Goal: Task Accomplishment & Management: Use online tool/utility

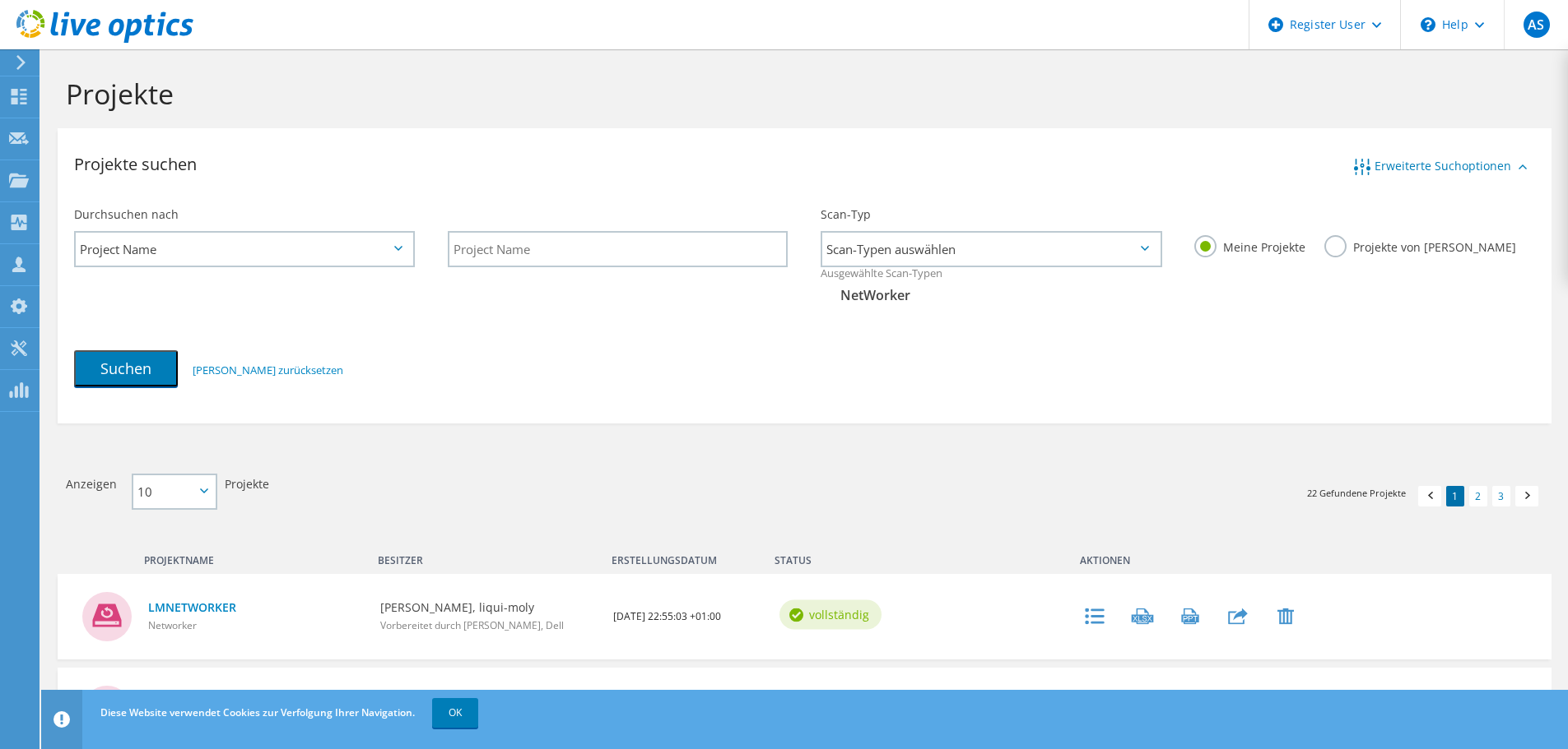
click at [19, 63] on icon at bounding box center [20, 63] width 12 height 15
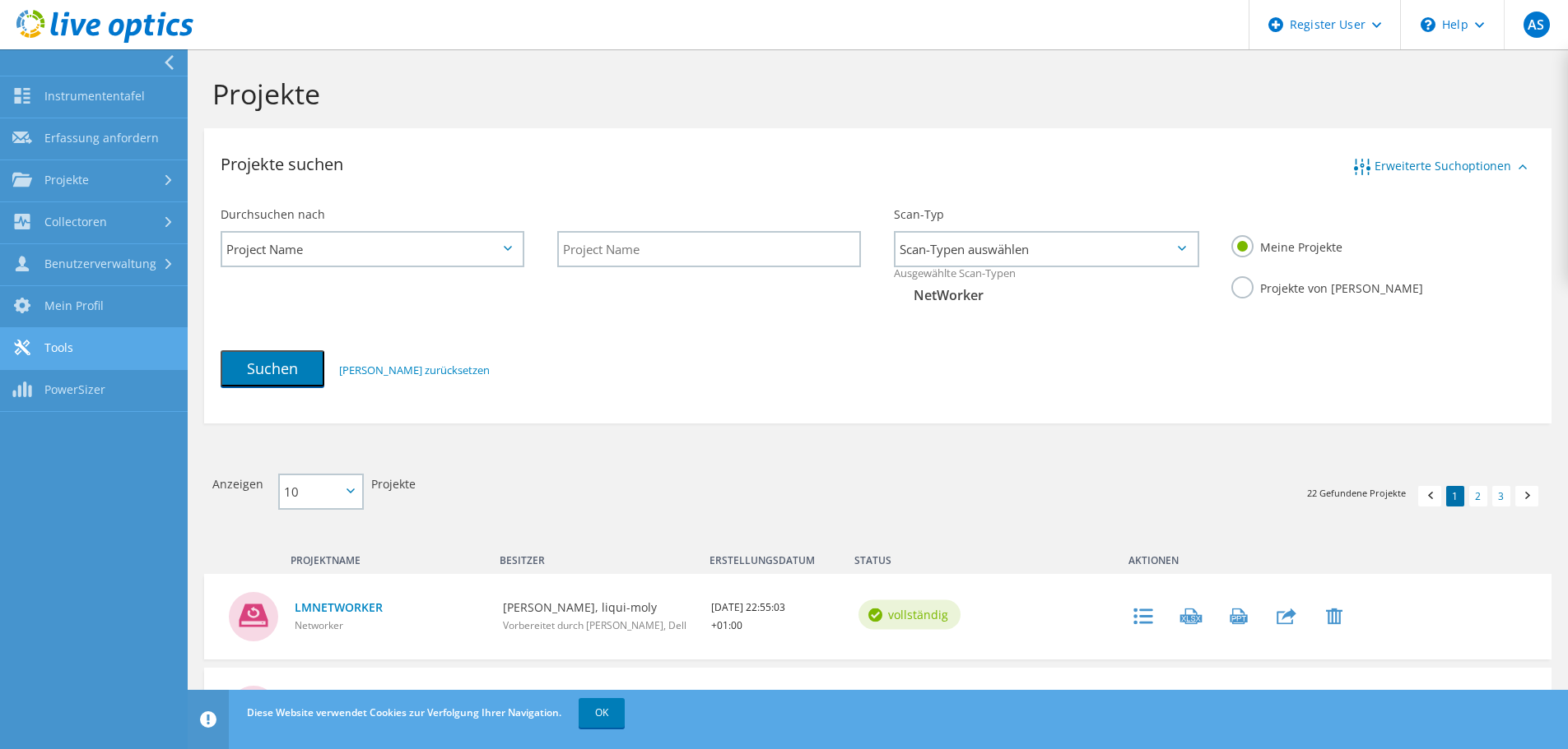
click at [62, 345] on link "Tools" at bounding box center [94, 350] width 188 height 42
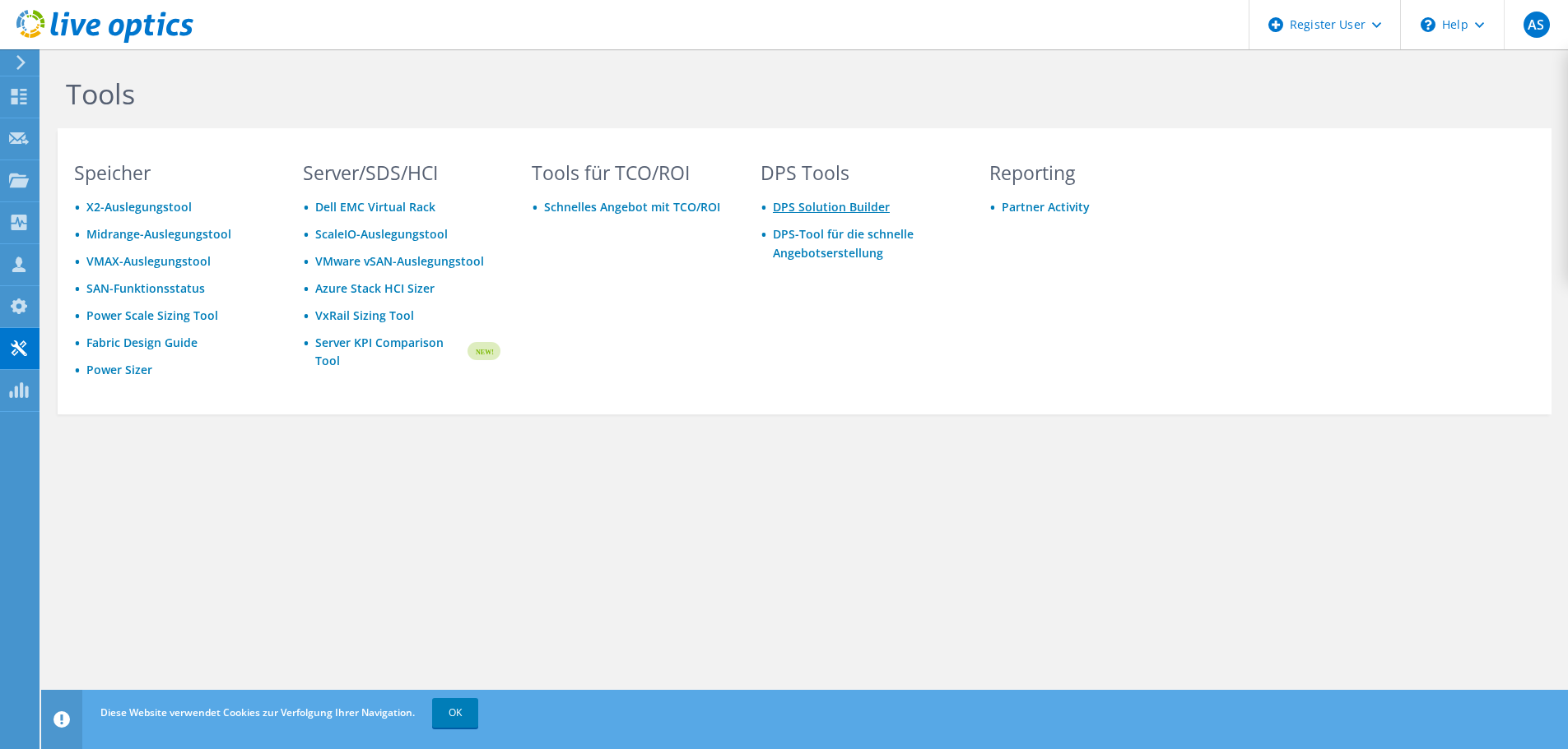
click at [812, 212] on link "DPS Solution Builder" at bounding box center [830, 206] width 117 height 16
click at [842, 236] on link "DPS-Tool für die schnelle Angebotserstellung" at bounding box center [842, 244] width 141 height 35
click at [13, 388] on icon at bounding box center [18, 390] width 19 height 16
click at [15, 98] on use at bounding box center [19, 97] width 16 height 16
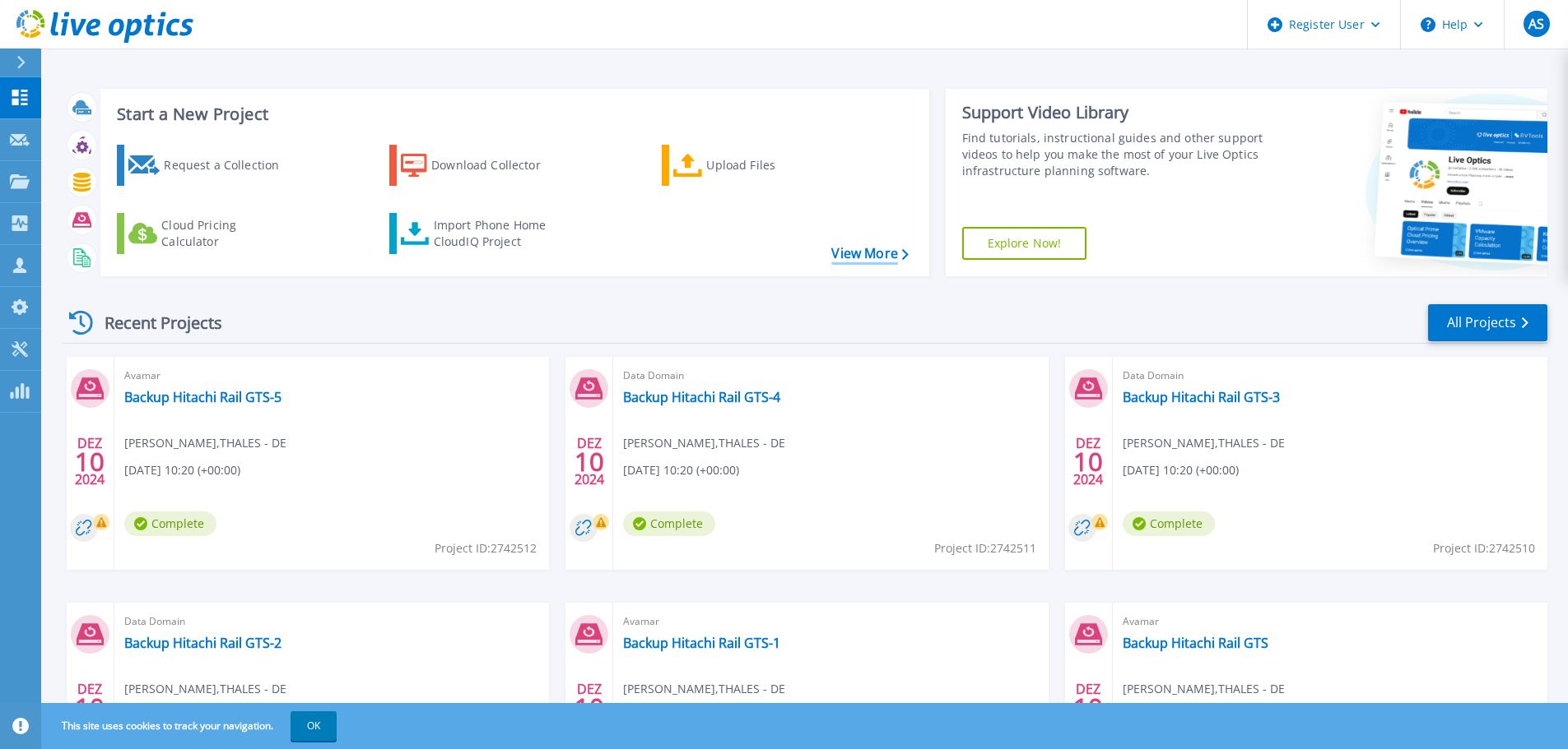
click at [865, 259] on link "View More" at bounding box center [869, 253] width 76 height 16
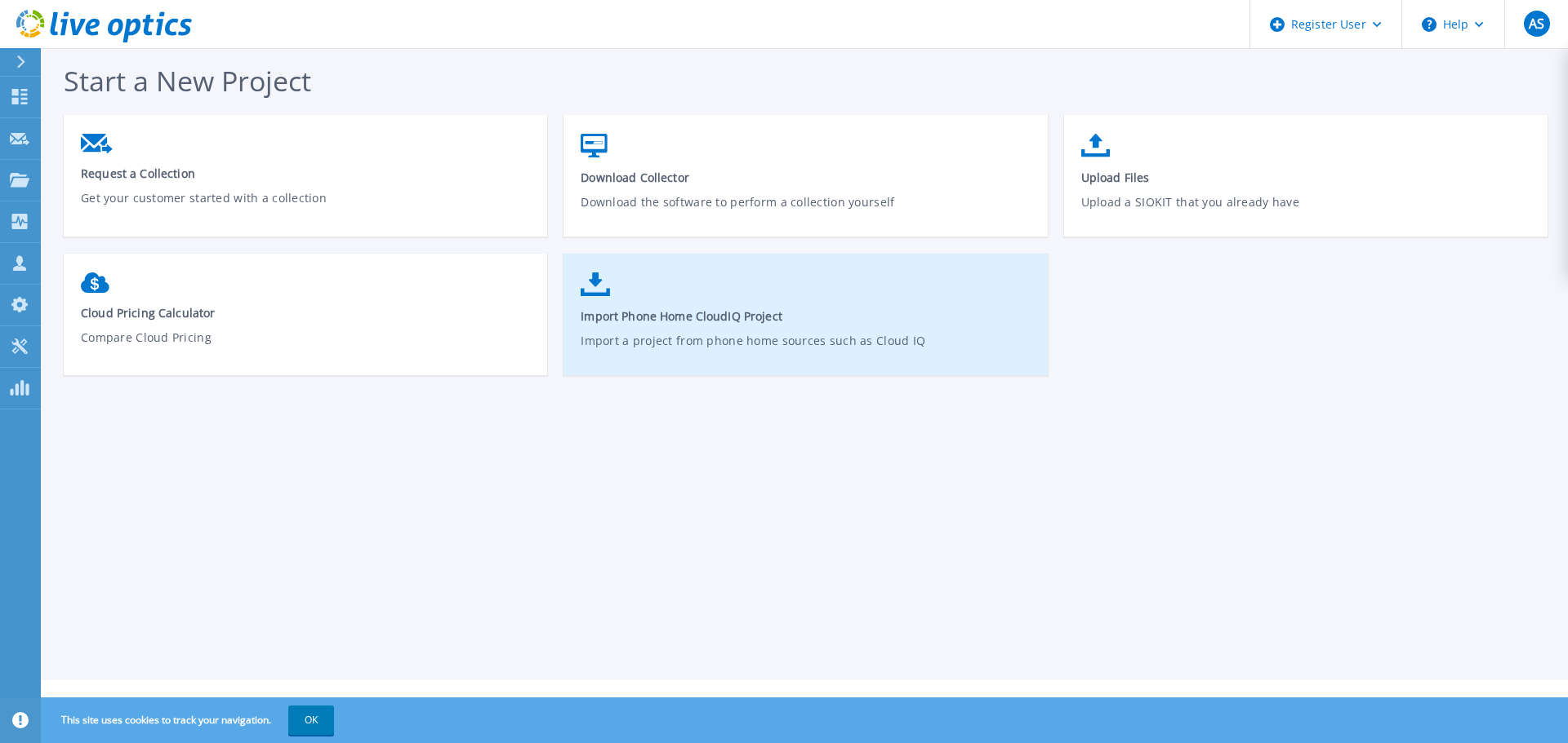
click at [630, 315] on span "Import Phone Home CloudIQ Project" at bounding box center [805, 316] width 450 height 16
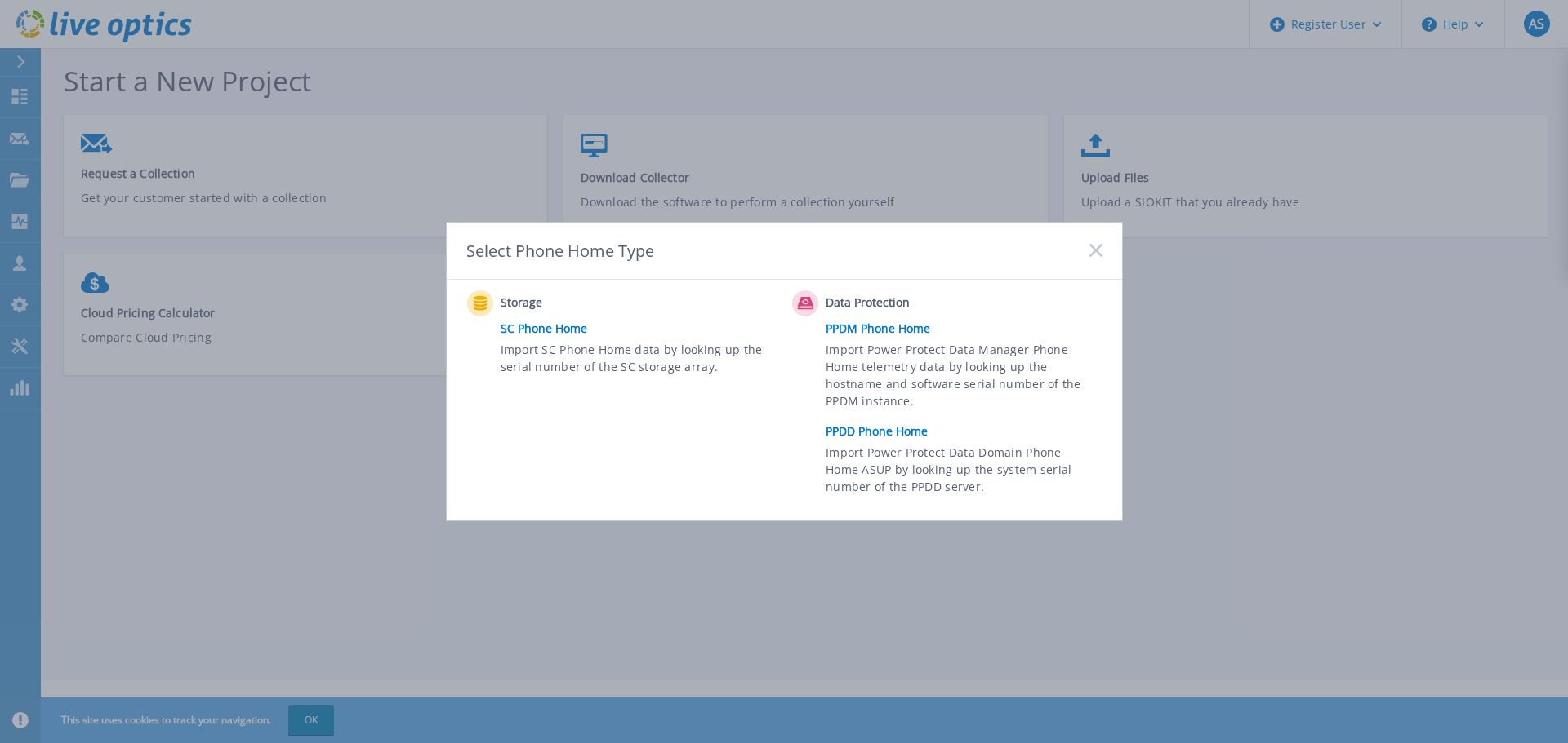
click at [858, 435] on link "PPDD Phone Home" at bounding box center [967, 432] width 284 height 25
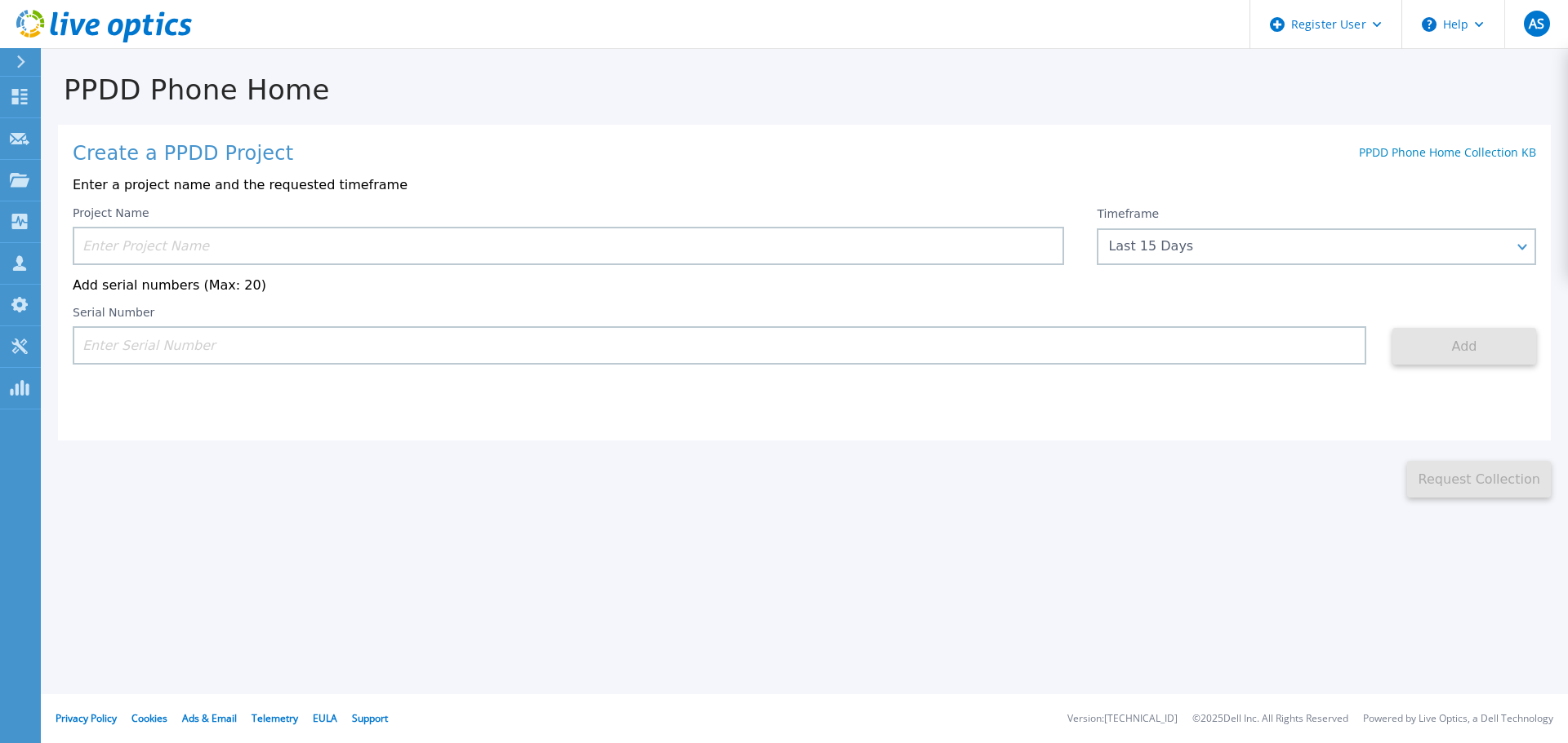
click at [220, 239] on input at bounding box center [568, 246] width 991 height 38
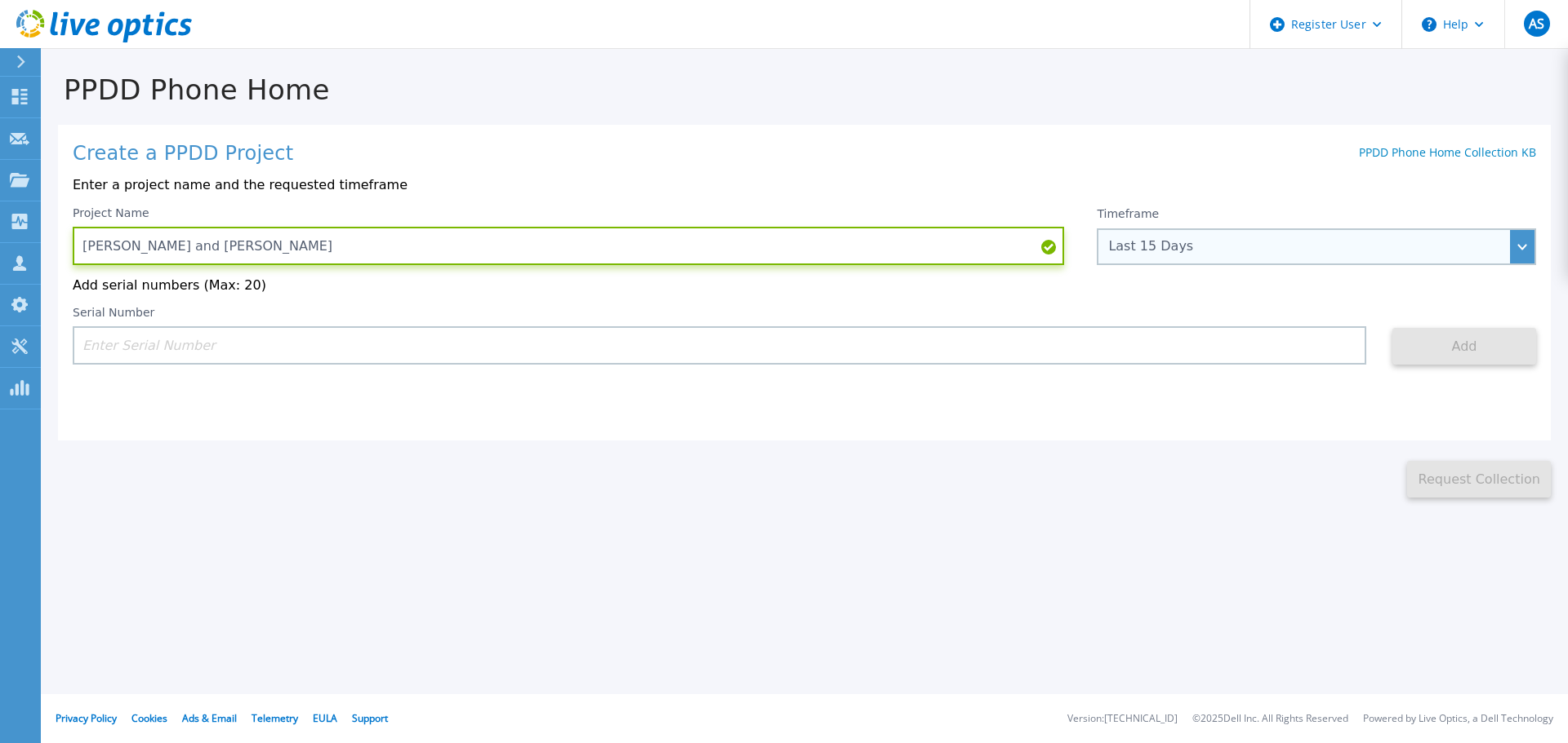
type input "Ernst and Young"
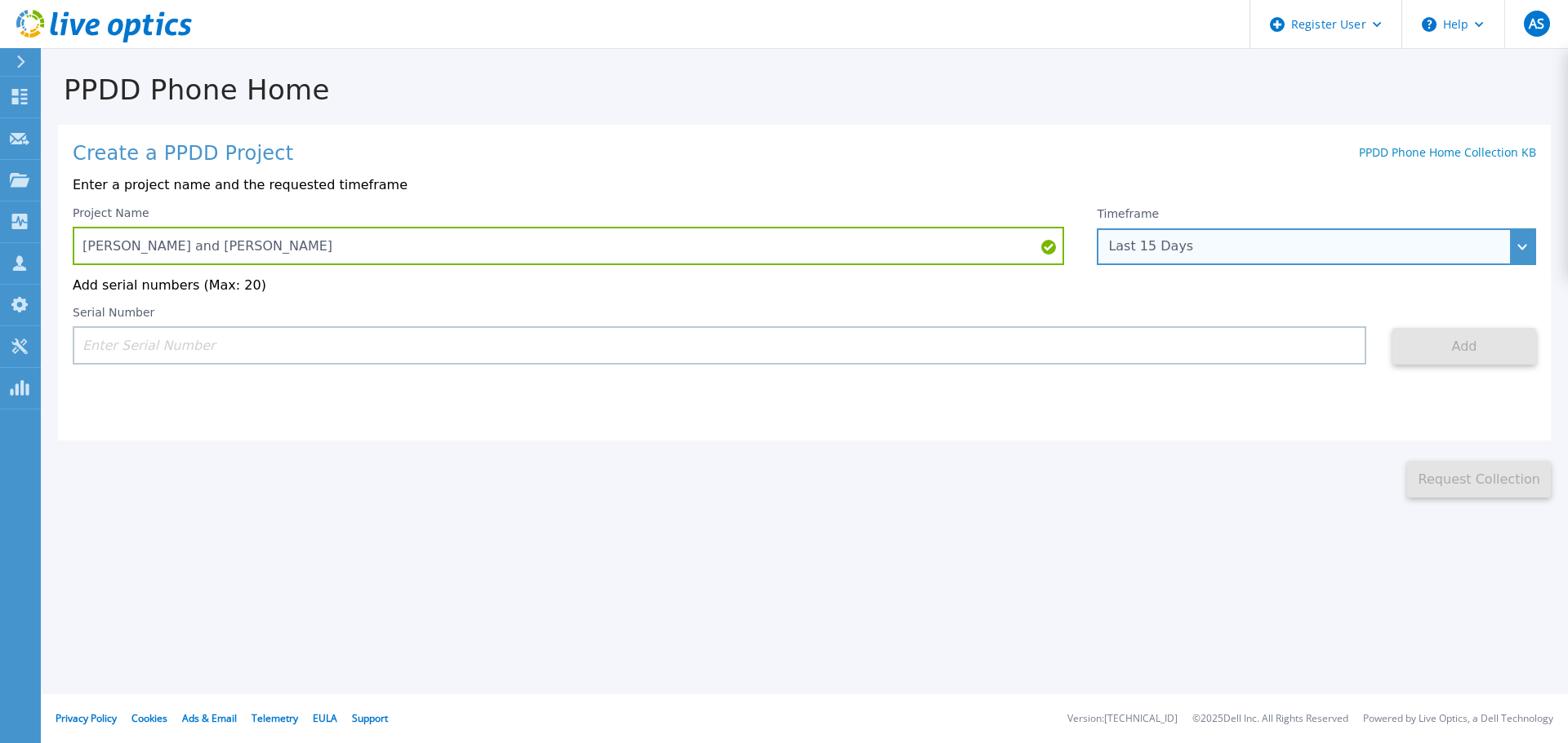
click at [1158, 252] on div "Last 15 Days" at bounding box center [1307, 246] width 398 height 15
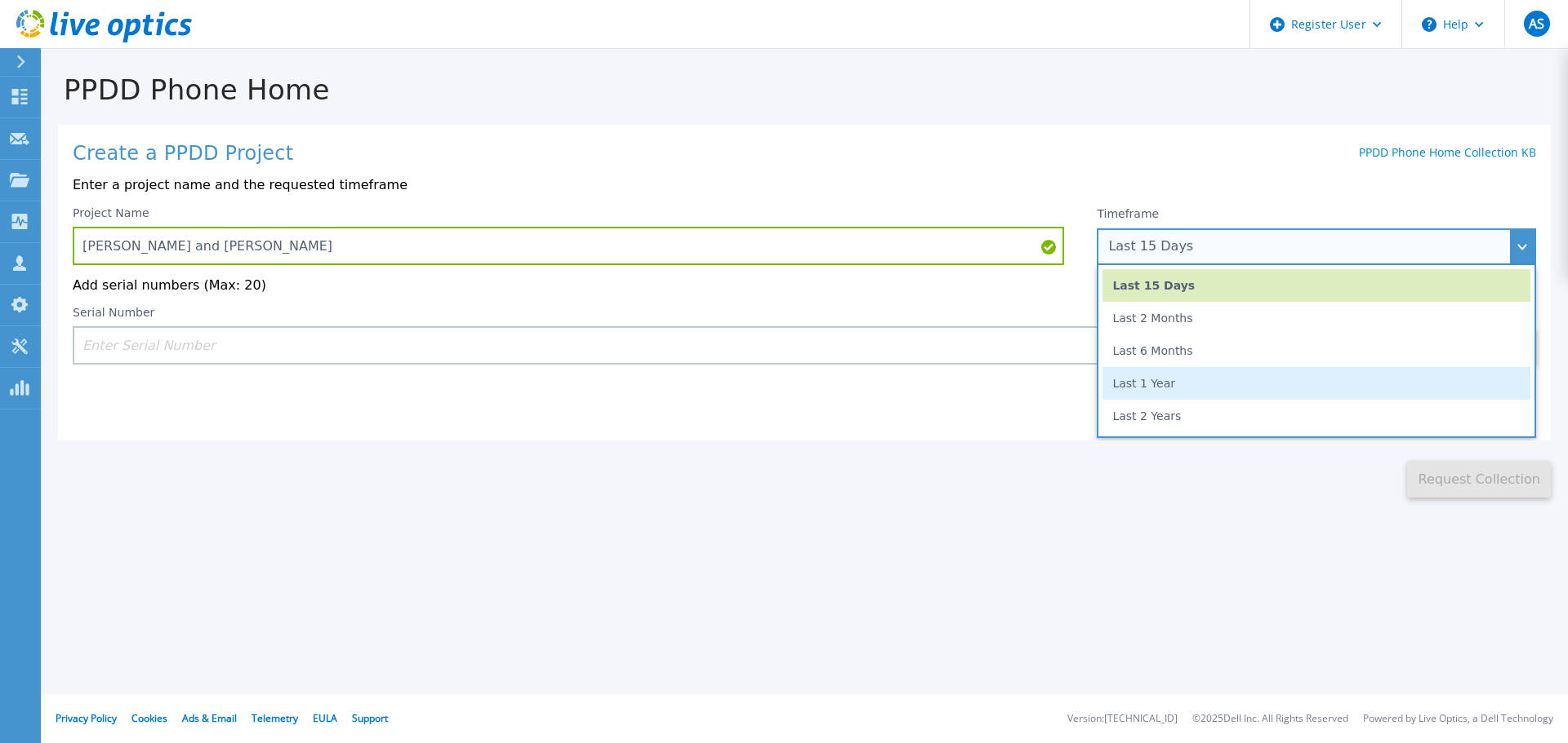
click at [1154, 381] on li "Last 1 Year" at bounding box center [1316, 383] width 427 height 33
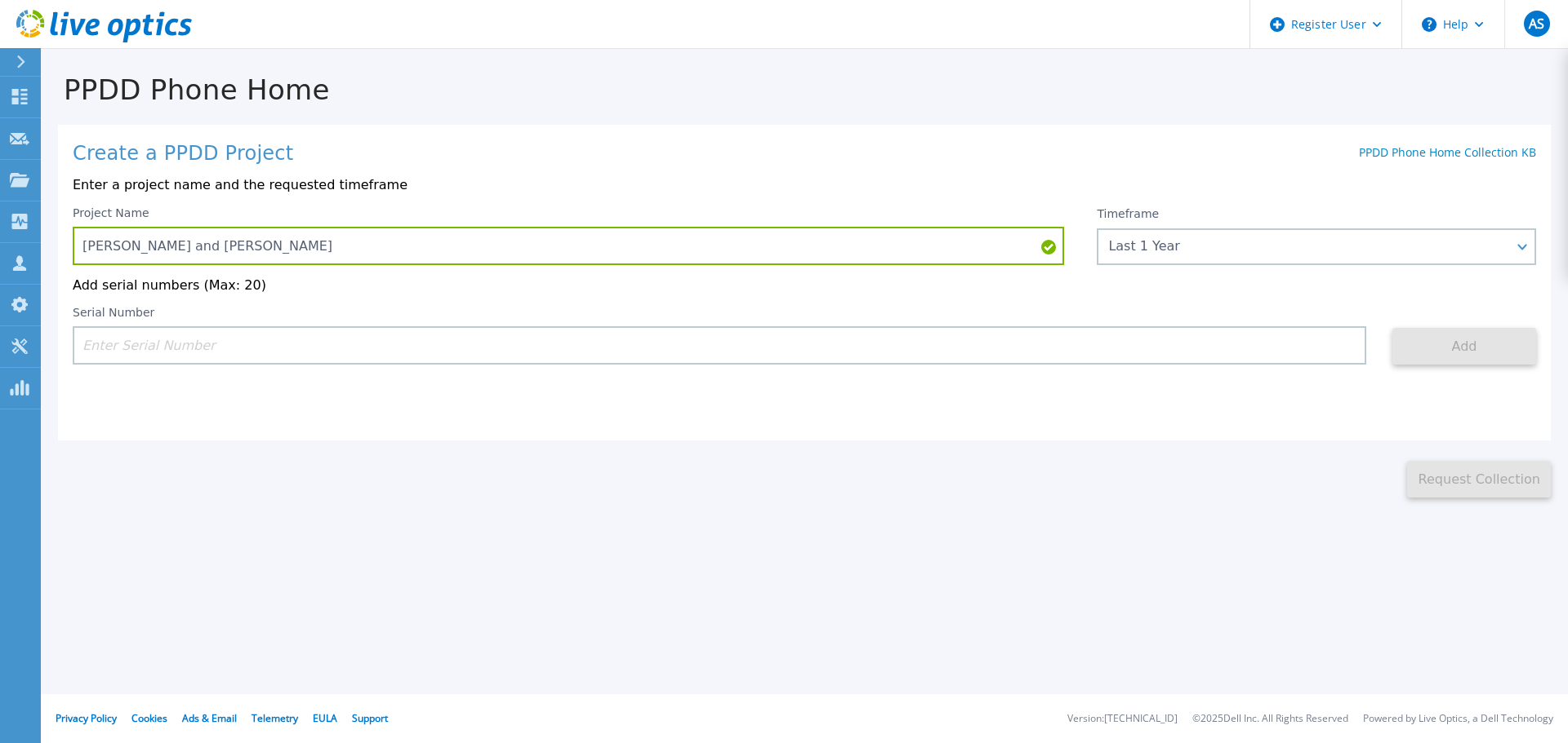
click at [154, 354] on input at bounding box center [720, 346] width 1293 height 38
click at [132, 344] on input at bounding box center [720, 346] width 1293 height 38
paste input "CKM01204706091"
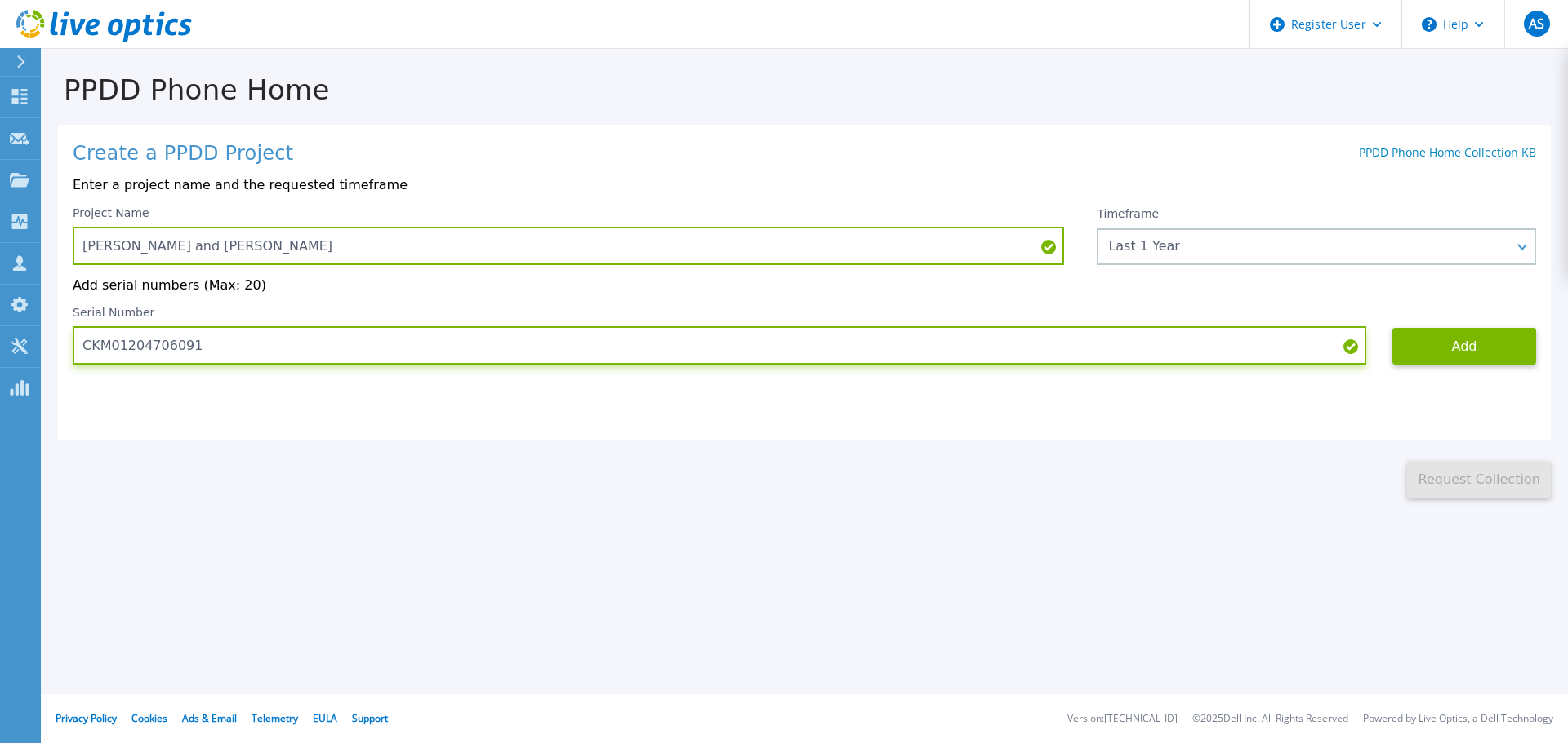
click at [219, 350] on input "CKM01204706091" at bounding box center [720, 346] width 1293 height 38
type input "CKM01204706091"
click at [249, 351] on input "CKM01204706091" at bounding box center [720, 346] width 1293 height 38
click at [237, 341] on input "CKM01204706091" at bounding box center [720, 346] width 1293 height 38
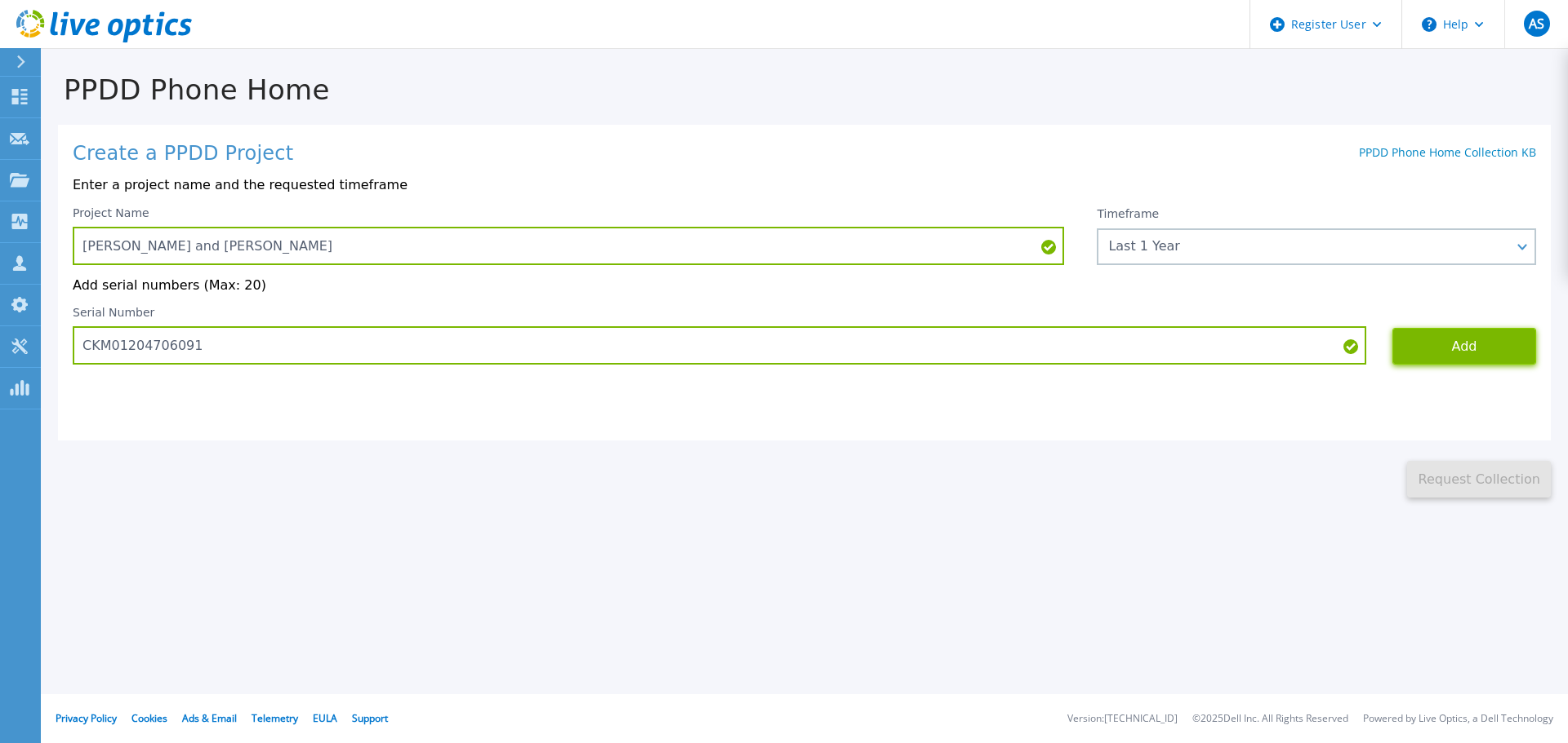
click at [1431, 341] on button "Add" at bounding box center [1463, 346] width 143 height 37
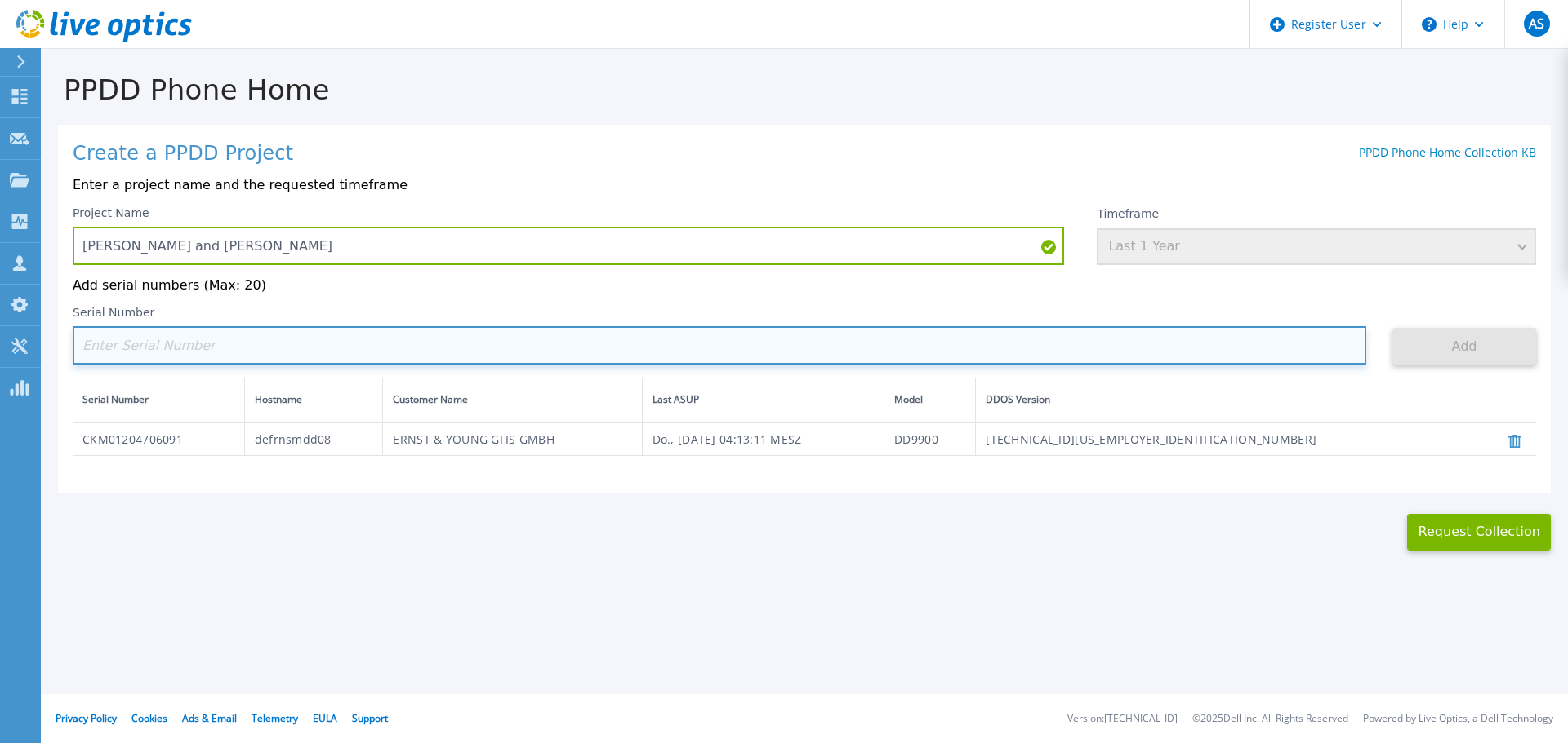
click at [822, 349] on input at bounding box center [720, 346] width 1293 height 38
paste input "CKM00201500429"
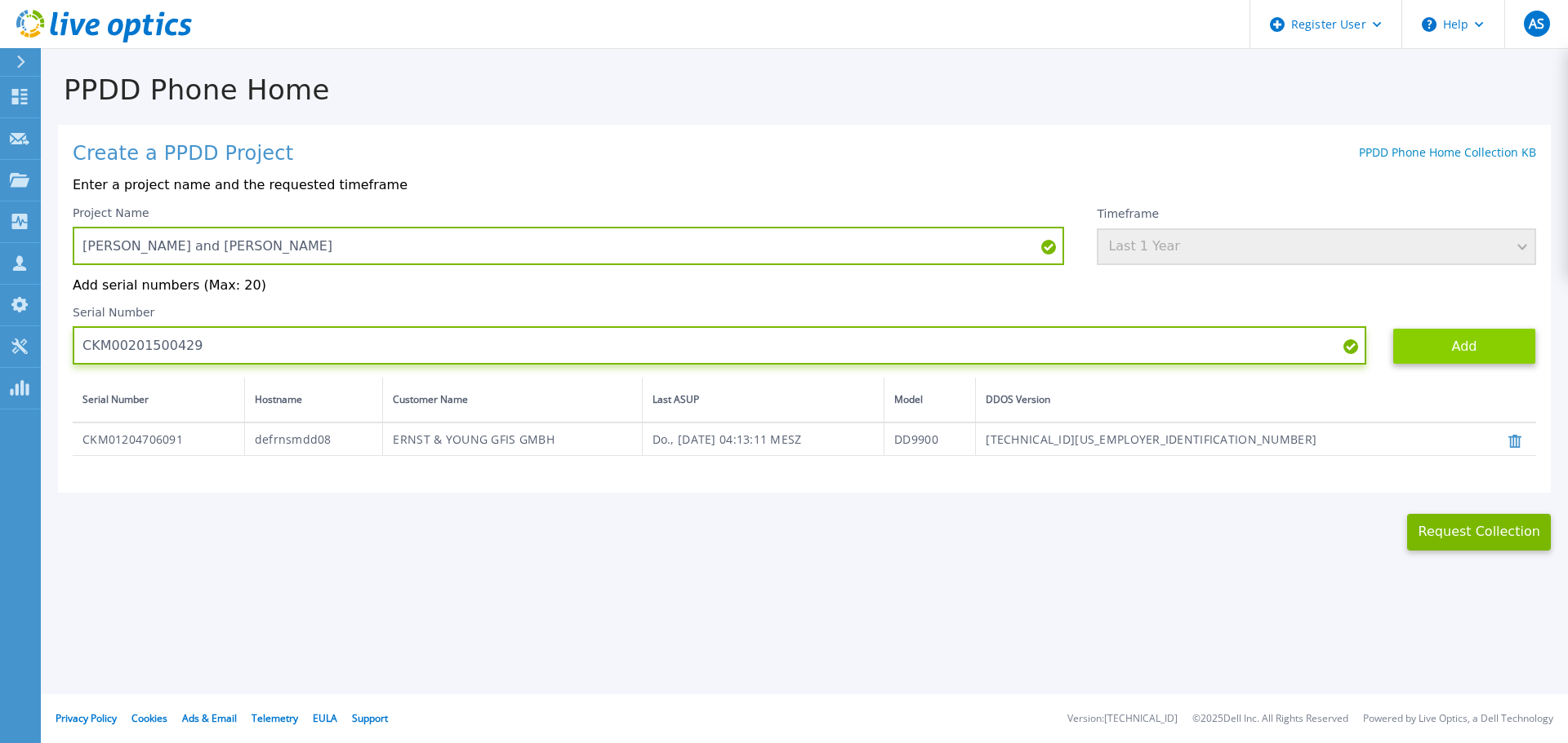
type input "CKM00201500429"
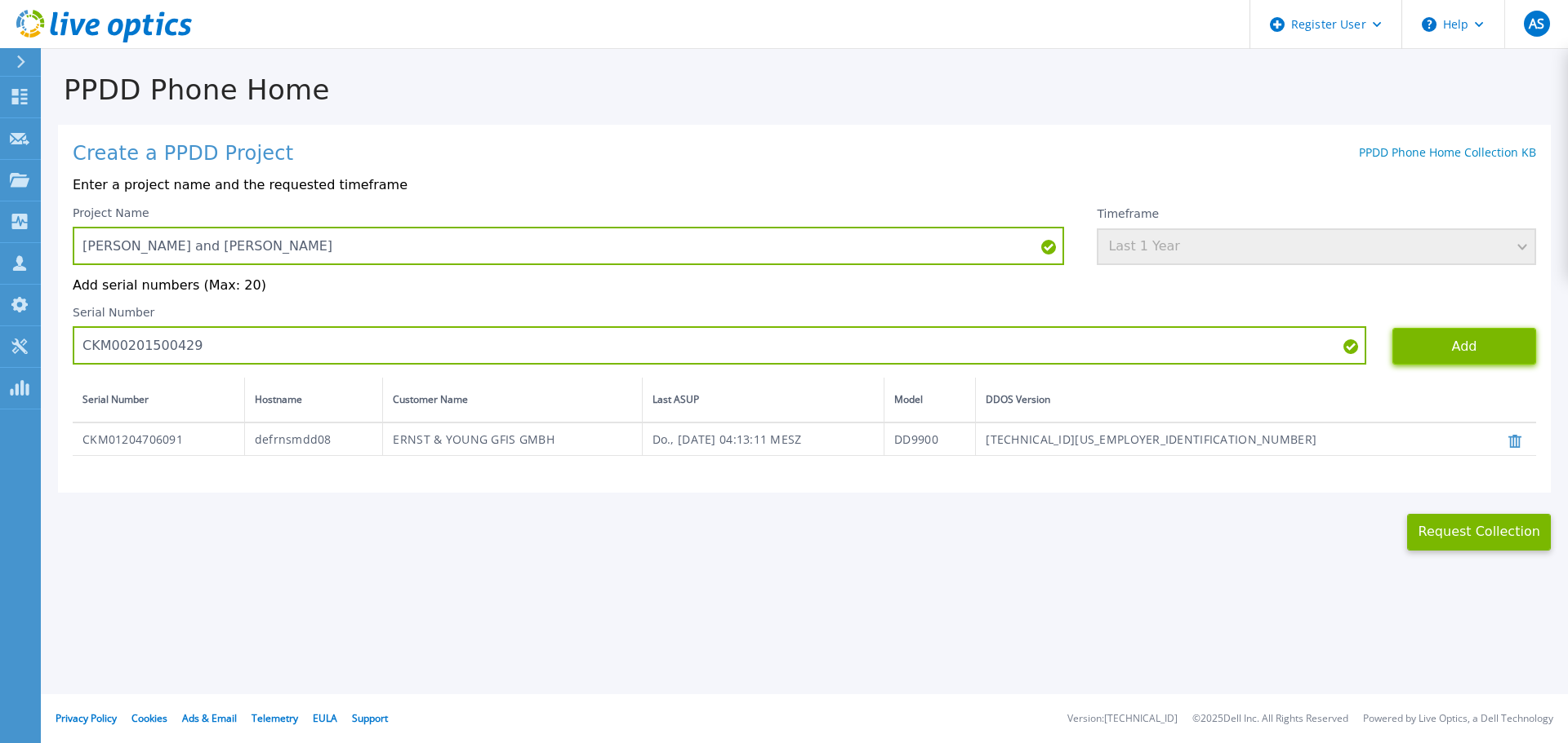
click at [1447, 349] on button "Add" at bounding box center [1463, 346] width 143 height 37
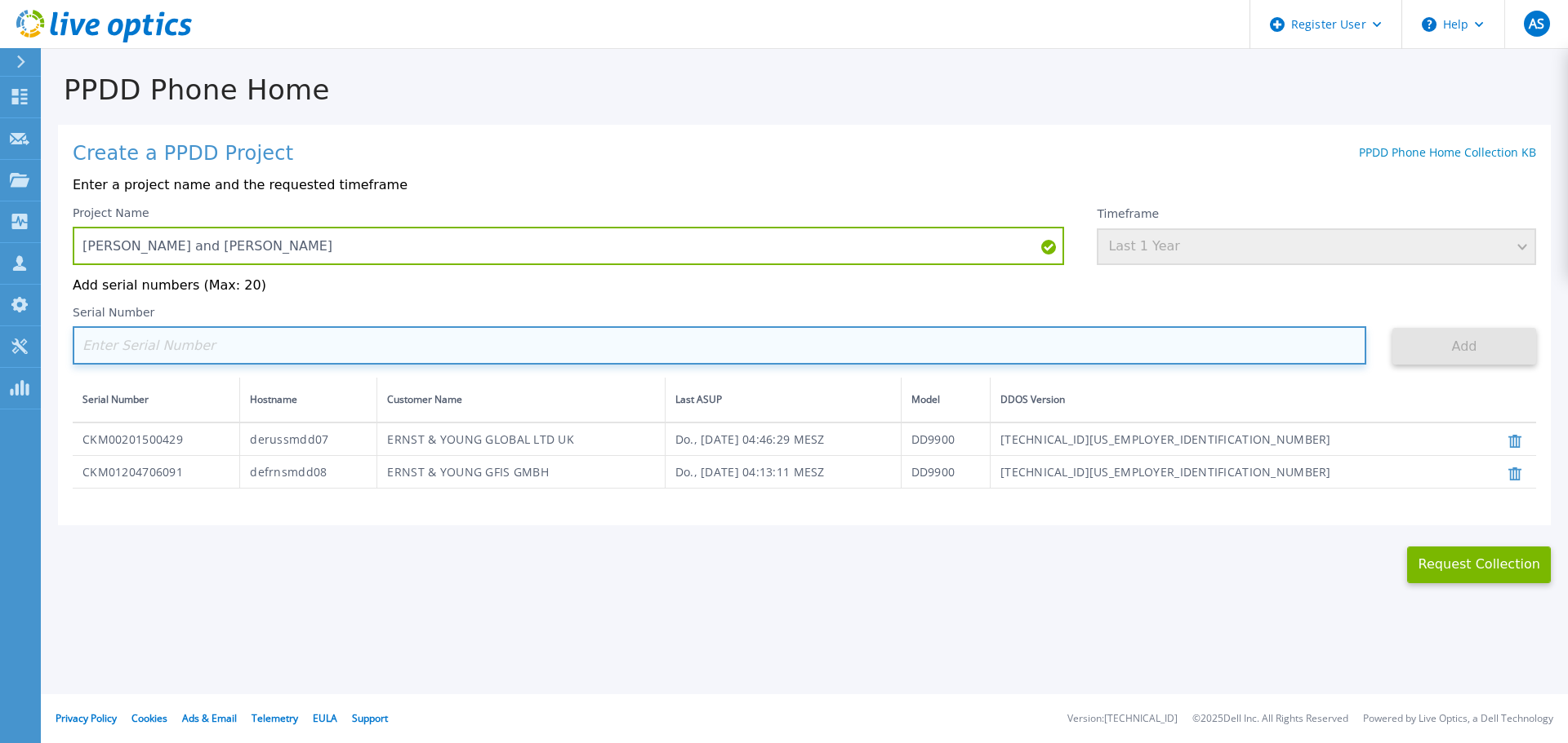
click at [114, 343] on input at bounding box center [720, 346] width 1293 height 38
paste input "CKM01212005845"
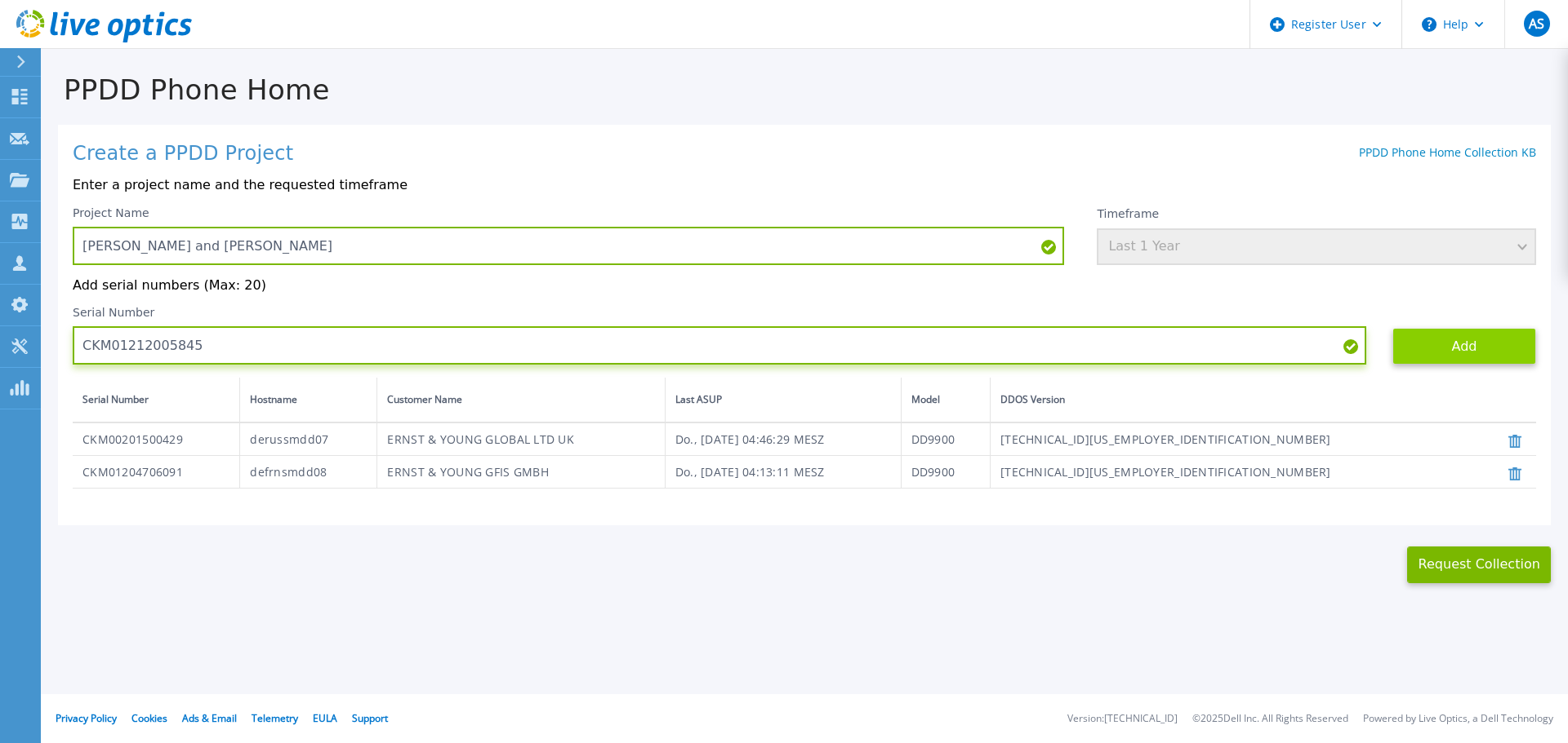
type input "CKM01212005845"
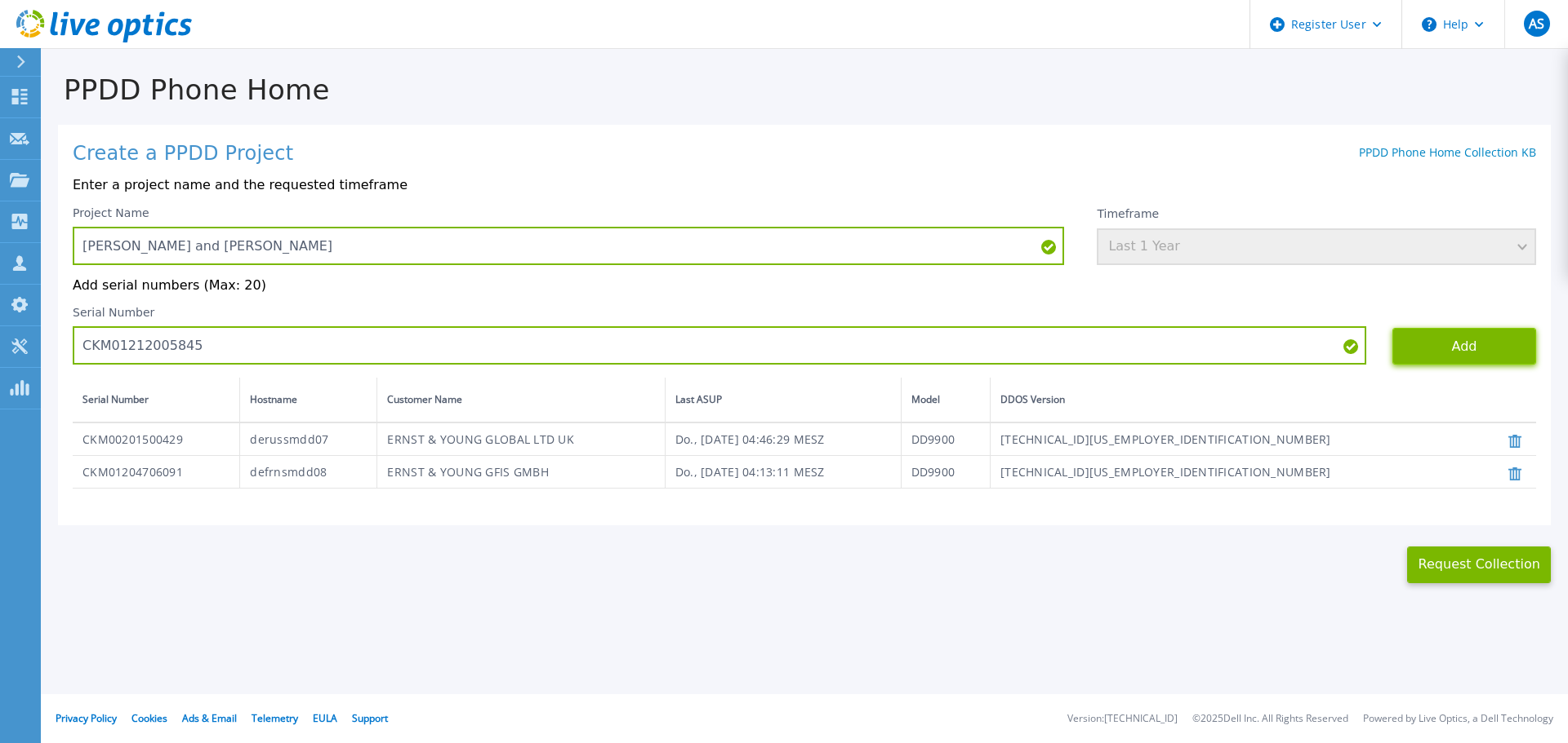
click at [1441, 346] on button "Add" at bounding box center [1463, 346] width 143 height 37
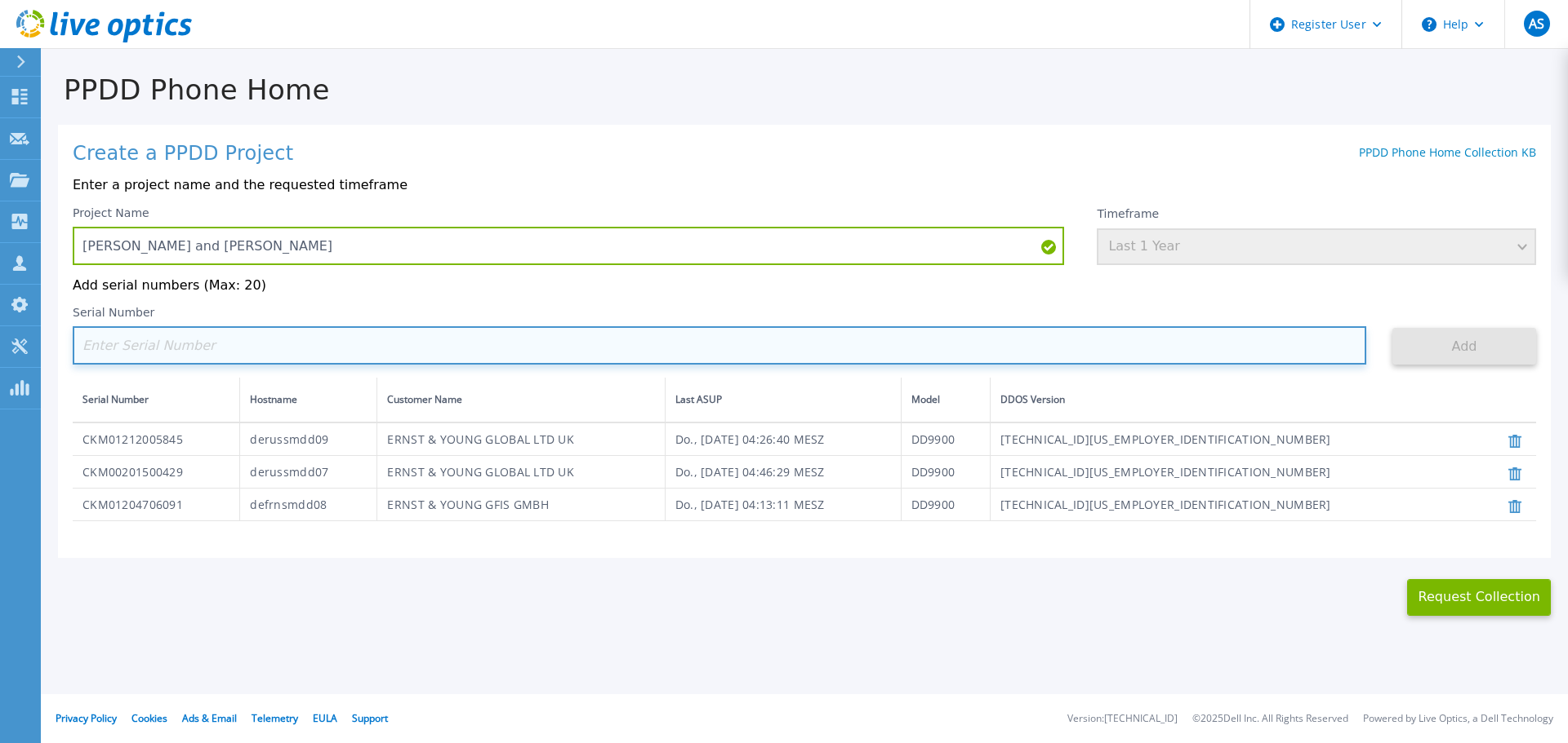
click at [130, 344] on input at bounding box center [720, 346] width 1293 height 38
paste input "CKM00201500430"
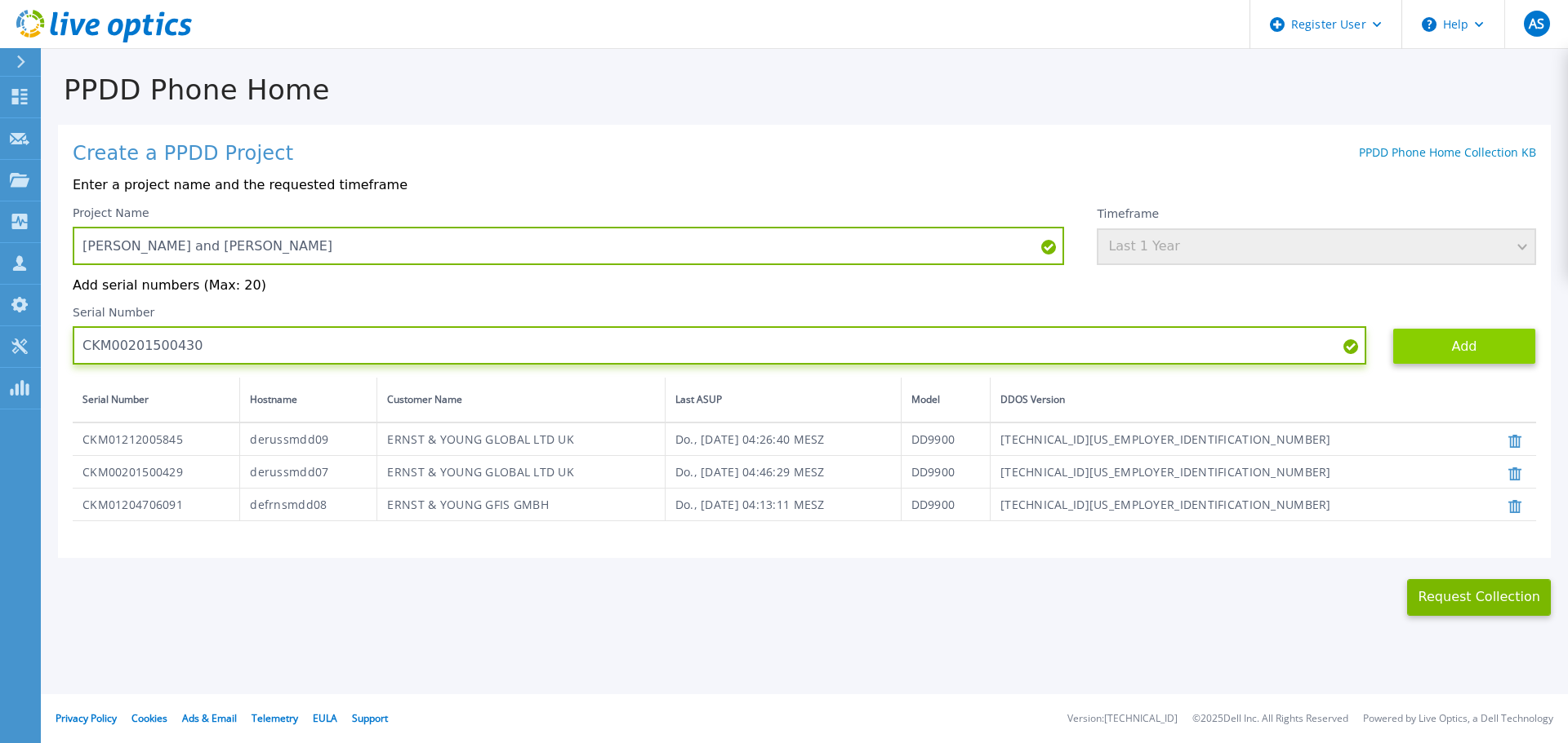
type input "CKM00201500430"
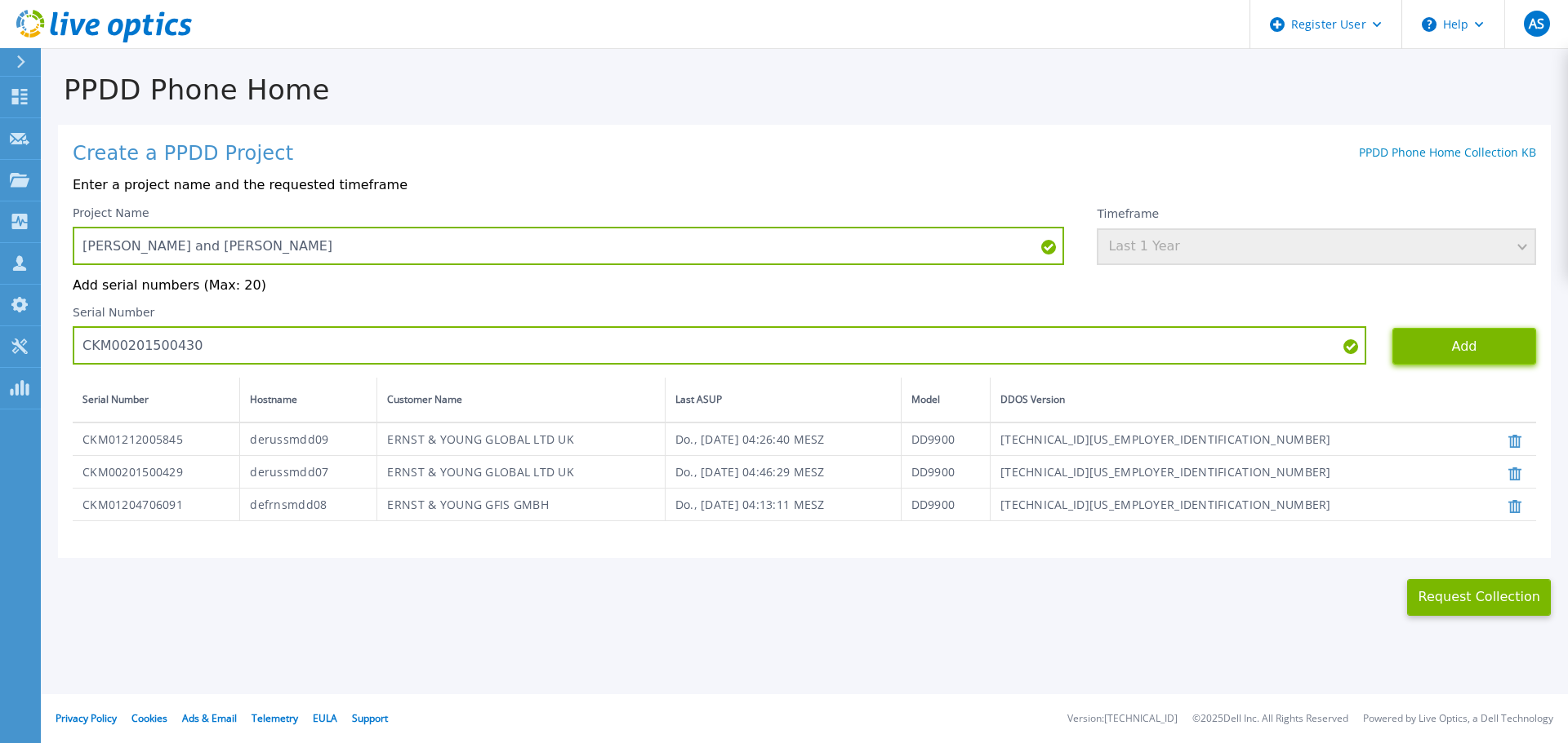
click at [1448, 351] on button "Add" at bounding box center [1463, 346] width 143 height 37
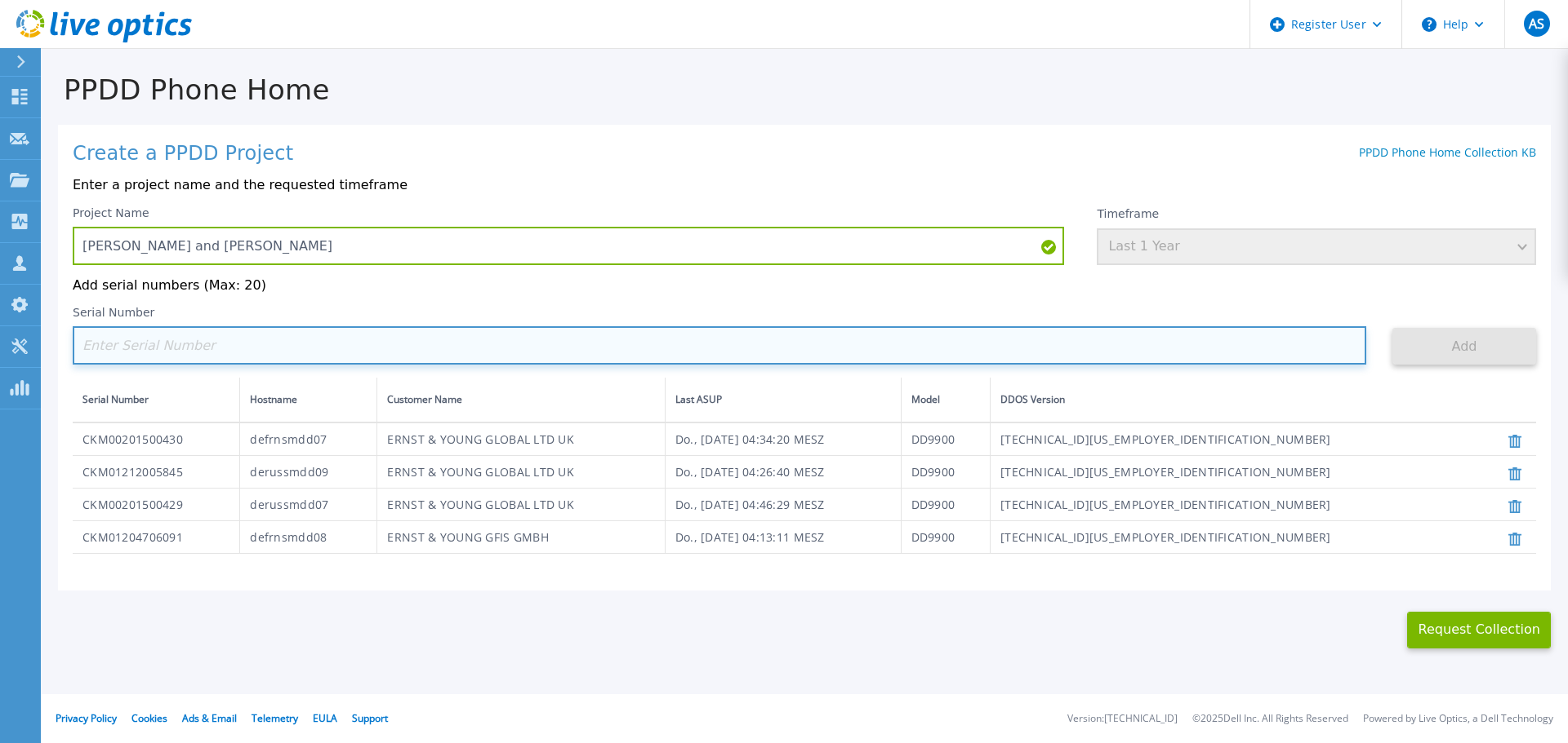
click at [296, 336] on input at bounding box center [720, 346] width 1293 height 38
paste input "CKM01212005846"
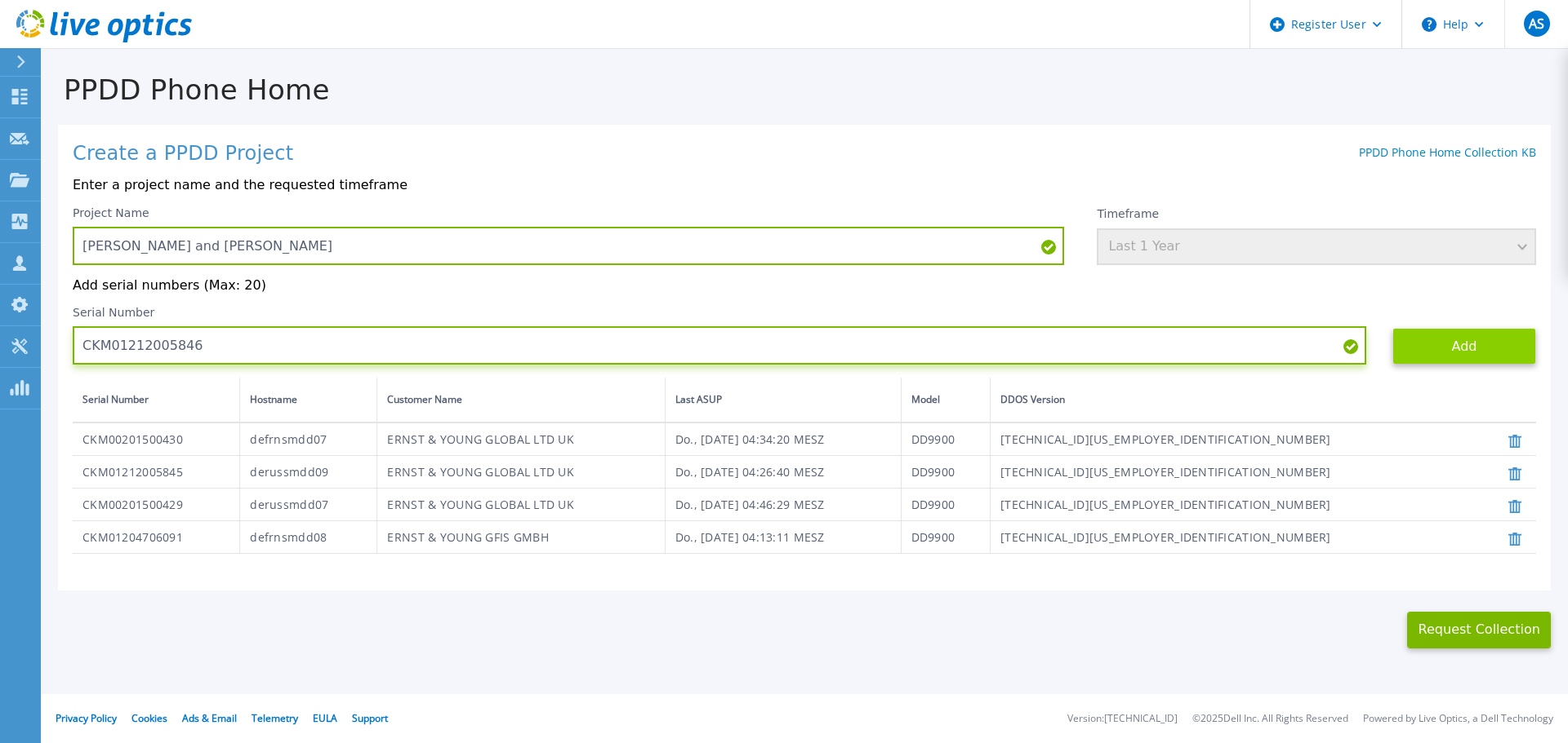
type input "CKM01212005846"
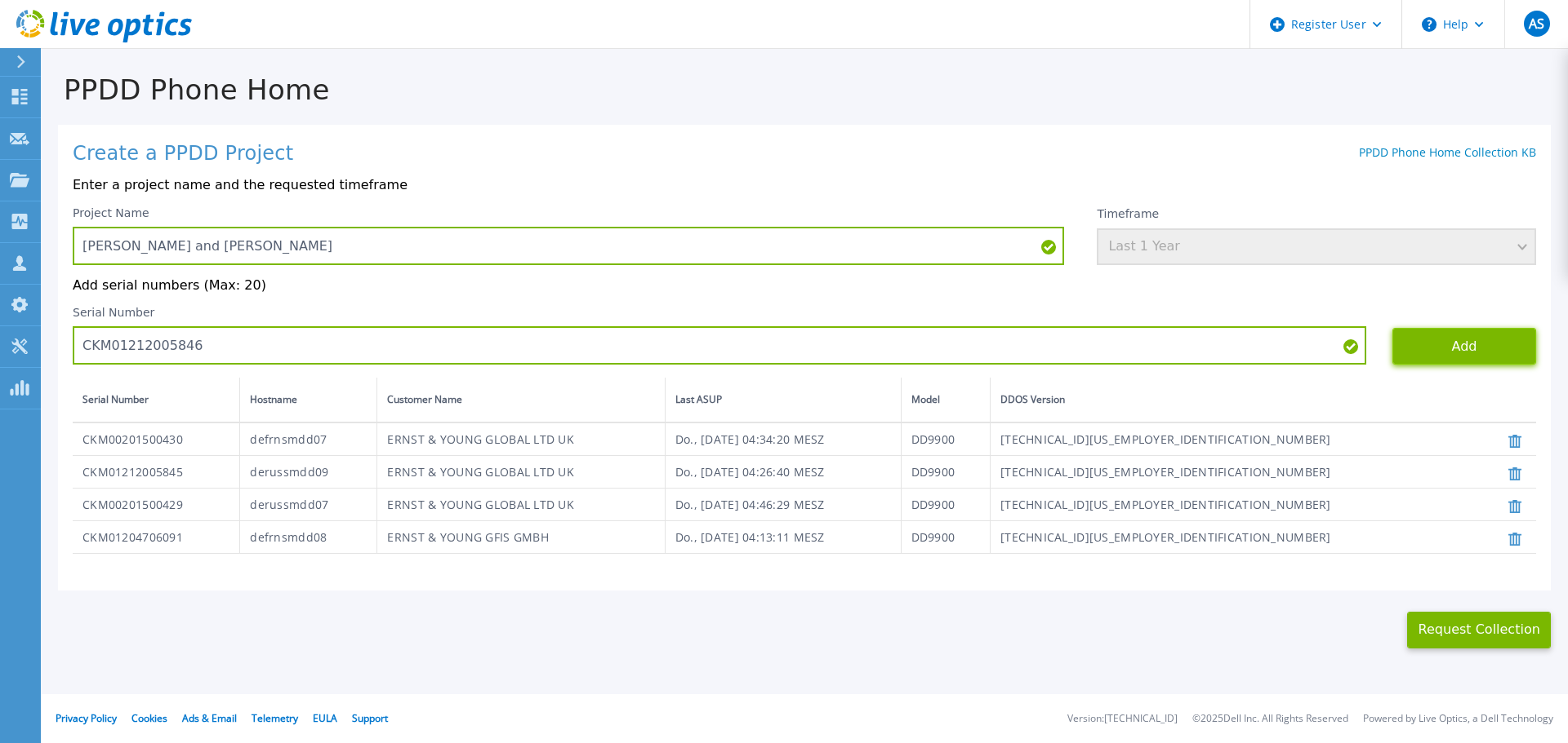
click at [1433, 347] on button "Add" at bounding box center [1463, 346] width 143 height 37
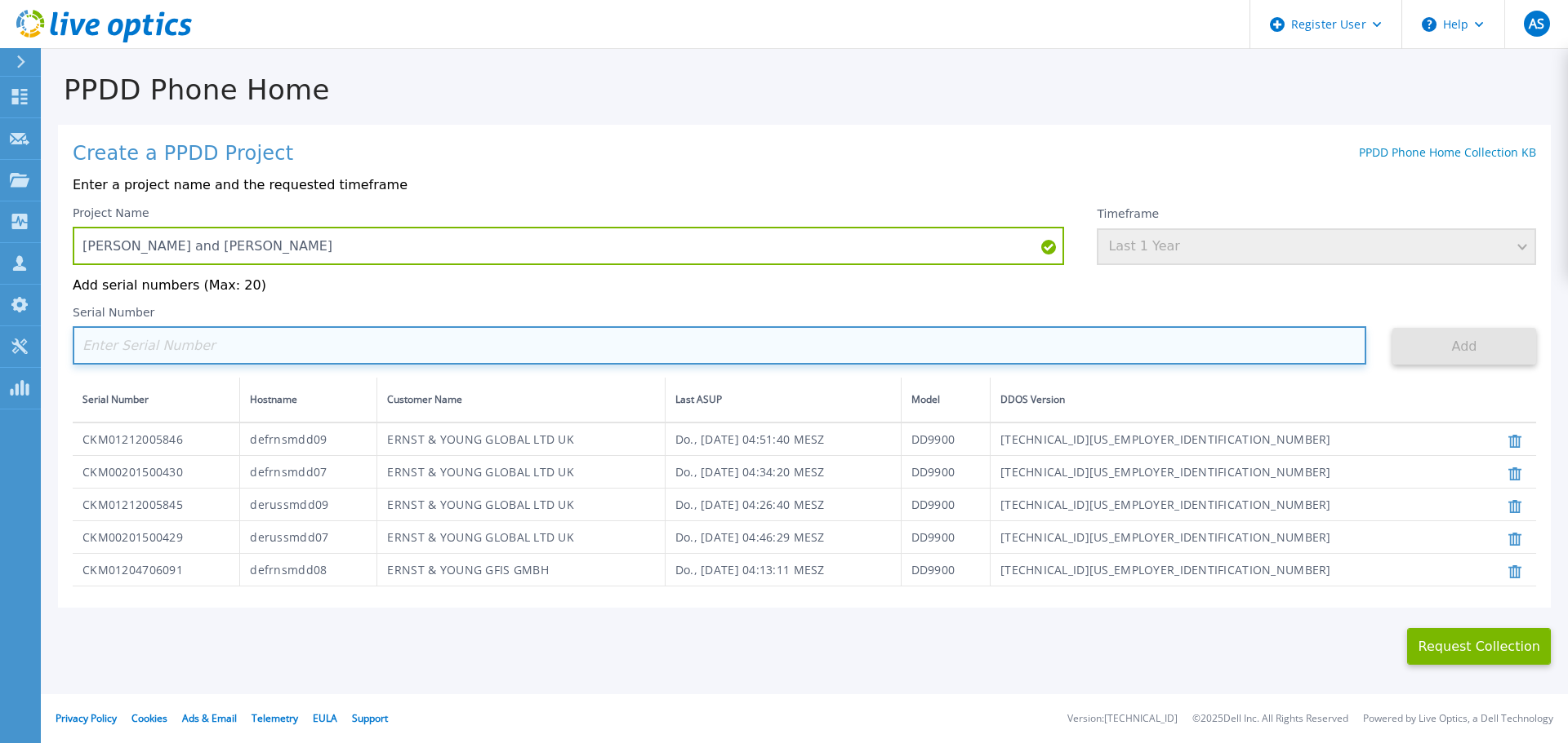
click at [442, 349] on input at bounding box center [720, 346] width 1293 height 38
paste input "CKM01205005303"
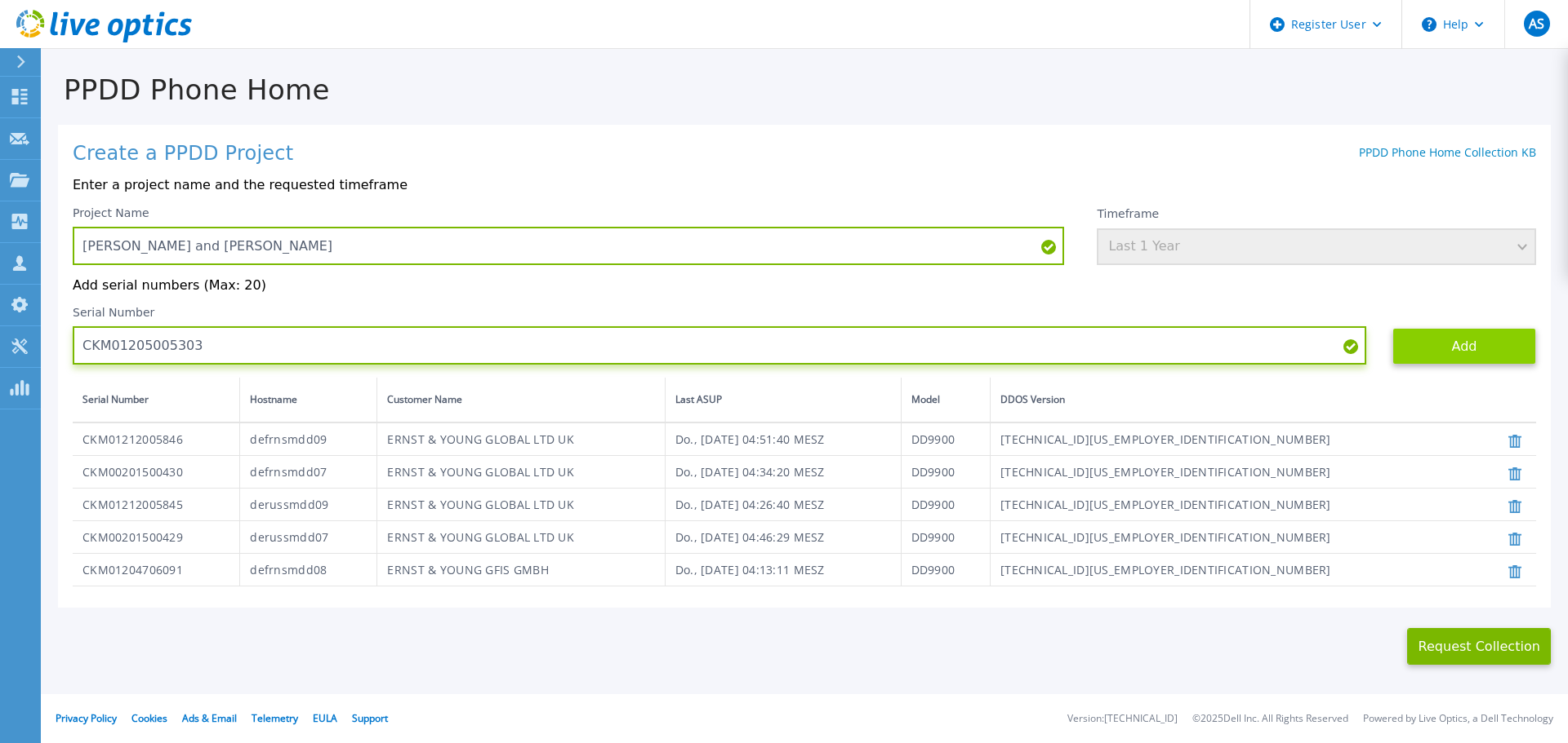
type input "CKM01205005303"
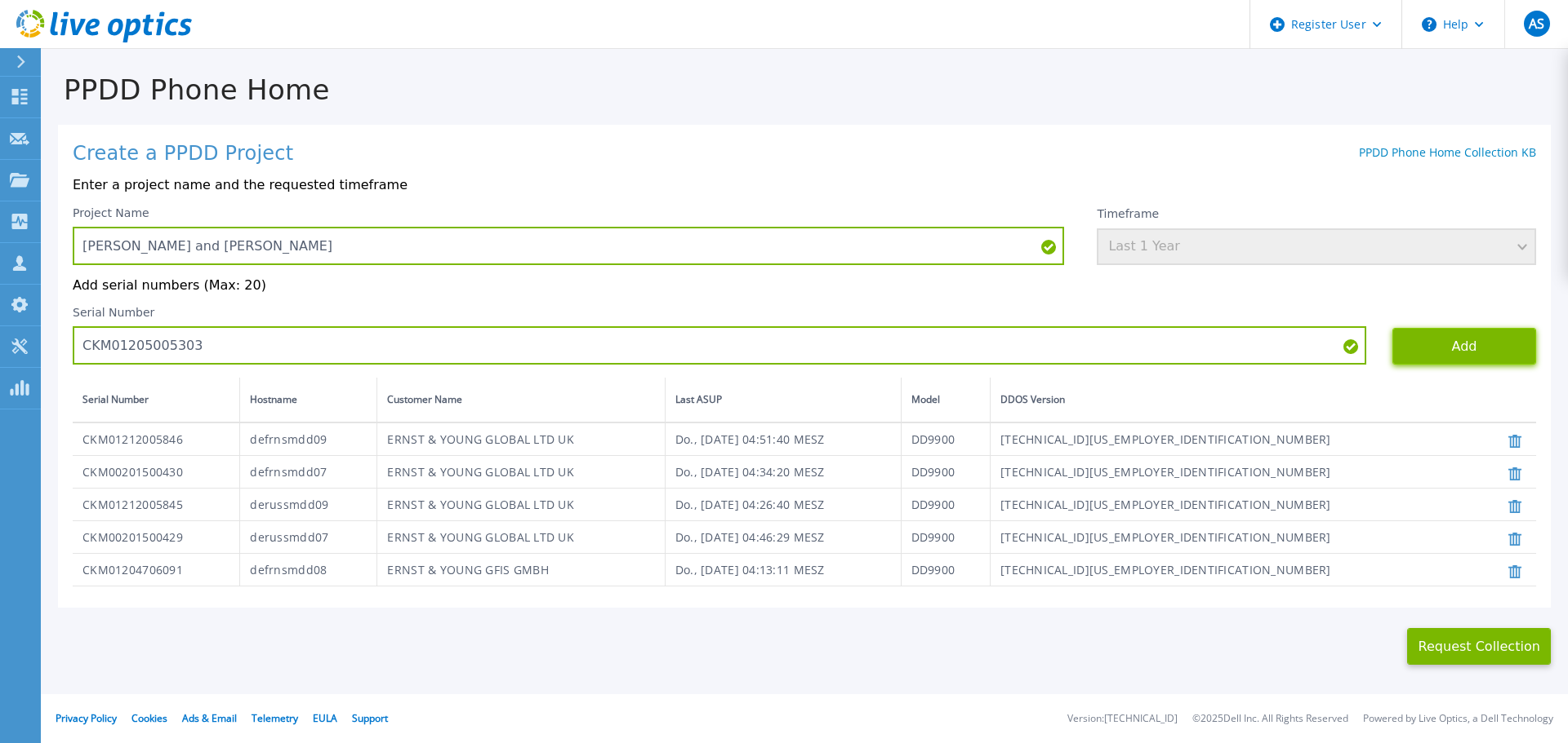
click at [1418, 342] on button "Add" at bounding box center [1463, 346] width 143 height 37
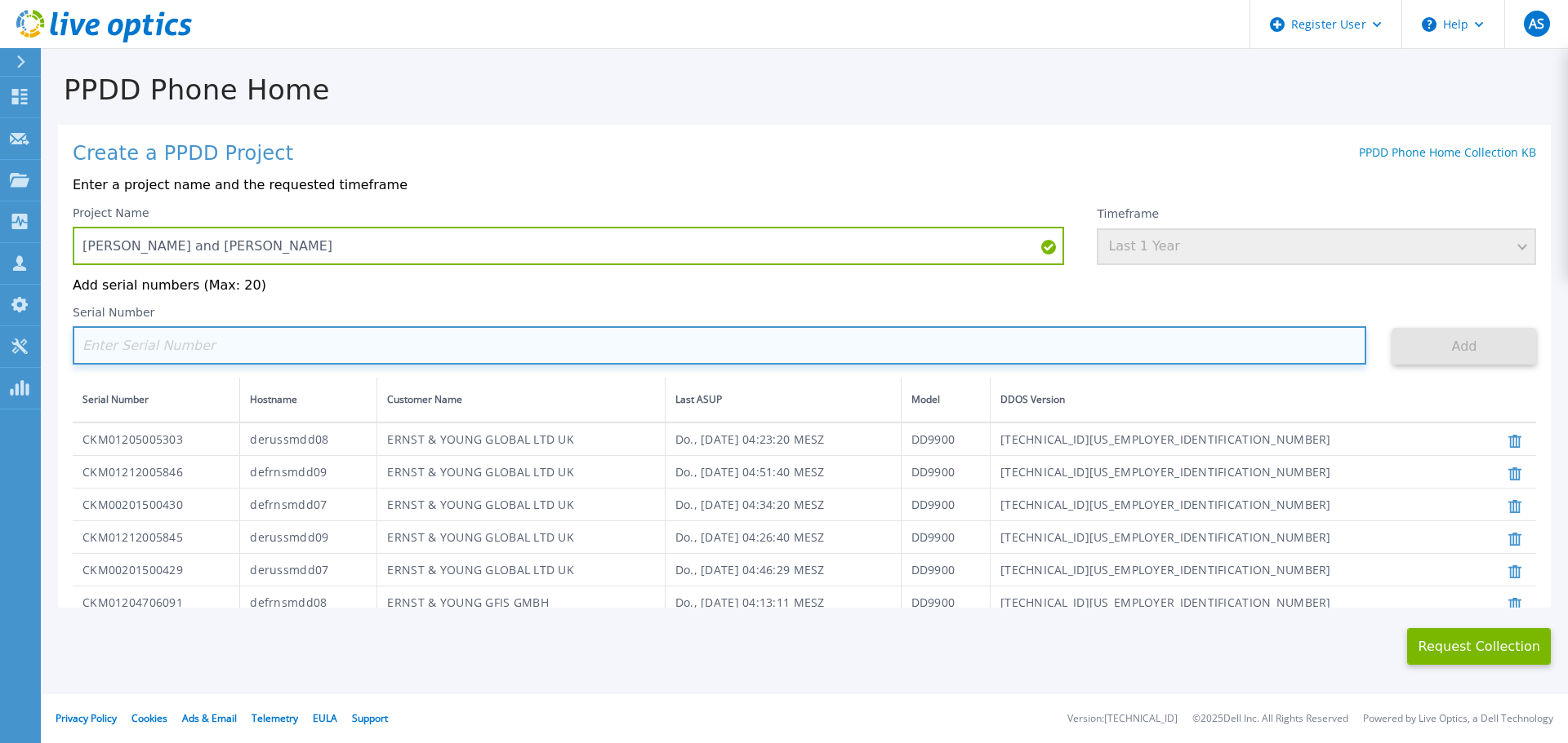
click at [168, 340] on input at bounding box center [720, 346] width 1293 height 38
paste input "CKM01221705818"
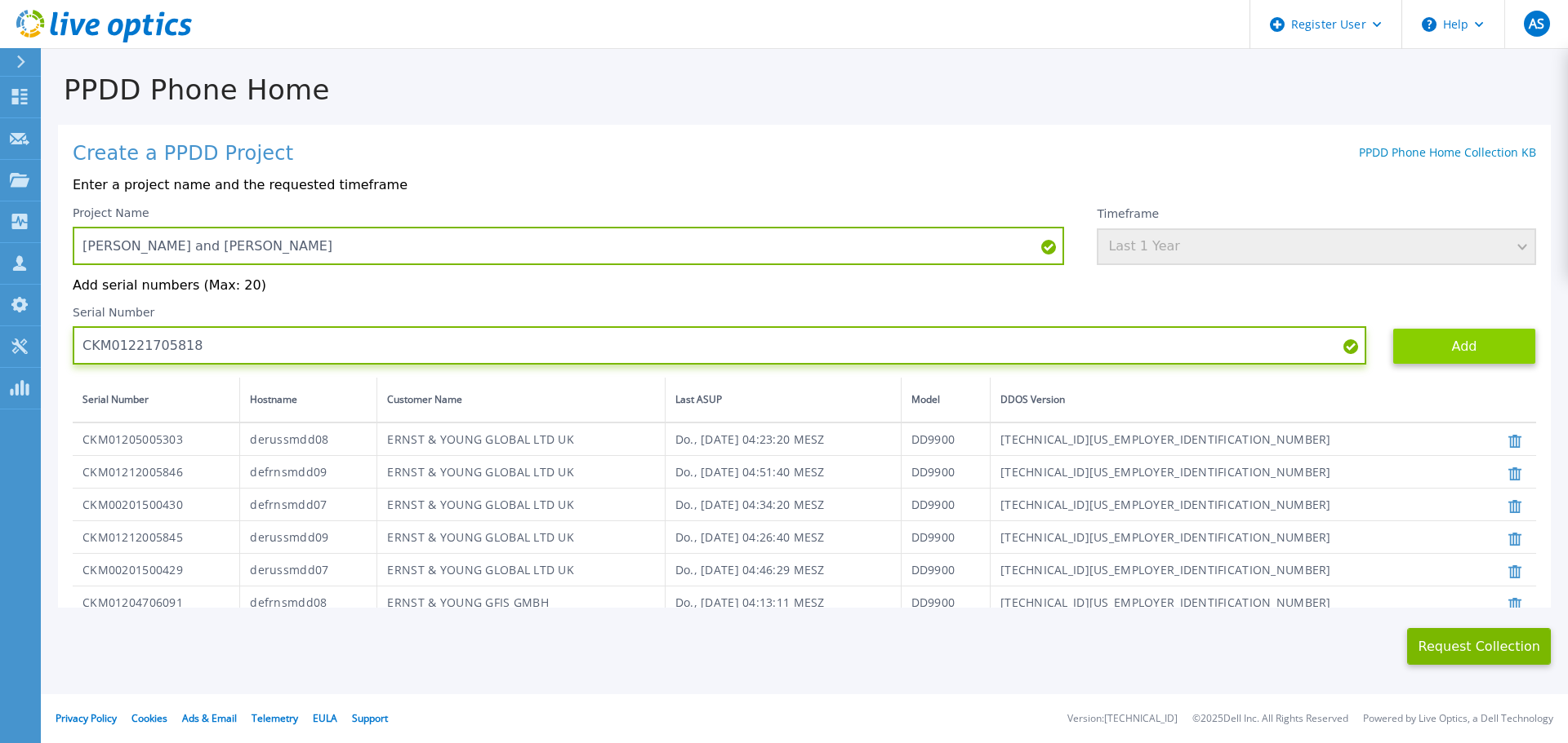
type input "CKM01221705818"
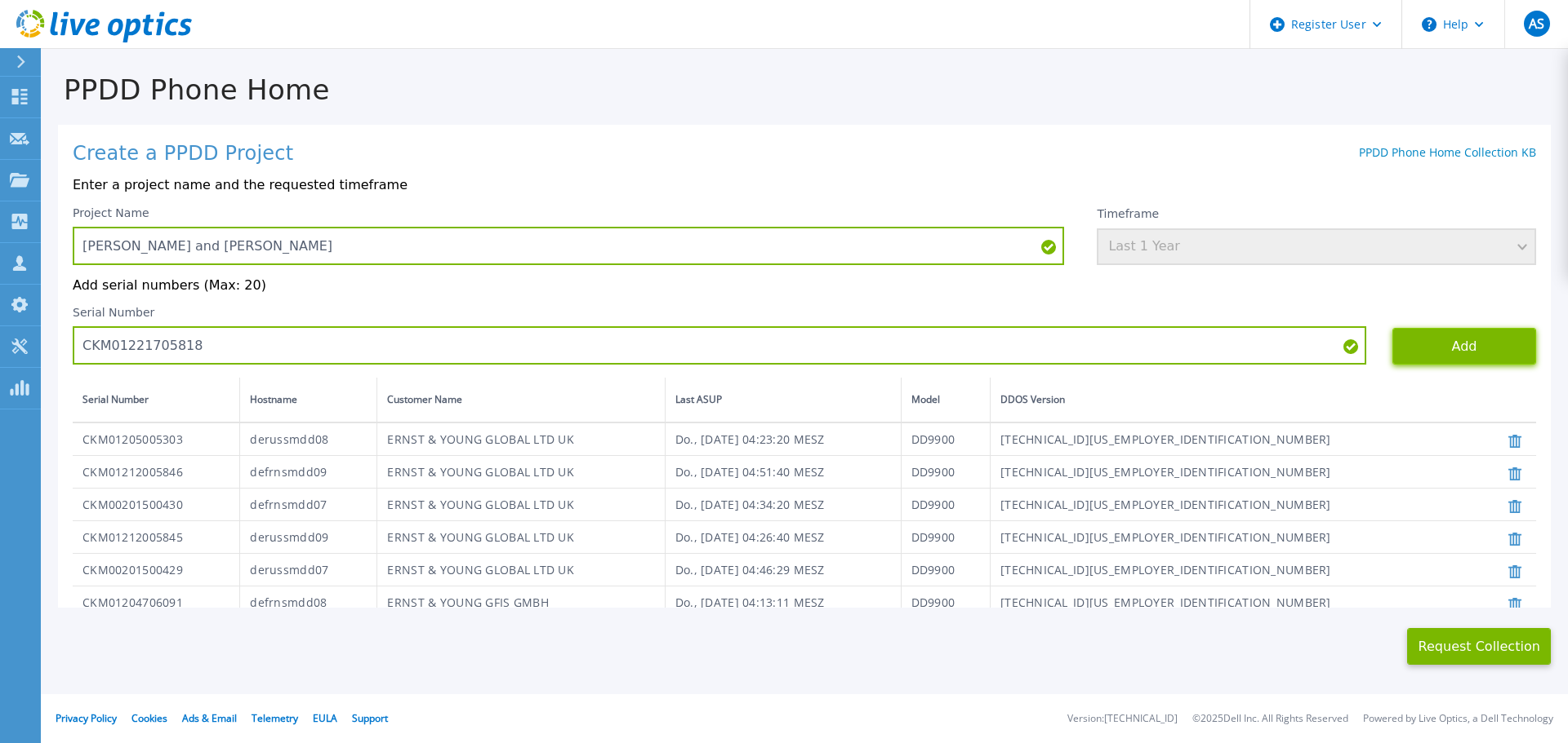
click at [1435, 344] on button "Add" at bounding box center [1463, 346] width 143 height 37
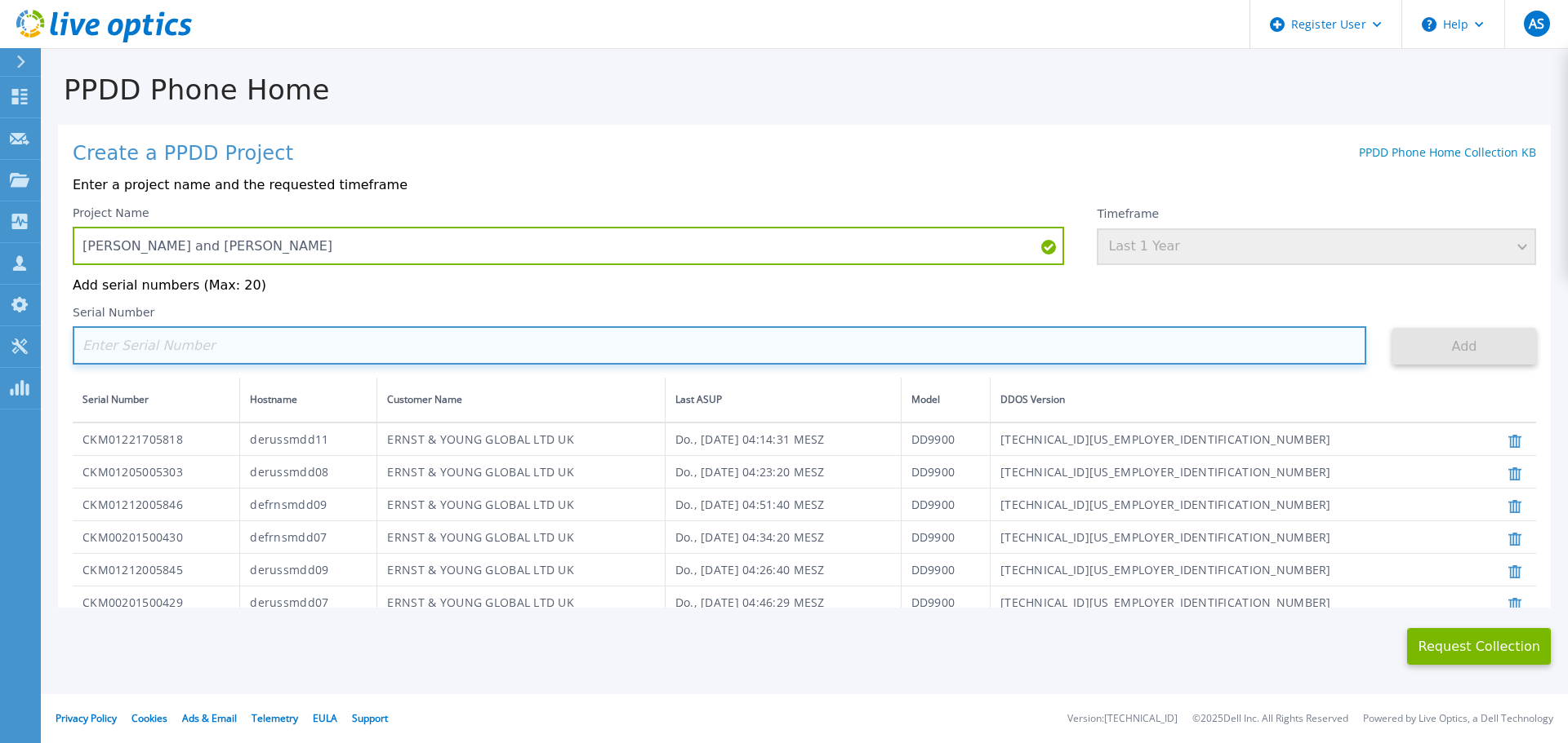
click at [245, 346] on input at bounding box center [720, 346] width 1293 height 38
paste input "CRK00242820153"
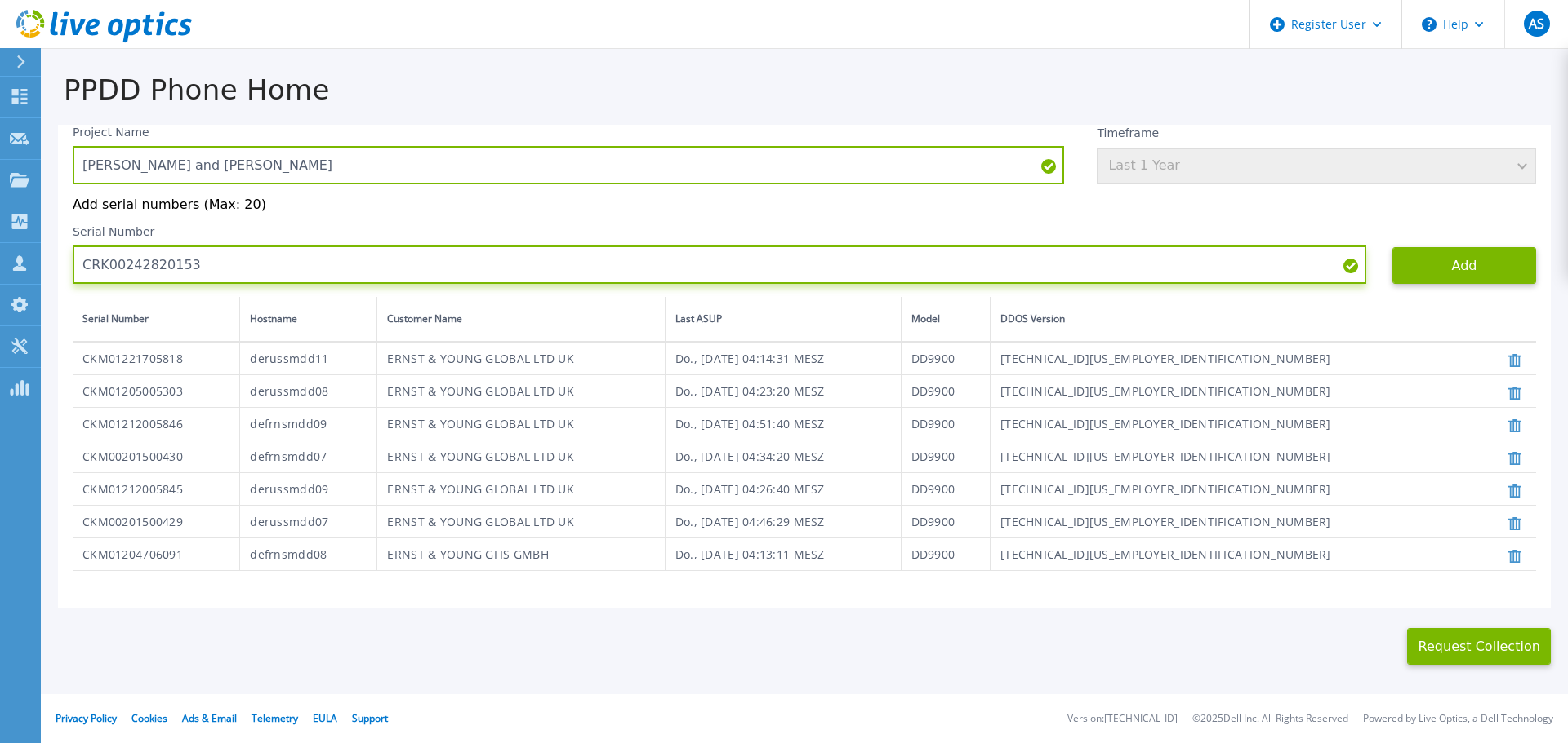
scroll to position [86, 0]
type input "CRK00242820153"
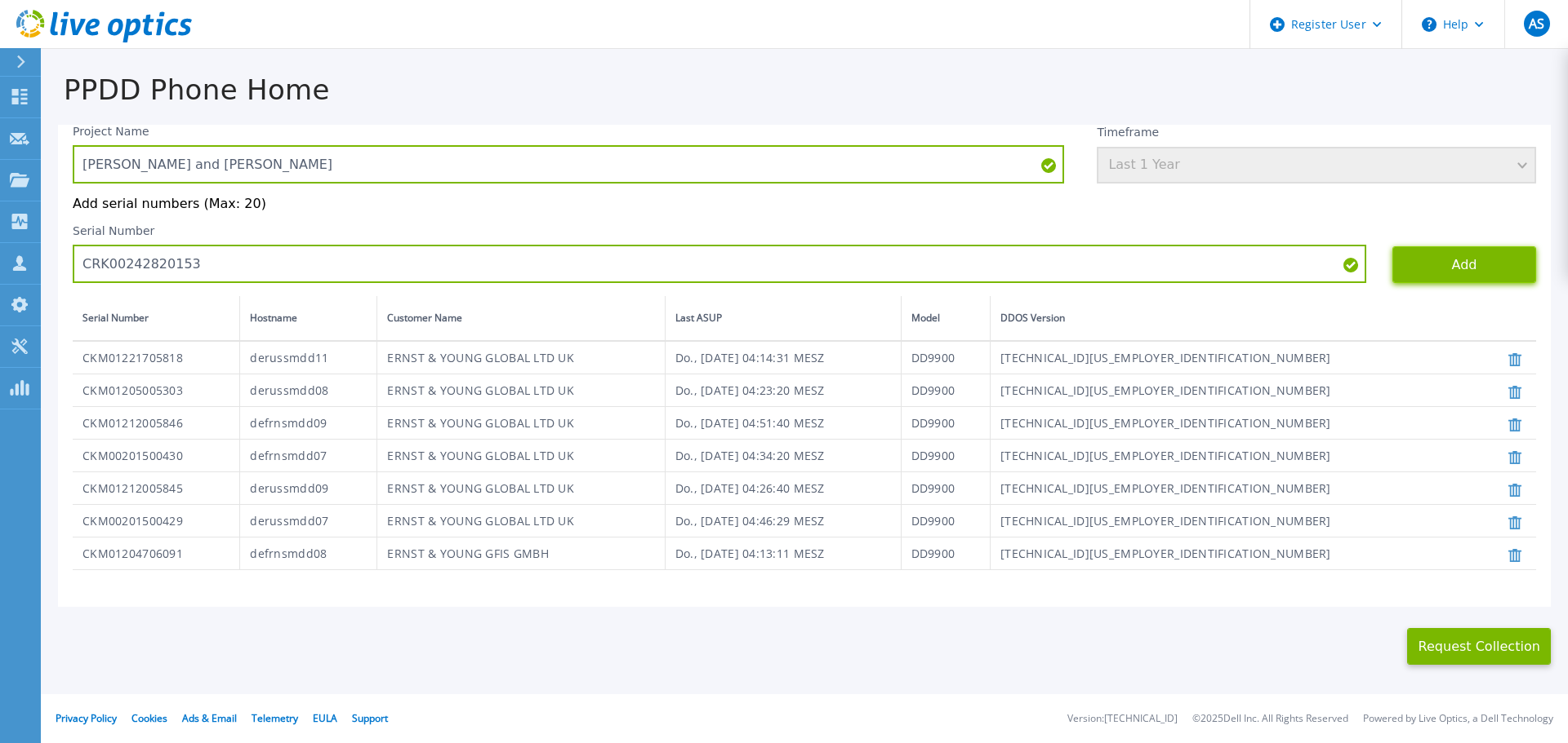
click at [1431, 272] on button "Add" at bounding box center [1463, 265] width 143 height 37
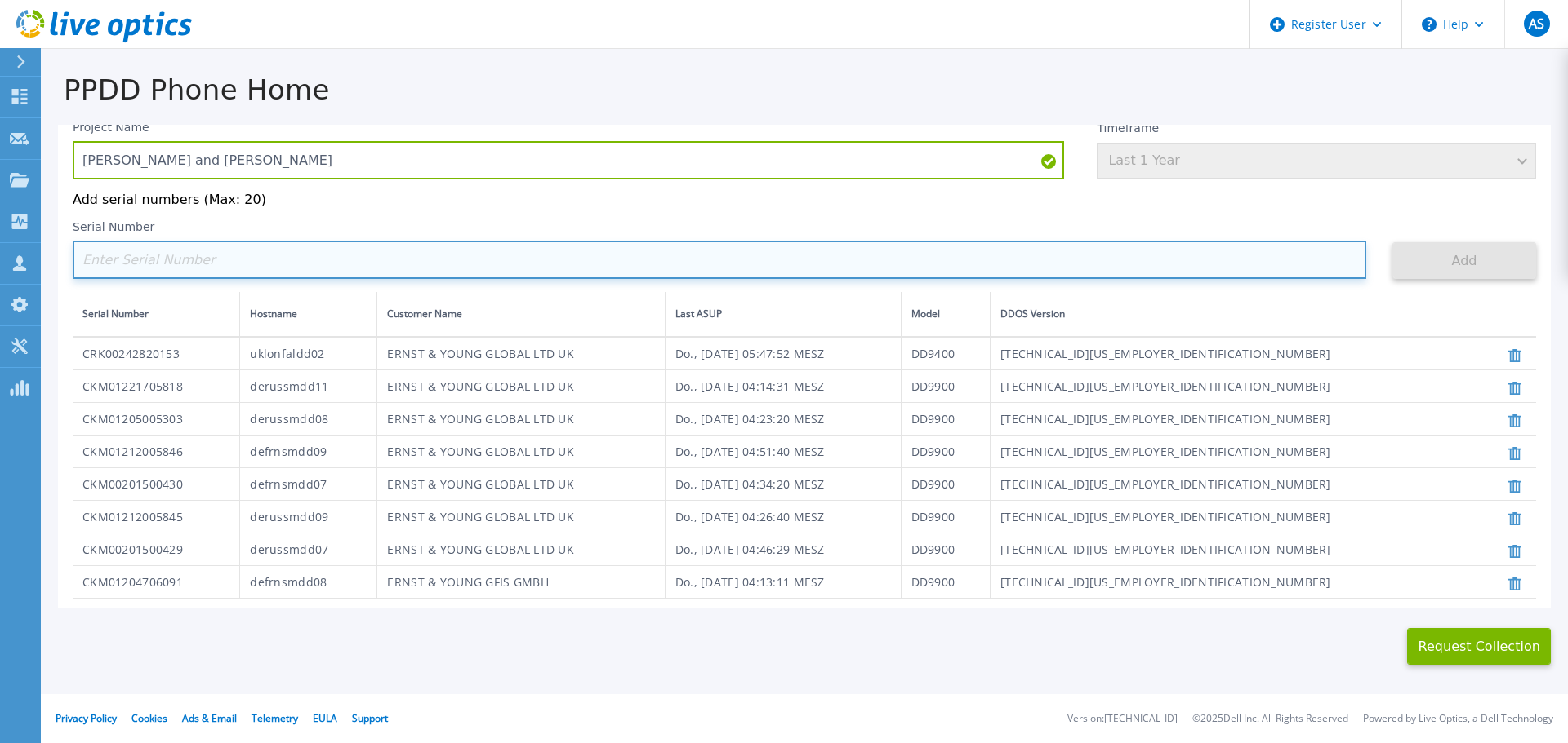
click at [540, 252] on input at bounding box center [720, 260] width 1293 height 38
paste input "CKM01213705811"
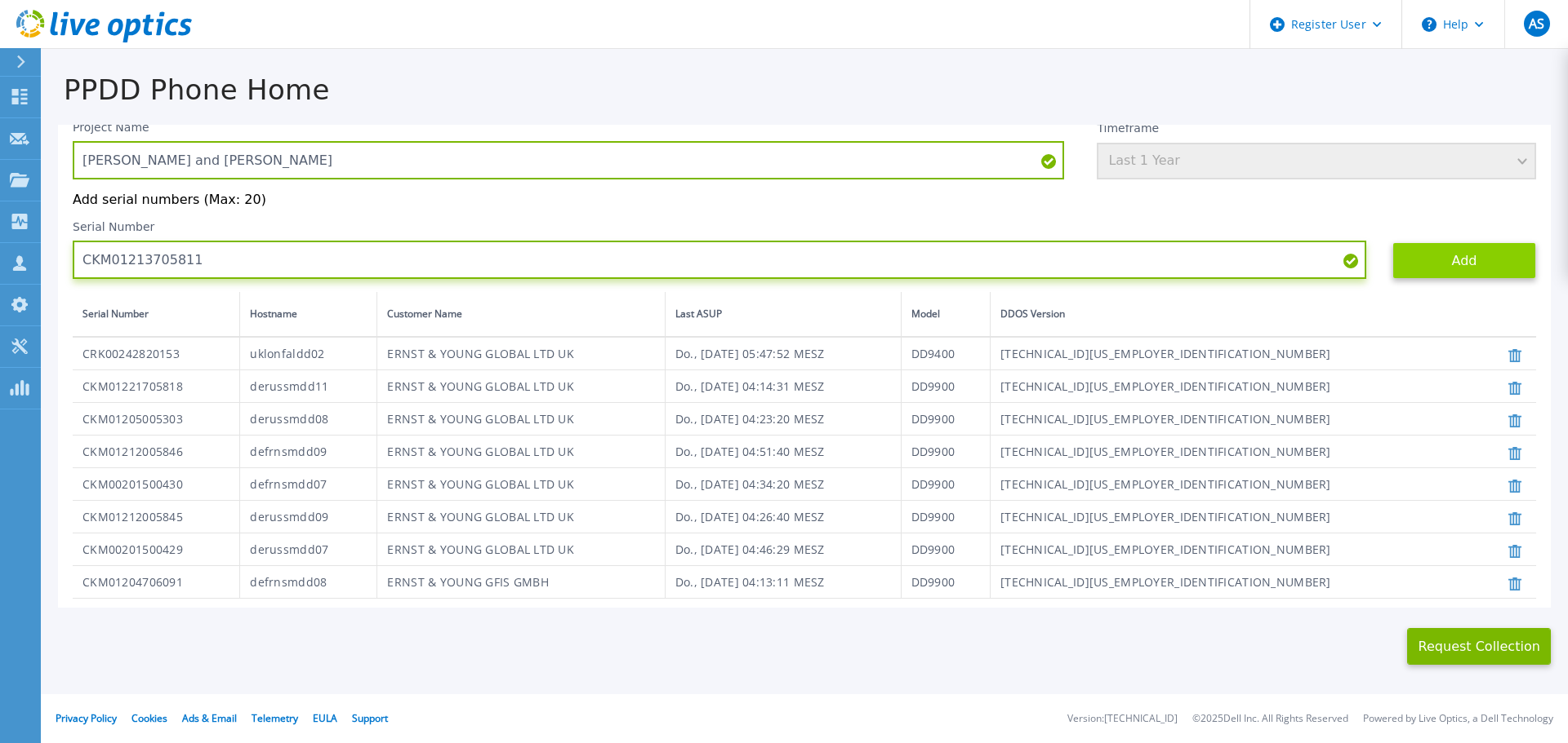
type input "CKM01213705811"
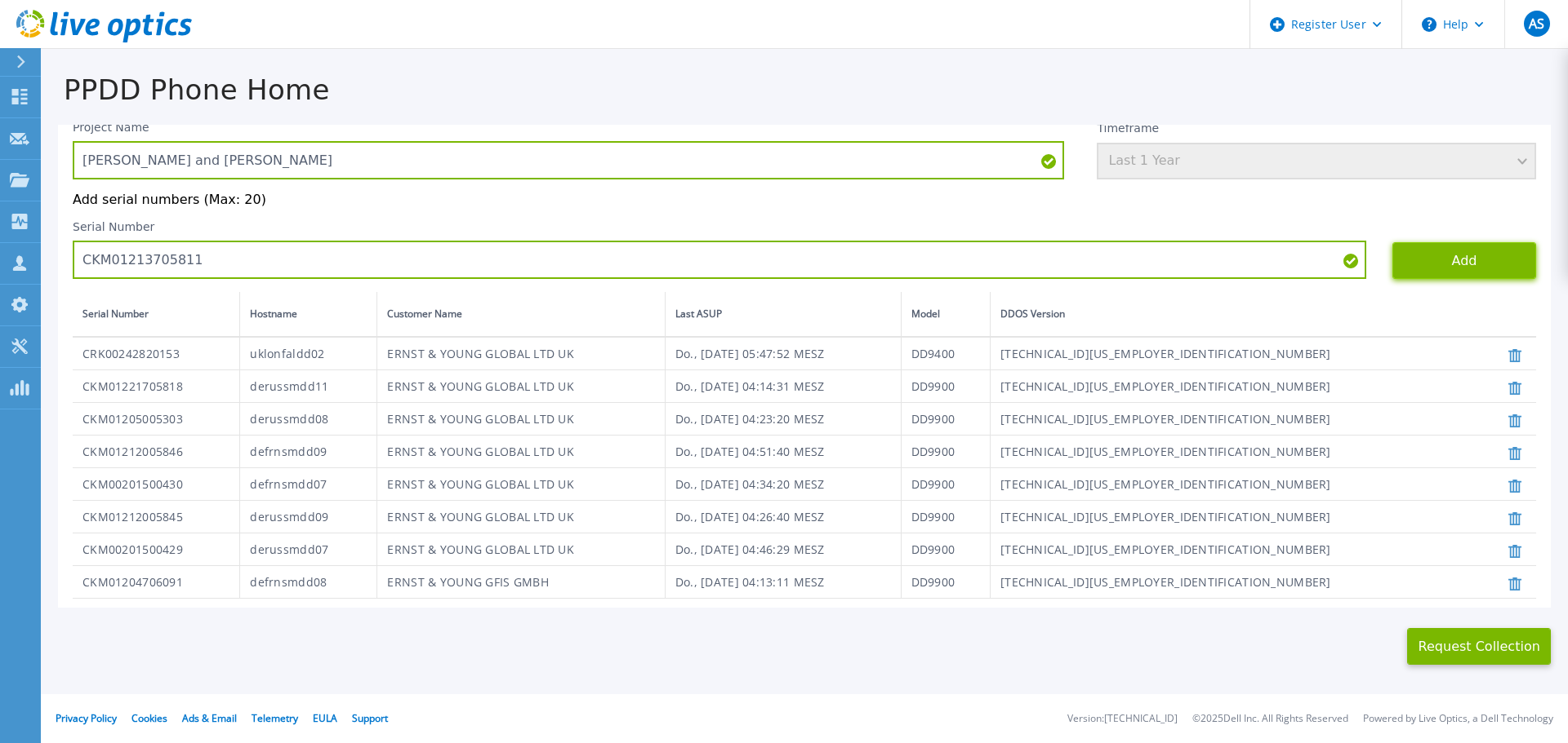
click at [1436, 256] on button "Add" at bounding box center [1463, 261] width 143 height 37
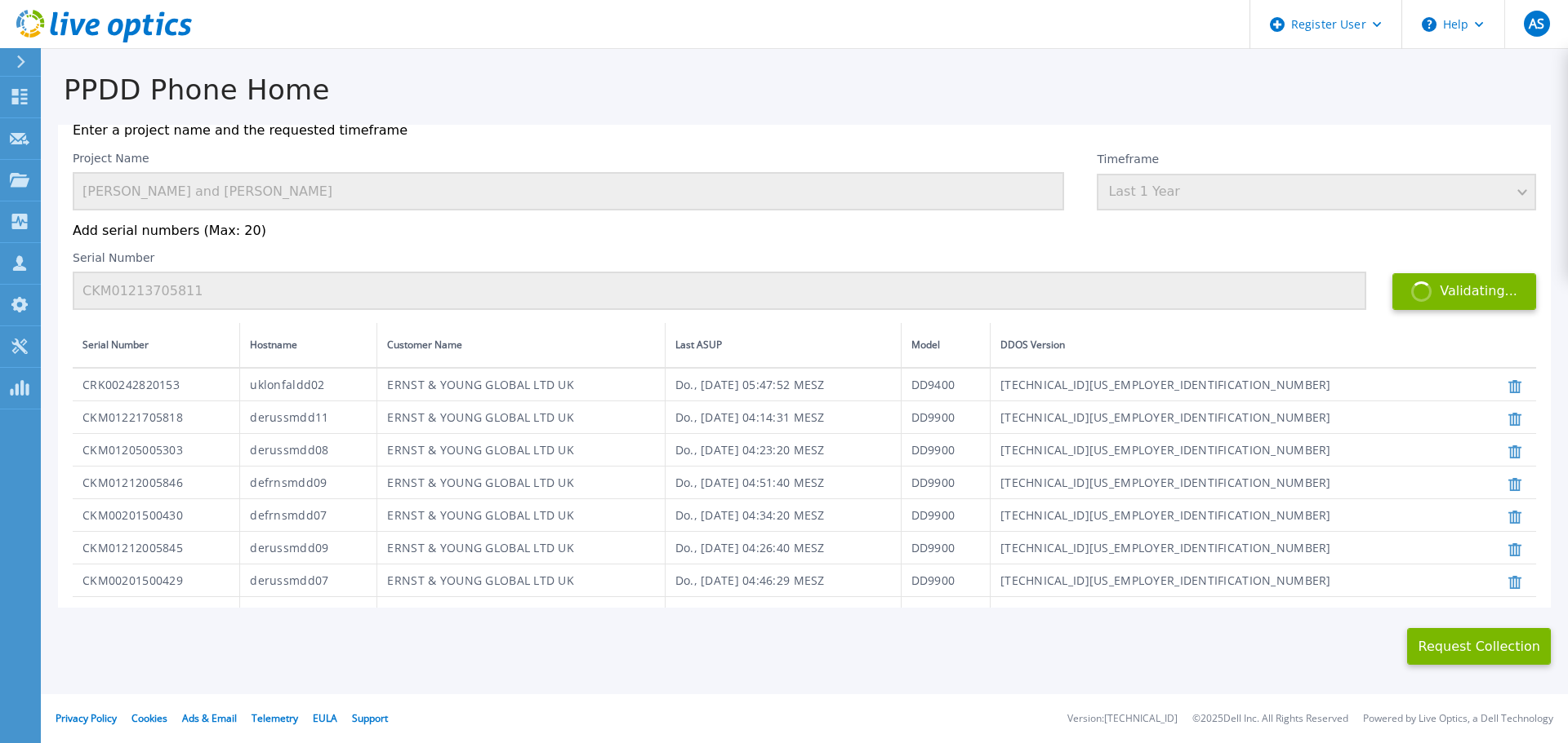
scroll to position [119, 0]
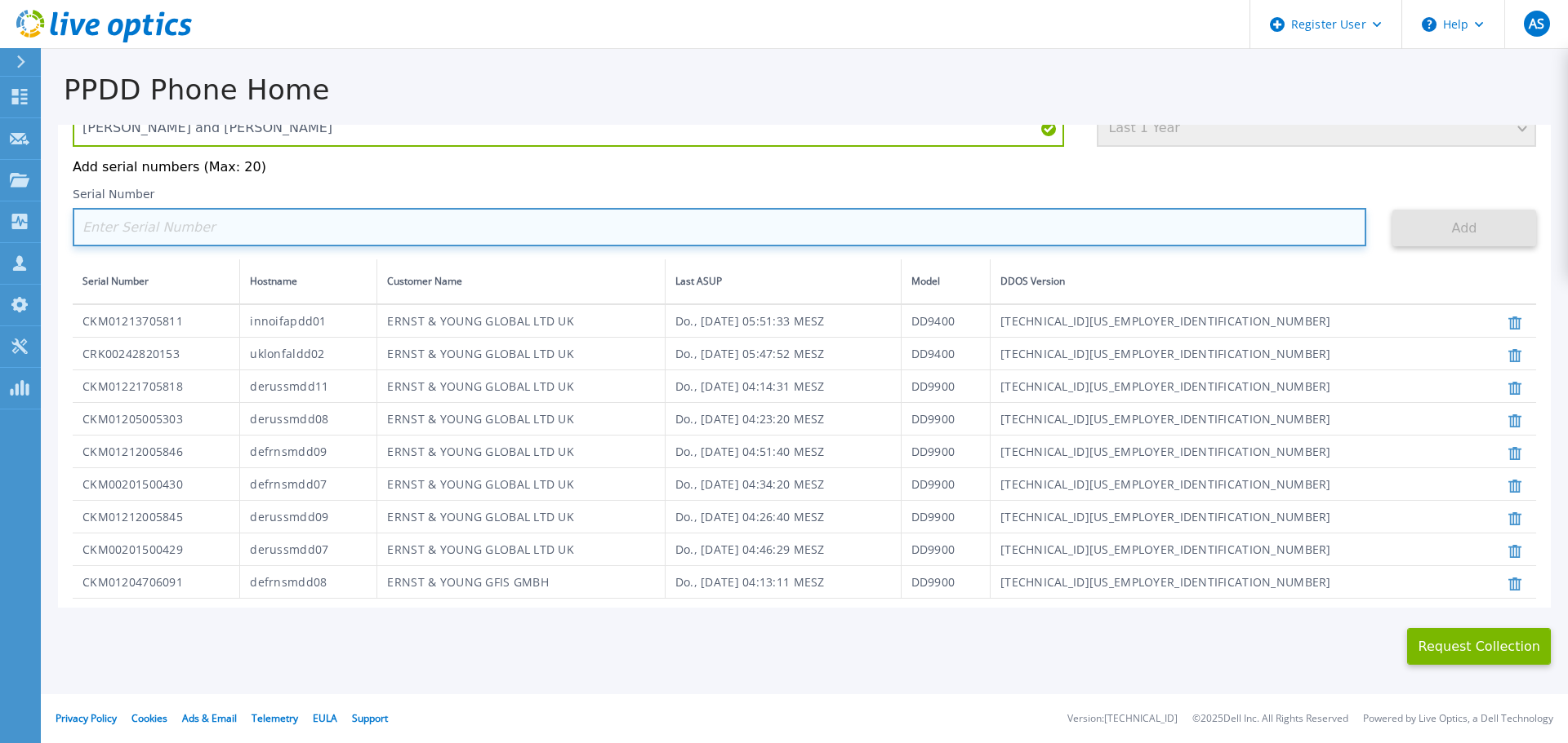
paste input "CKM00192801617"
click at [240, 229] on input "CKM00192801617" at bounding box center [720, 227] width 1293 height 38
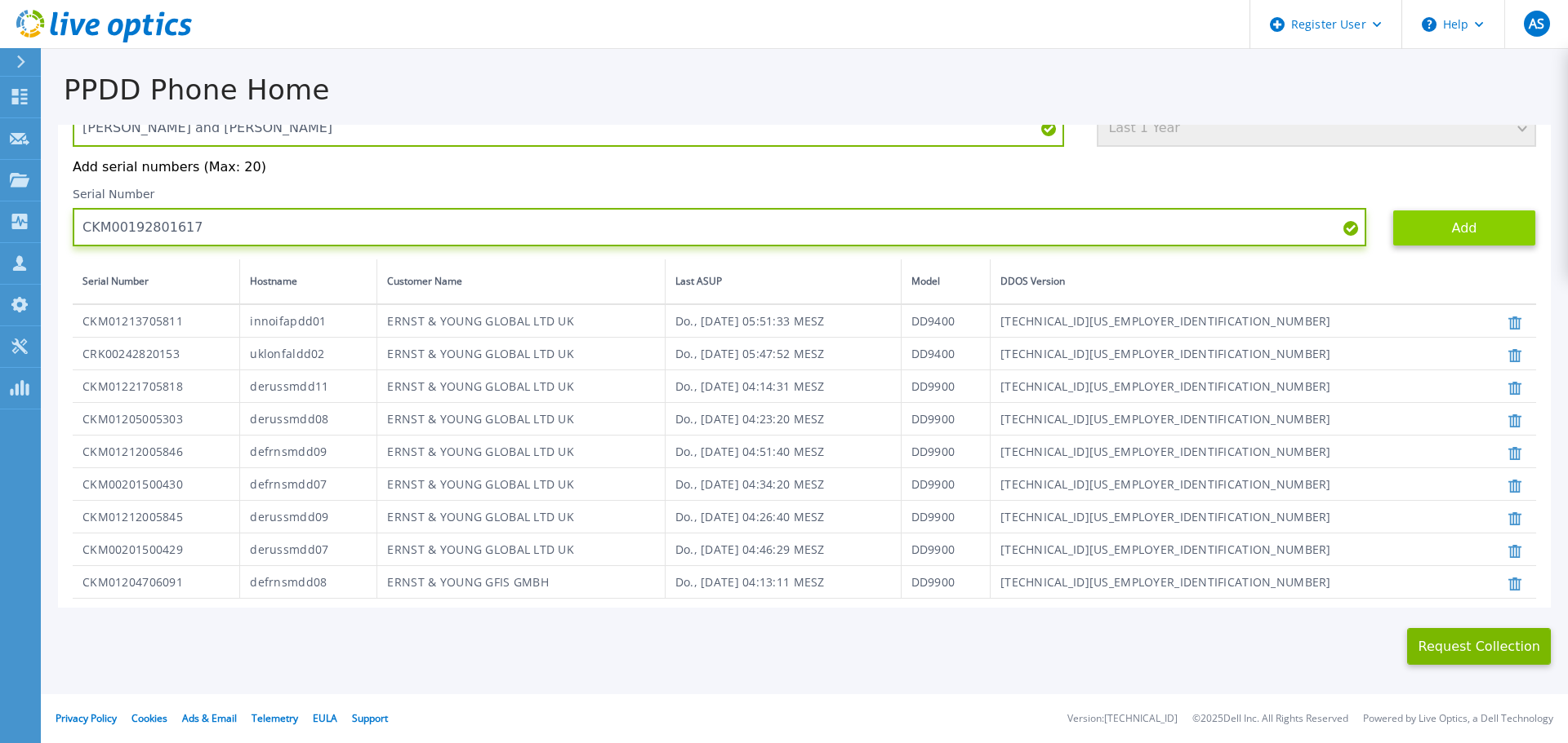
type input "CKM00192801617"
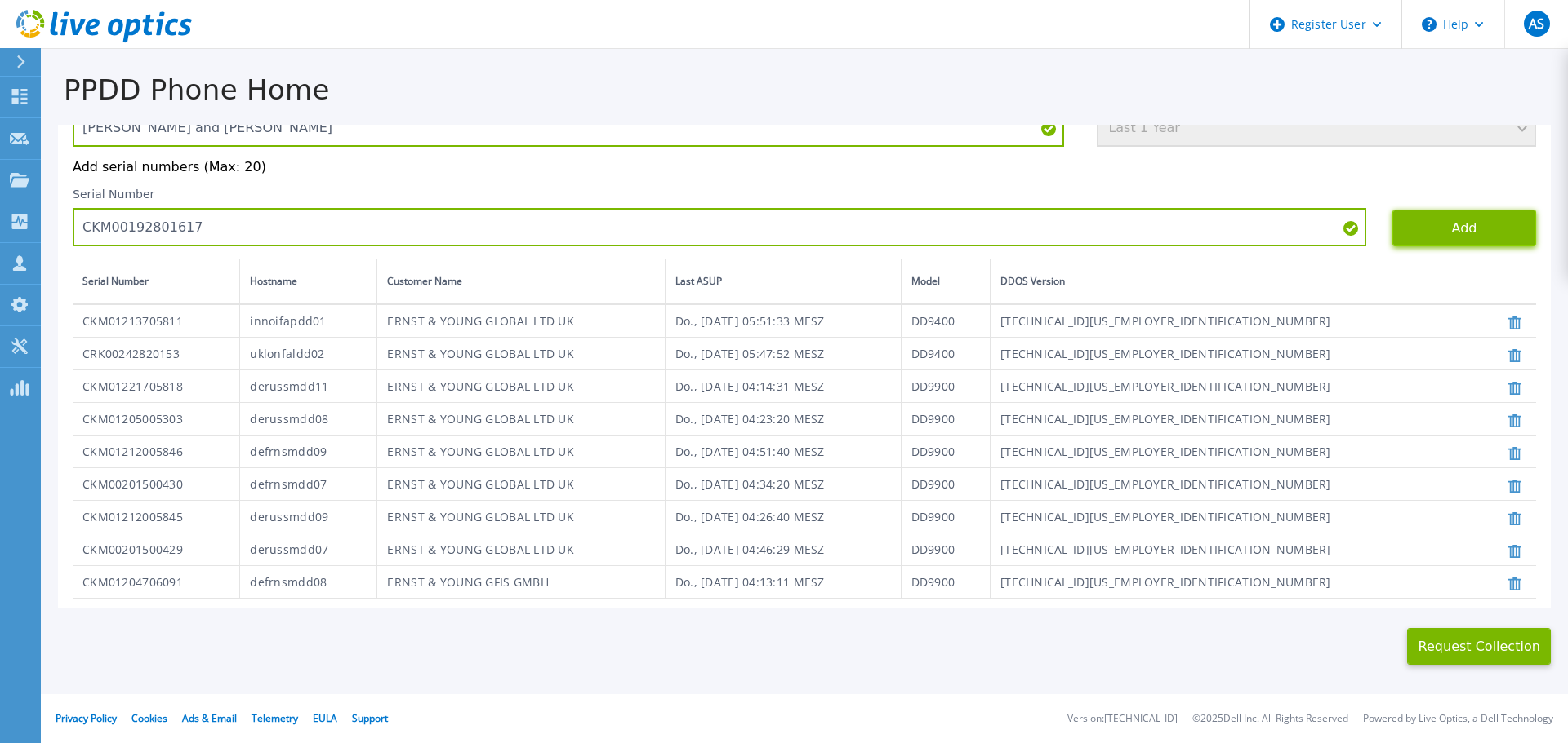
click at [1400, 223] on button "Add" at bounding box center [1463, 228] width 143 height 37
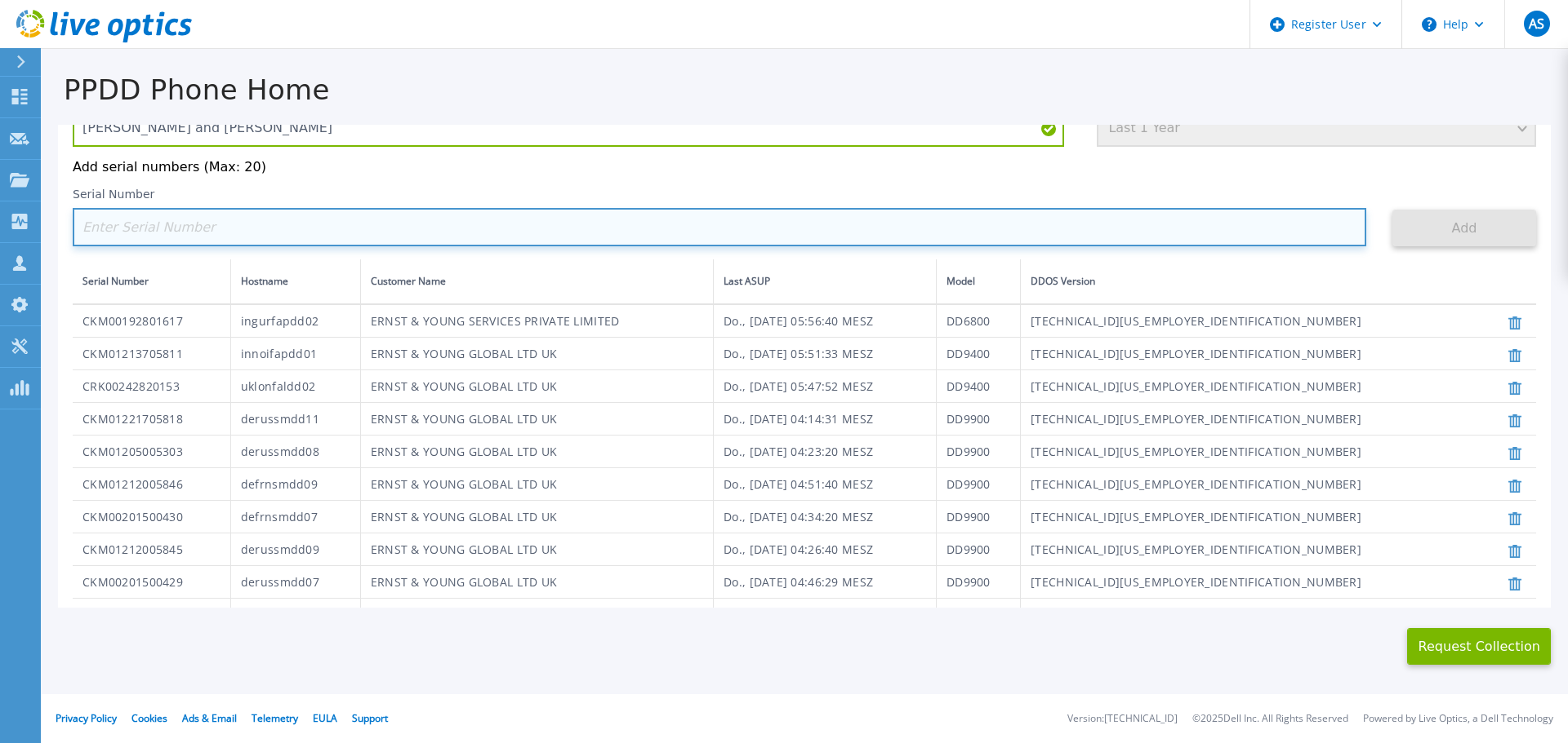
click at [223, 225] on input at bounding box center [720, 227] width 1293 height 38
paste input "CKM01211205617"
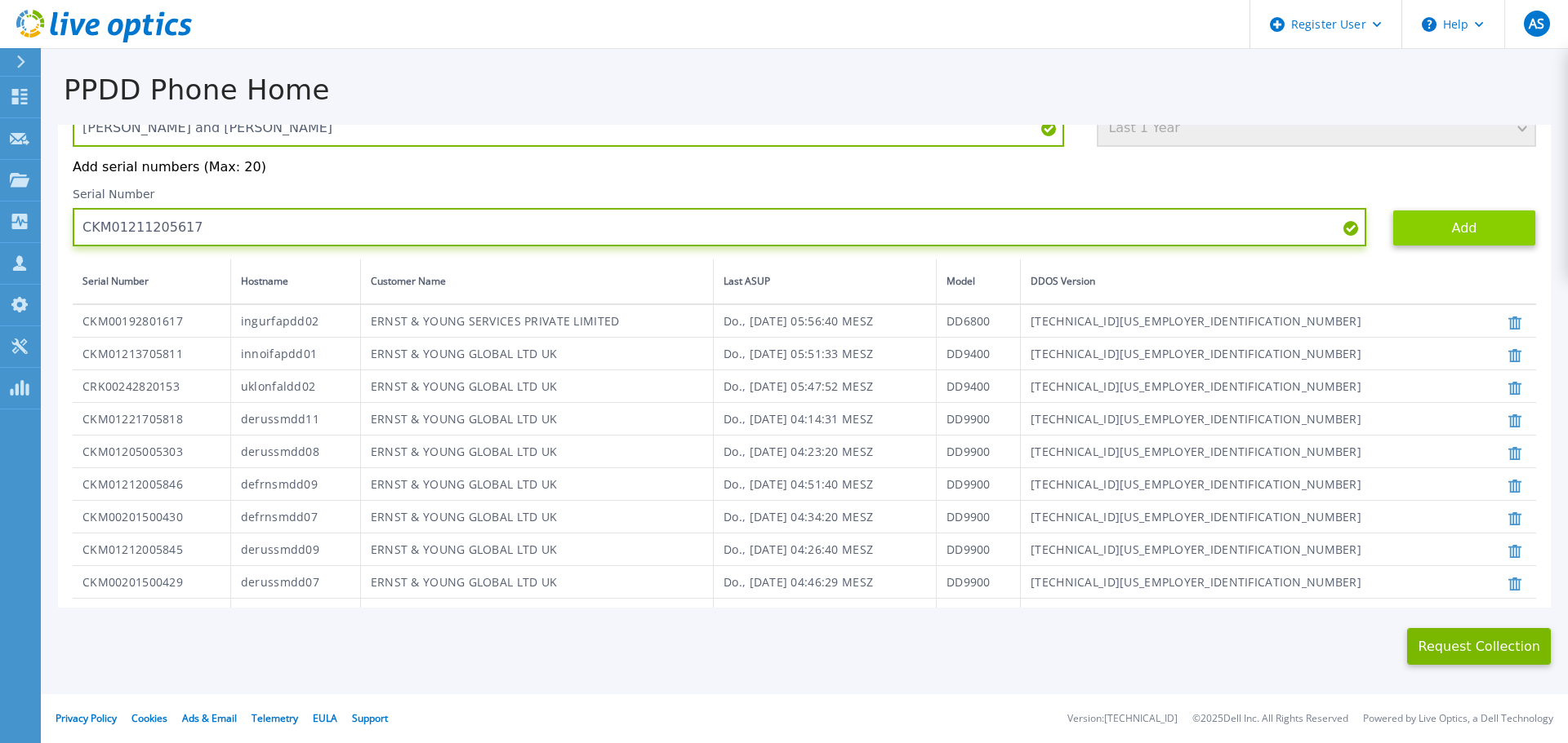
type input "CKM01211205617"
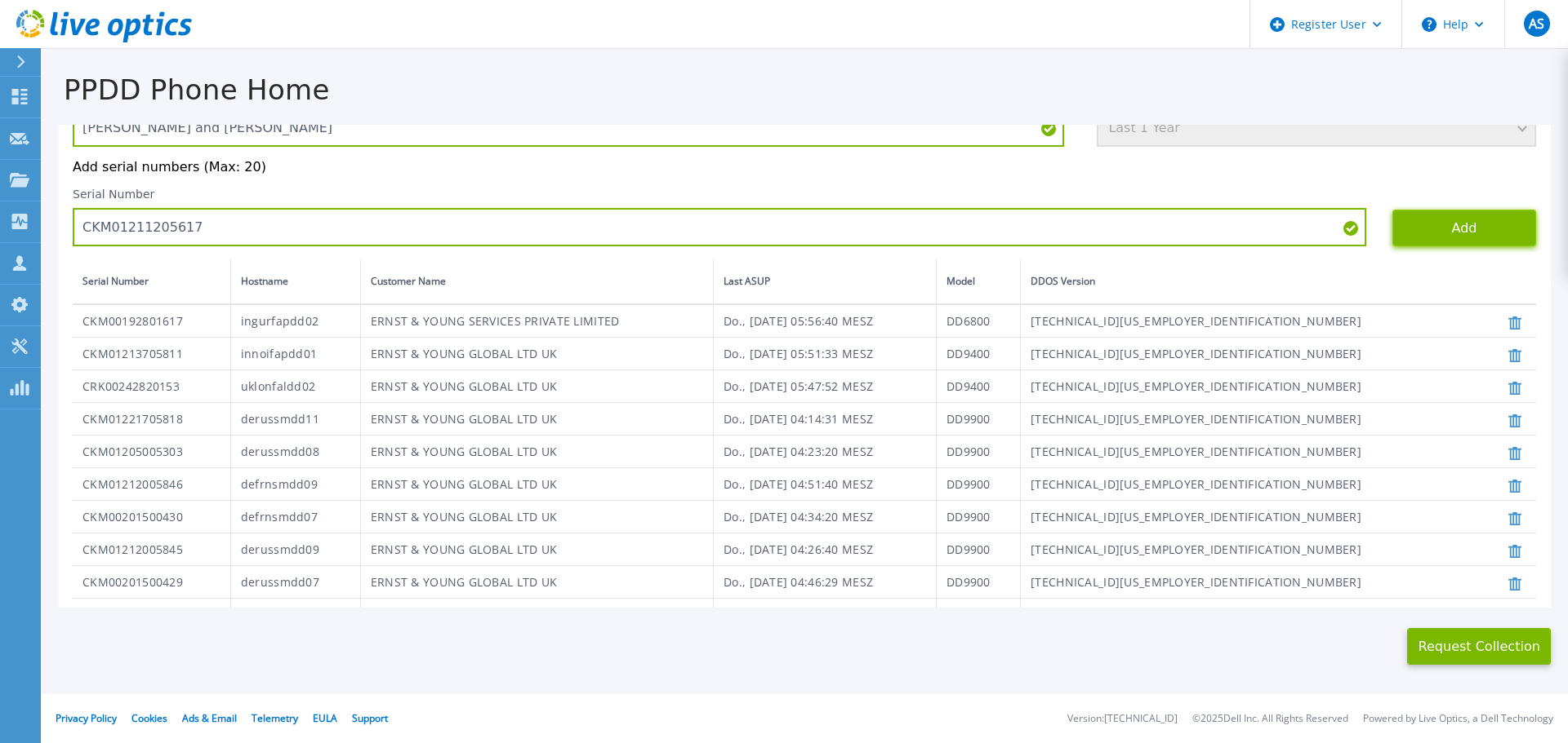
click at [1468, 231] on button "Add" at bounding box center [1463, 228] width 143 height 37
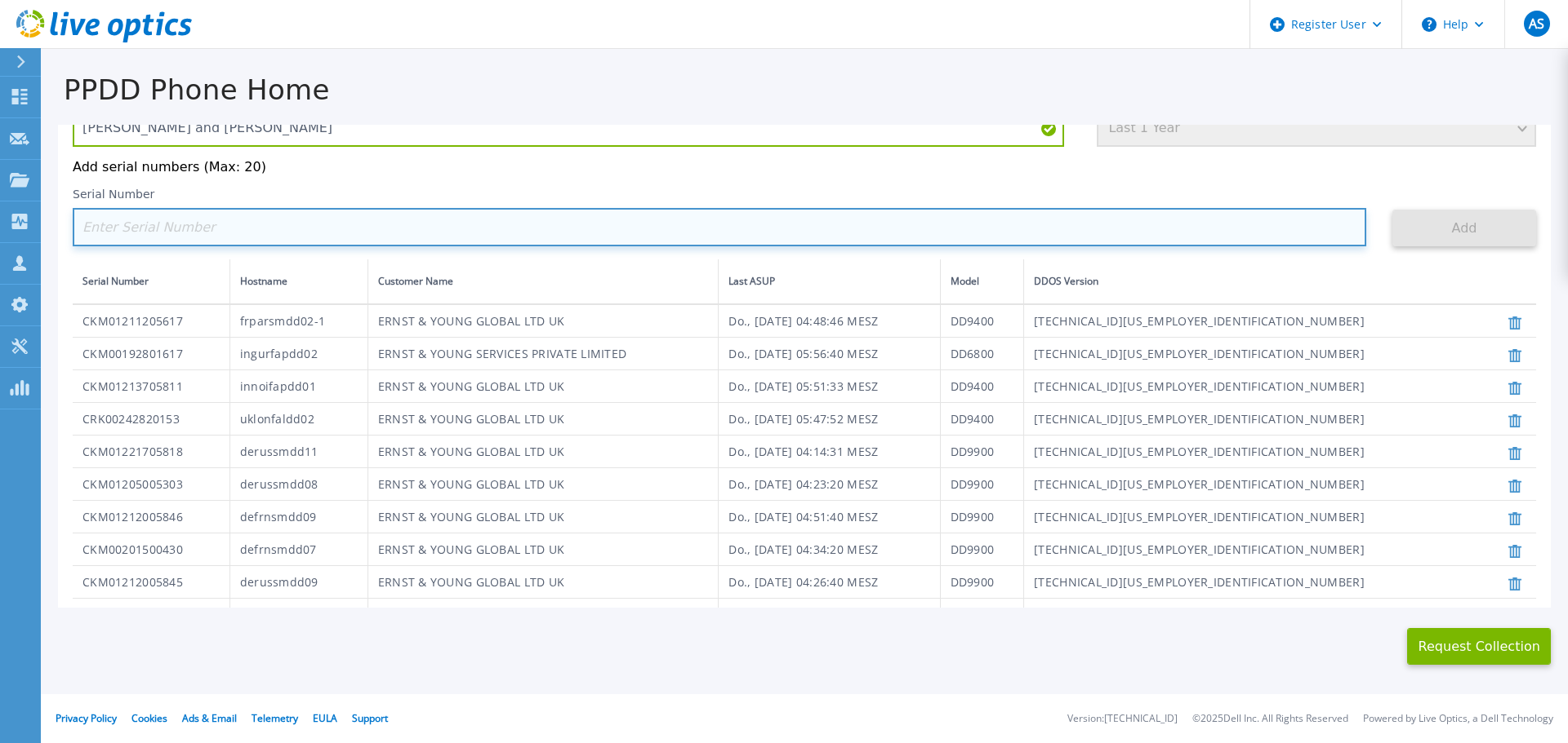
click at [137, 224] on input at bounding box center [720, 227] width 1293 height 38
paste input "CKM01211506598"
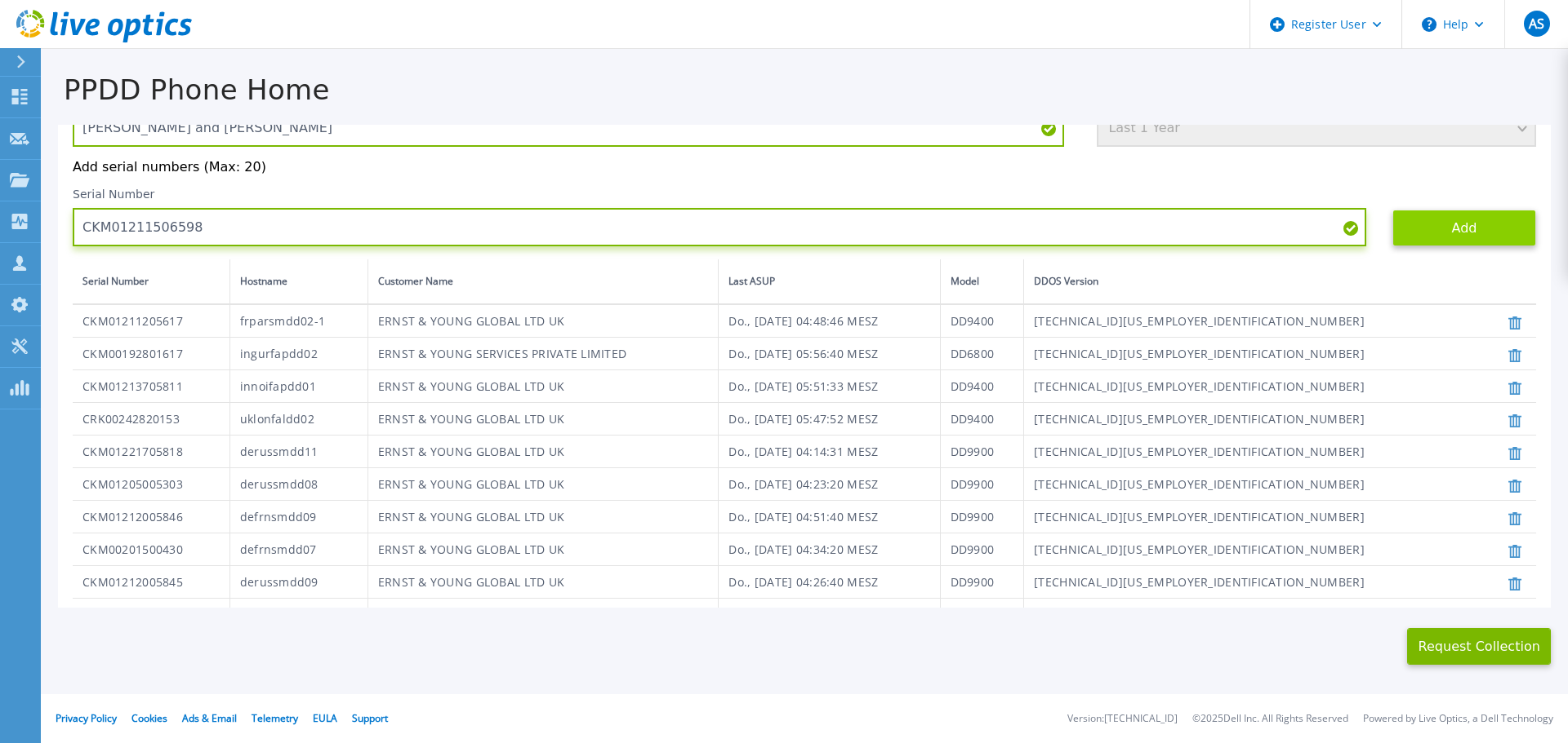
type input "CKM01211506598"
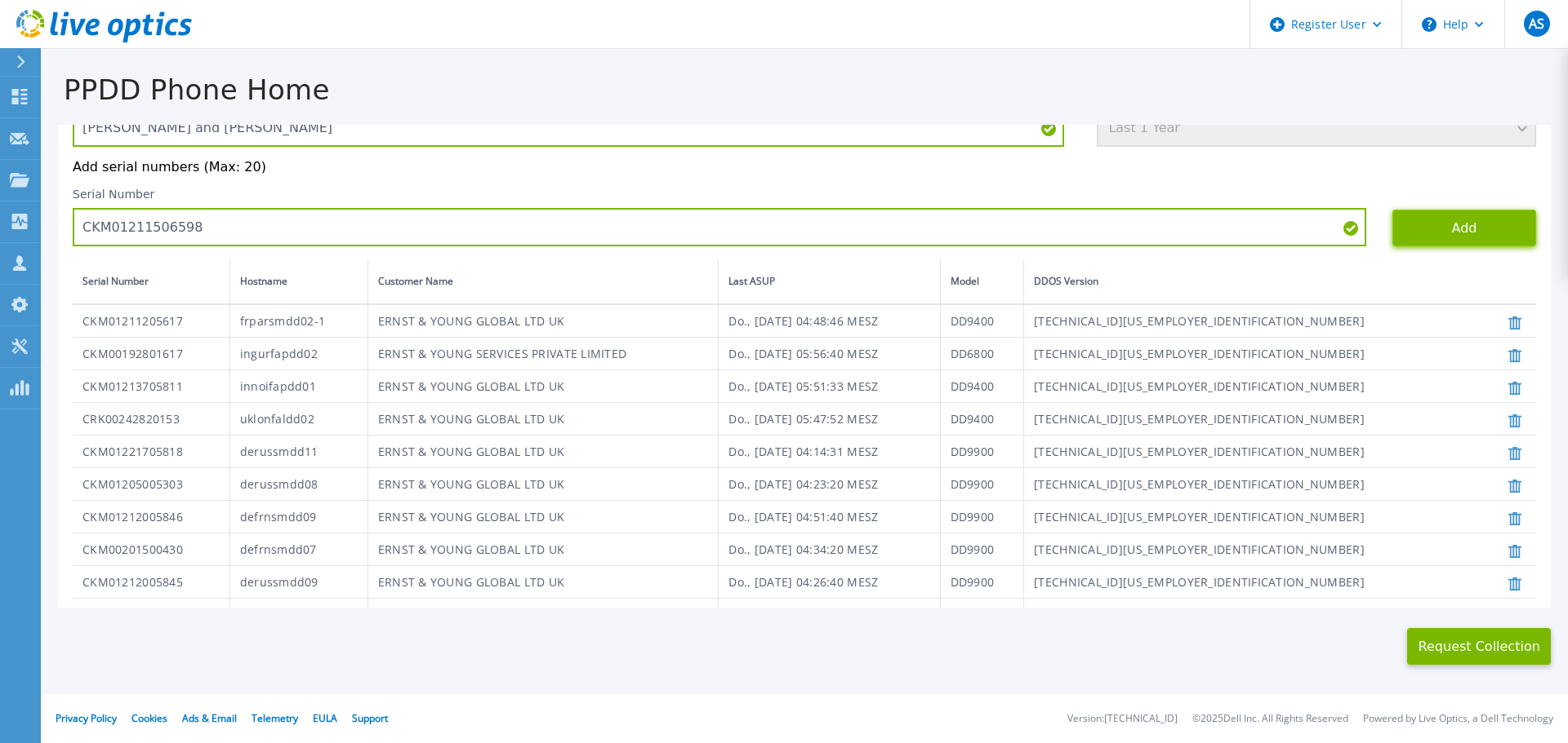
click at [1441, 233] on button "Add" at bounding box center [1463, 228] width 143 height 37
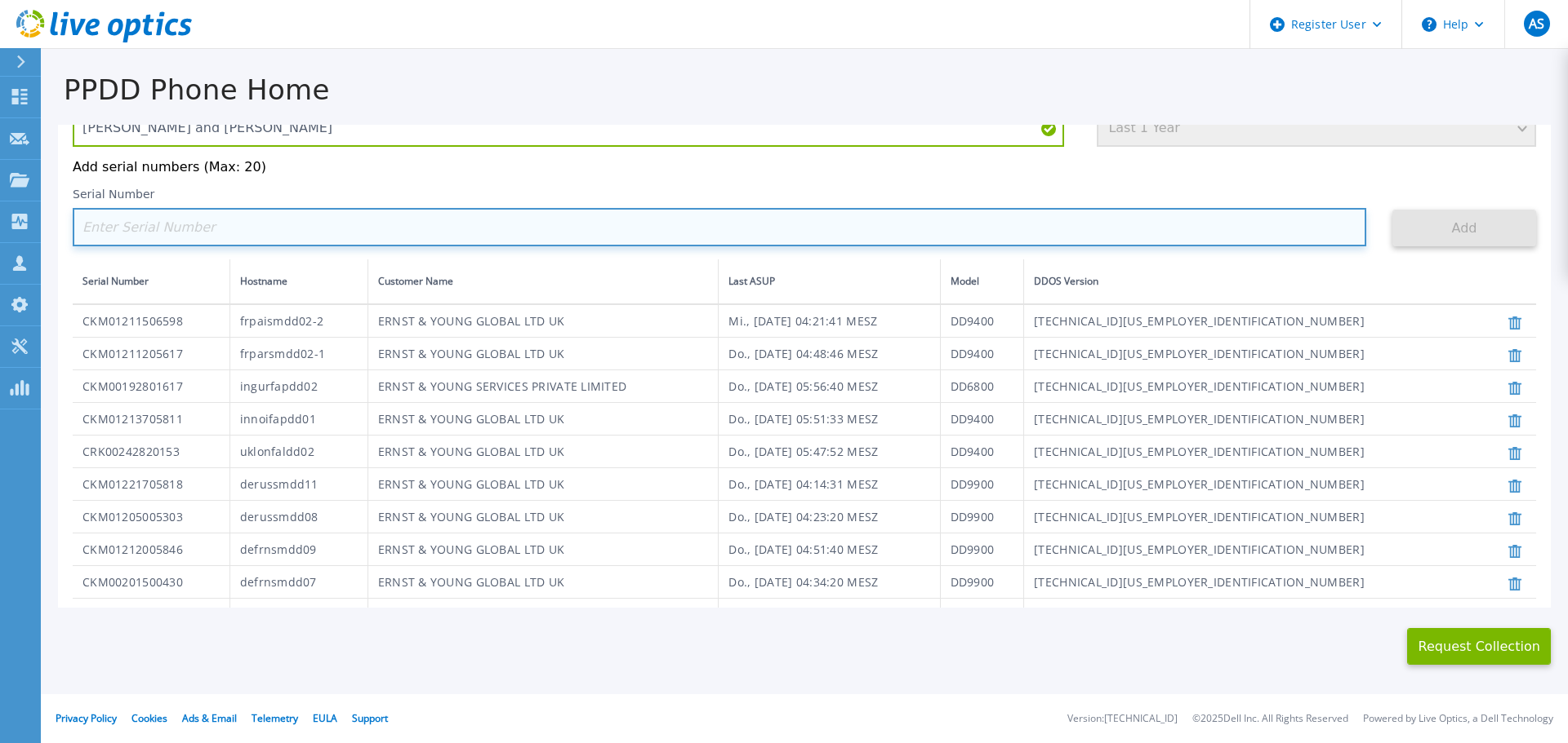
click at [284, 227] on input at bounding box center [720, 227] width 1293 height 38
paste input "CKM01211506599"
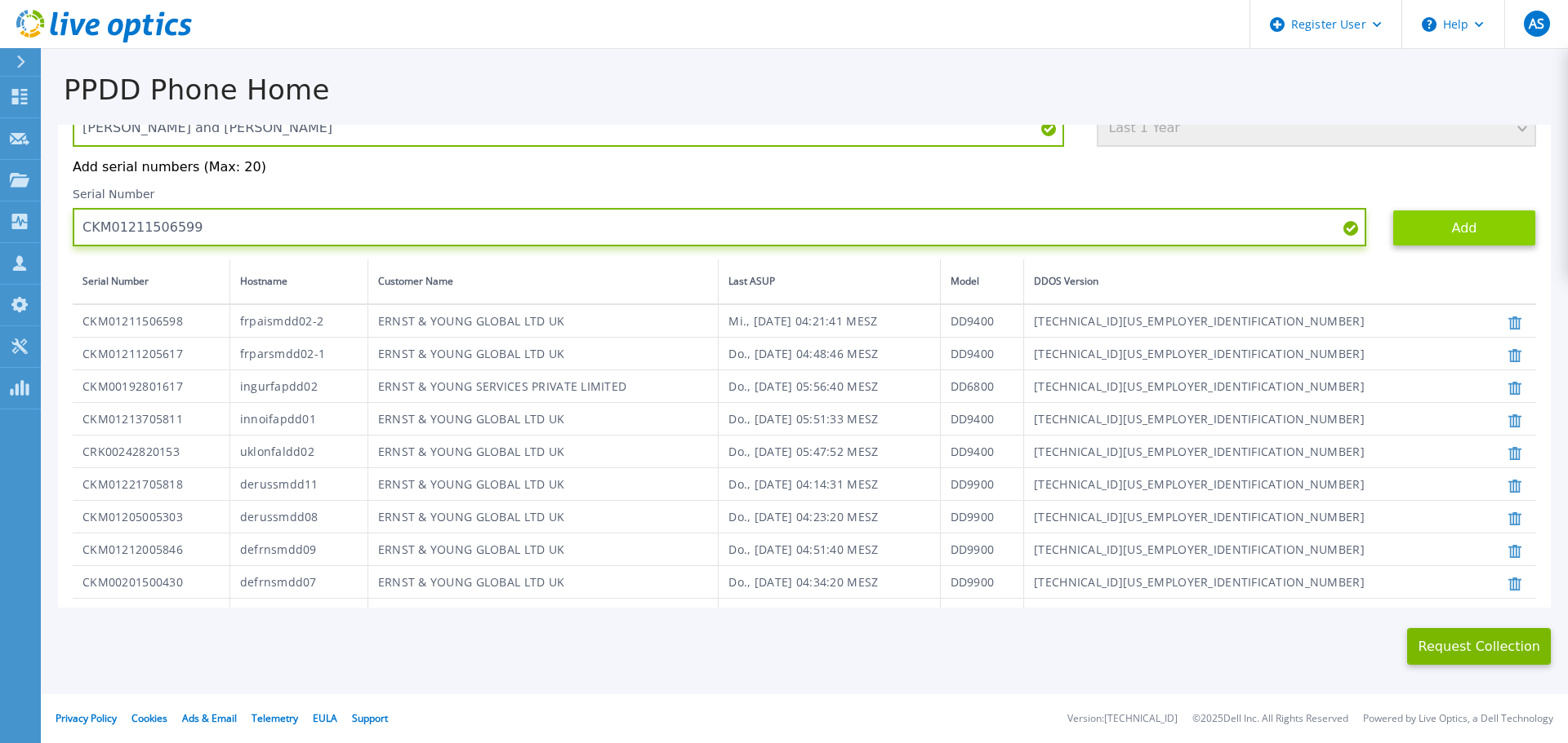
type input "CKM01211506599"
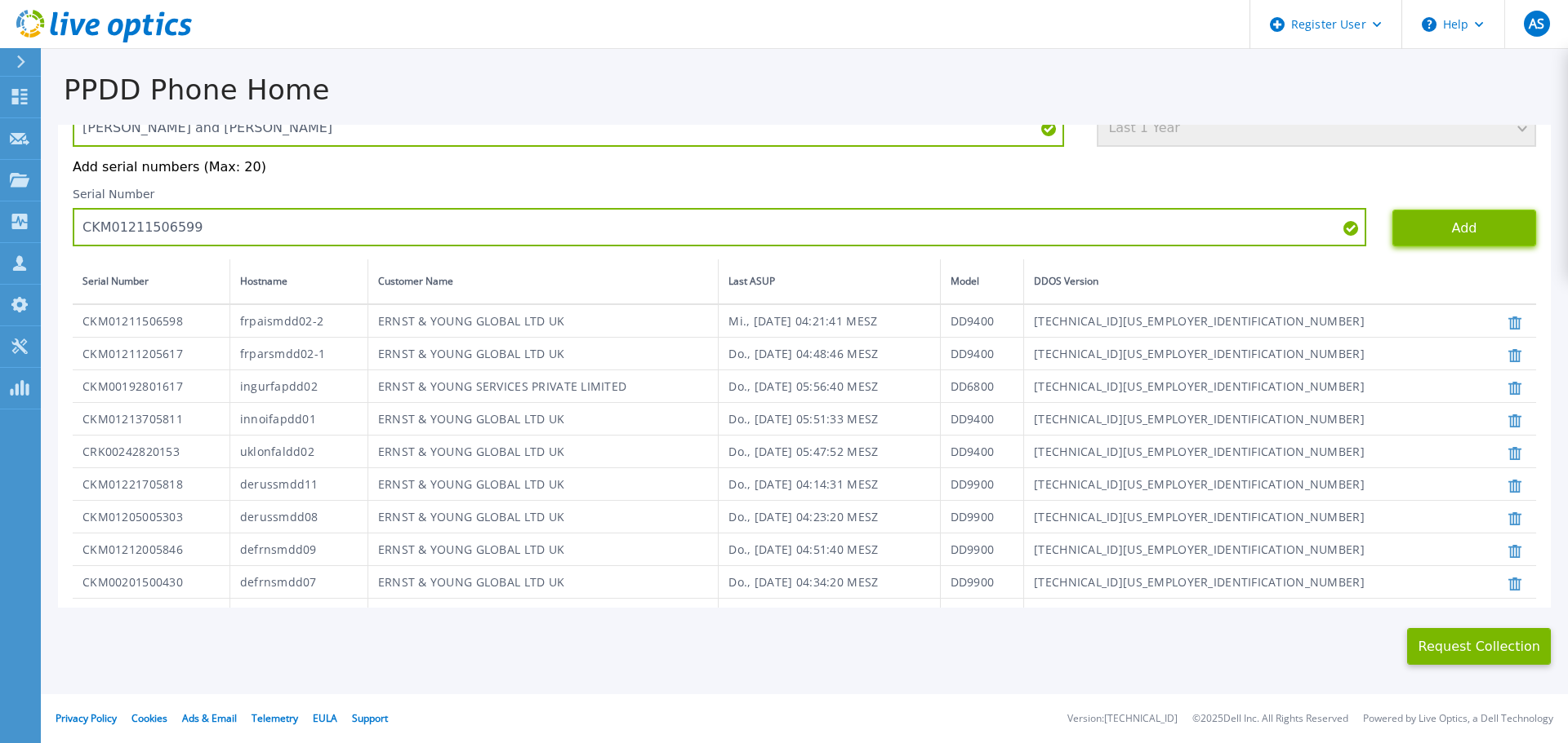
click at [1413, 226] on button "Add" at bounding box center [1463, 228] width 143 height 37
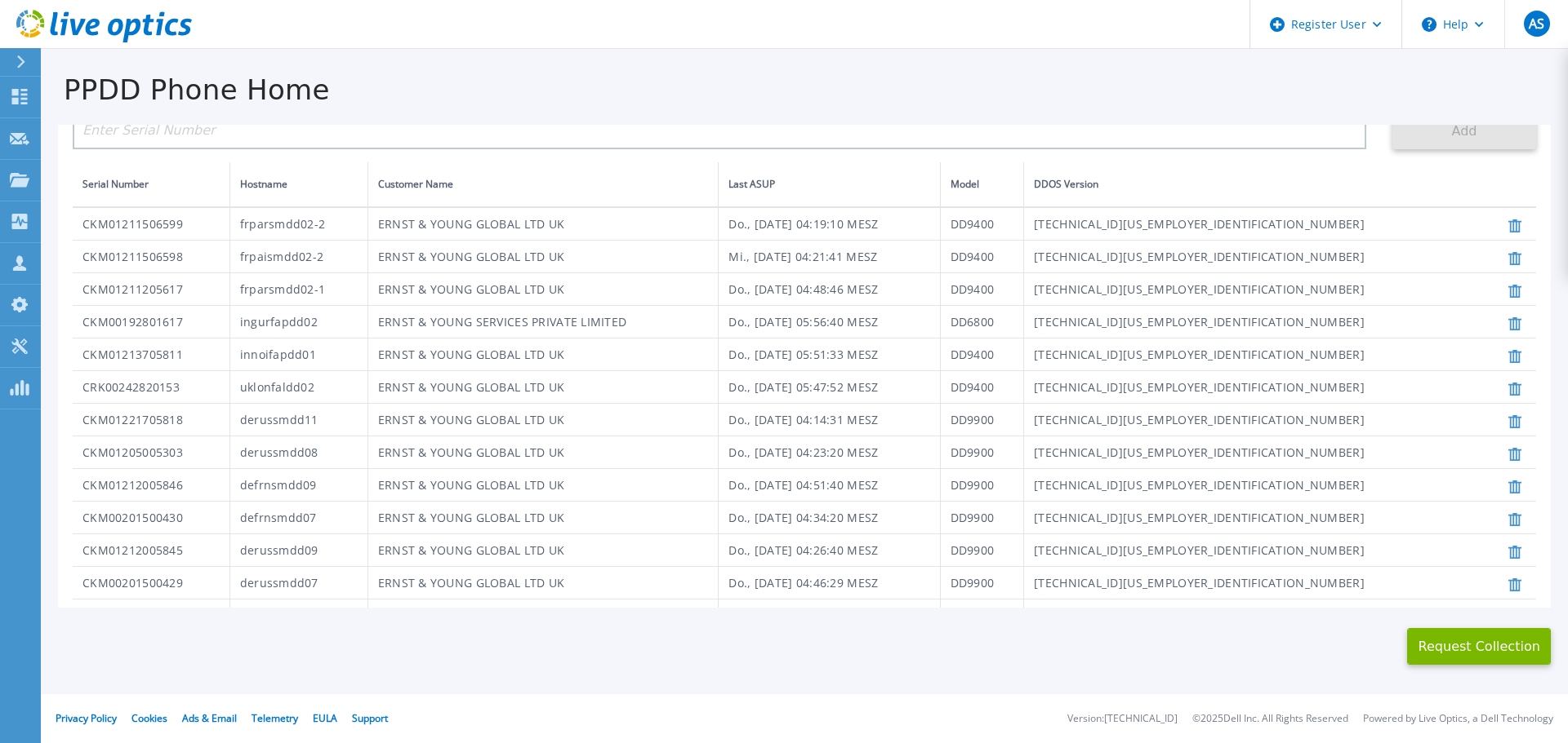
scroll to position [213, 0]
click at [1508, 328] on icon at bounding box center [1514, 326] width 13 height 13
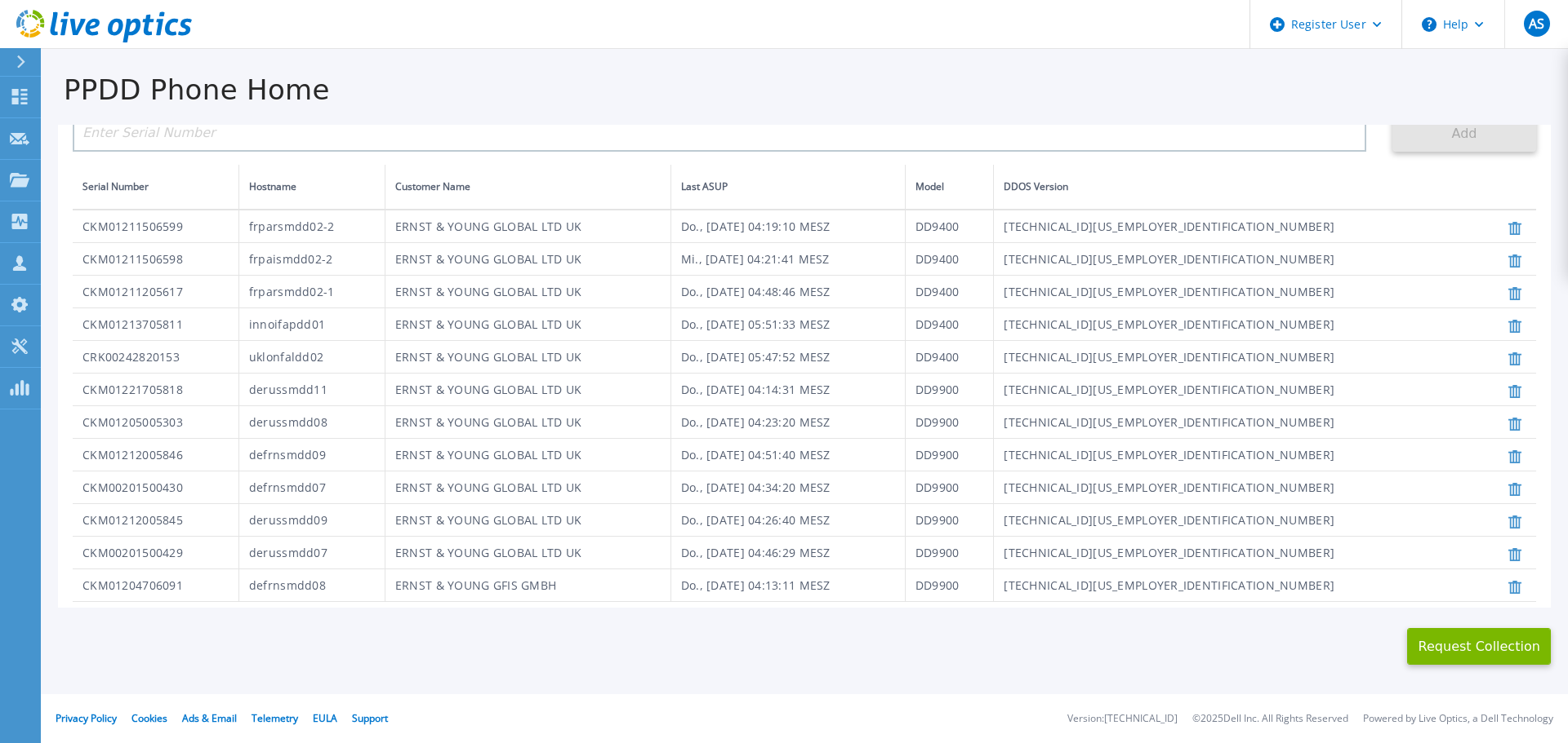
click at [1508, 235] on icon at bounding box center [1514, 228] width 13 height 13
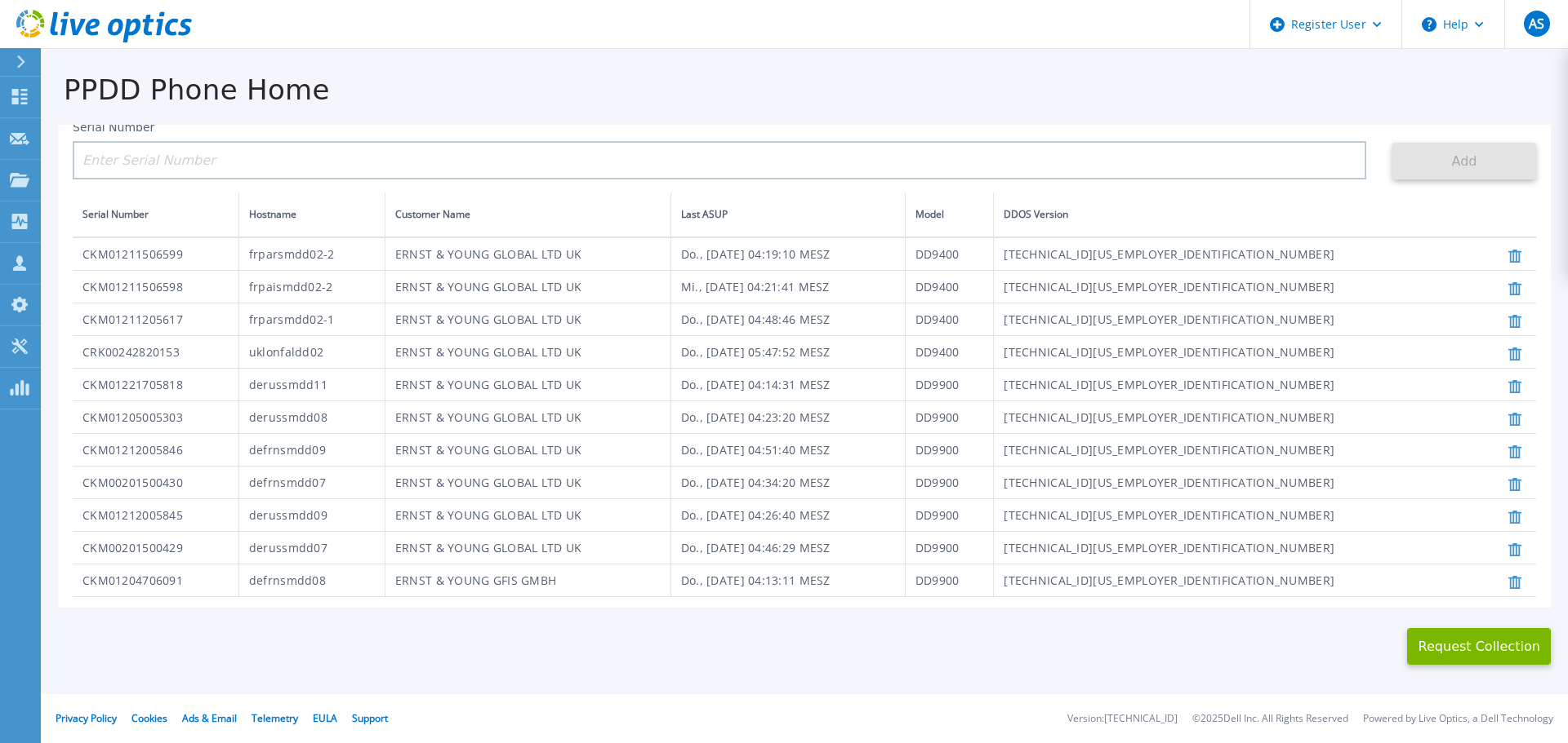
scroll to position [180, 0]
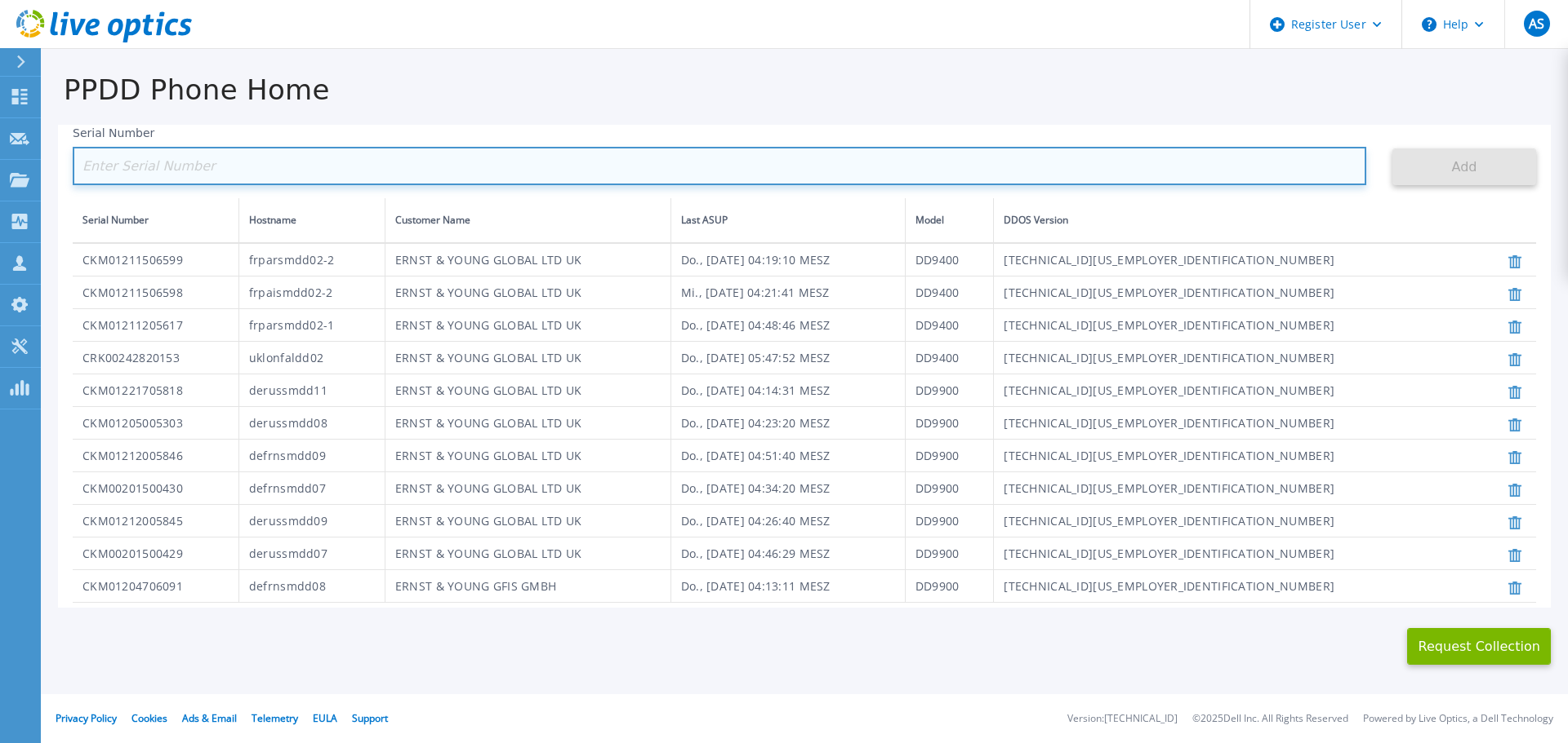
click at [119, 166] on input at bounding box center [720, 166] width 1293 height 38
paste input "CKM00201601005"
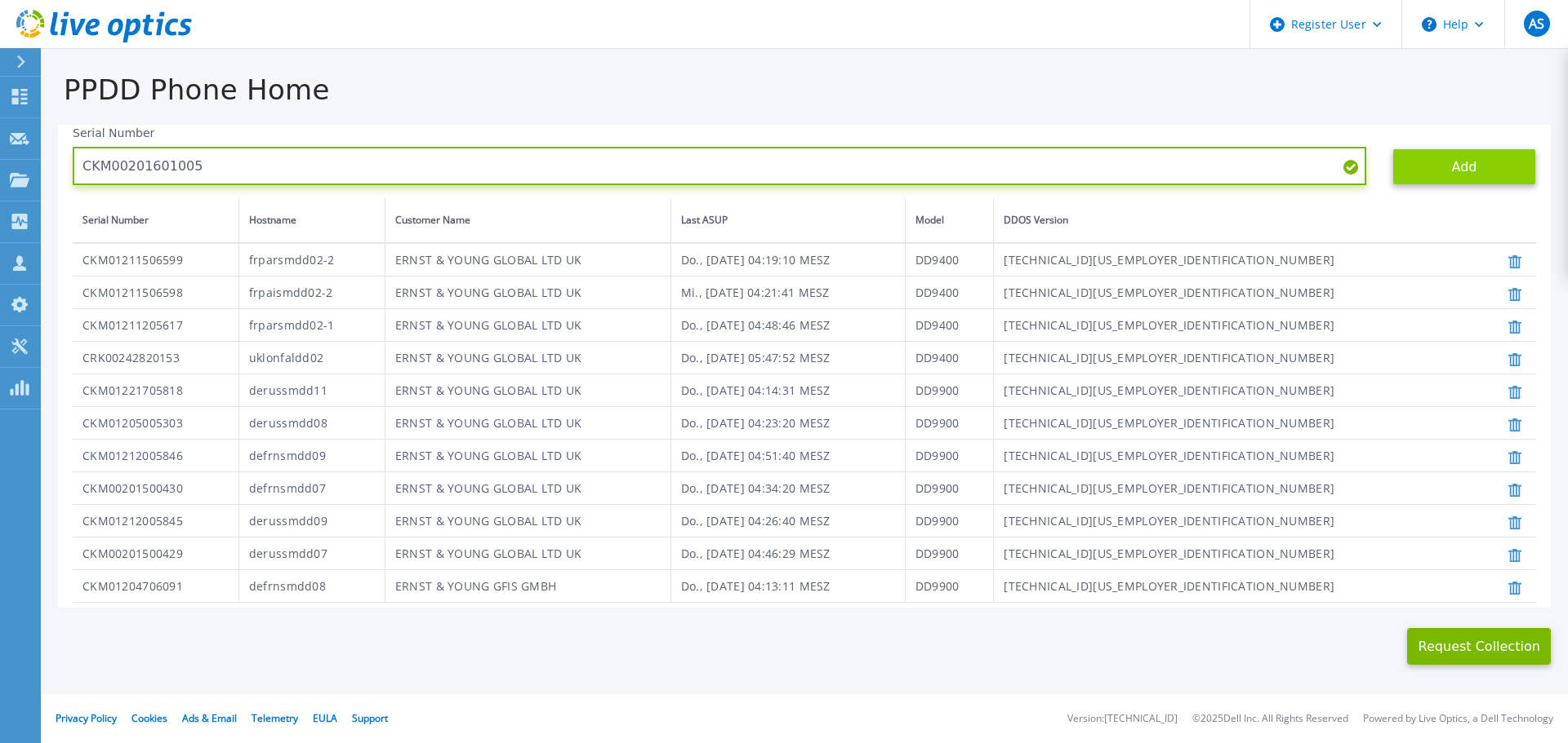
type input "CKM00201601005"
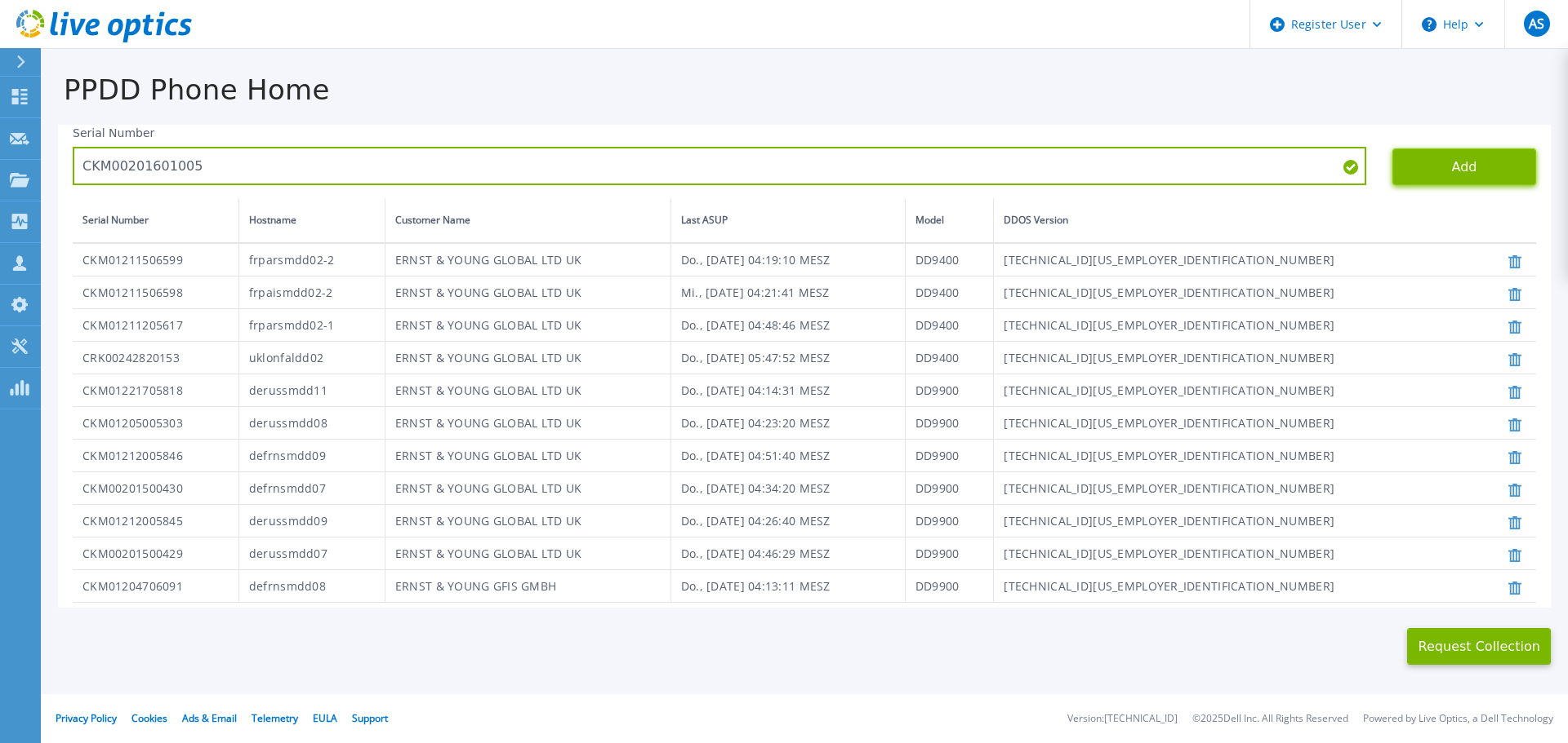
click at [1459, 167] on button "Add" at bounding box center [1463, 167] width 143 height 37
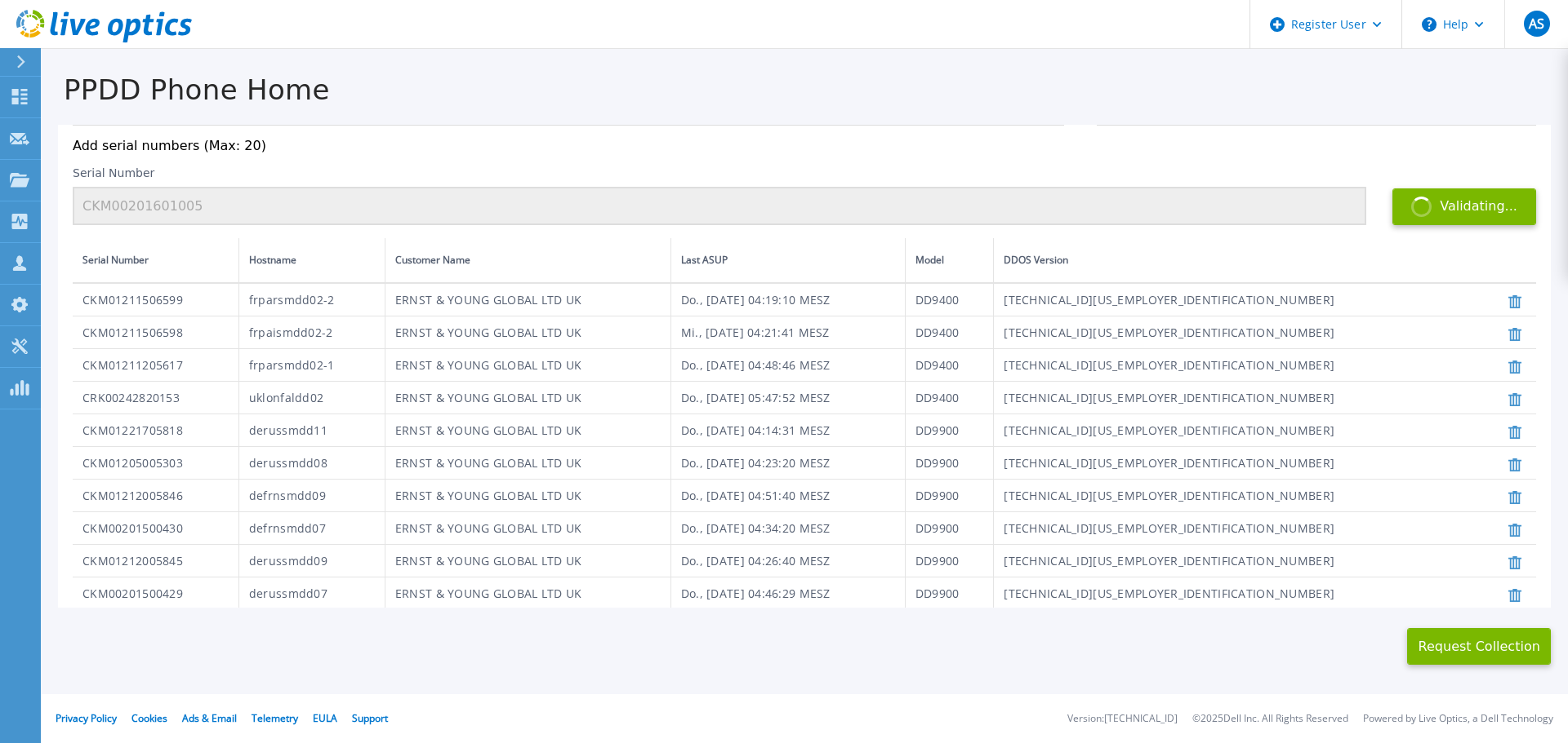
scroll to position [128, 0]
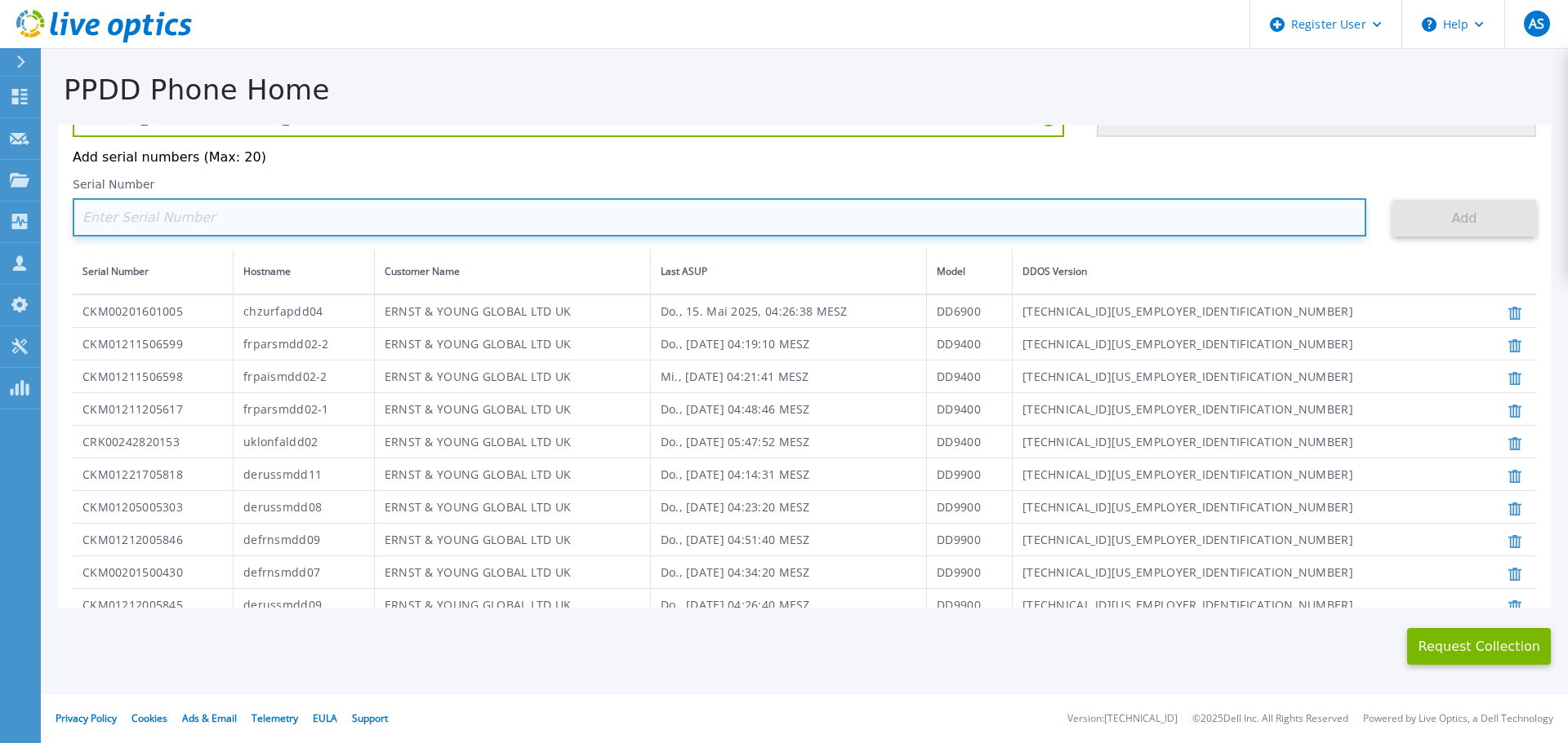
click at [232, 223] on input at bounding box center [720, 217] width 1293 height 38
paste input "CKM01221705818"
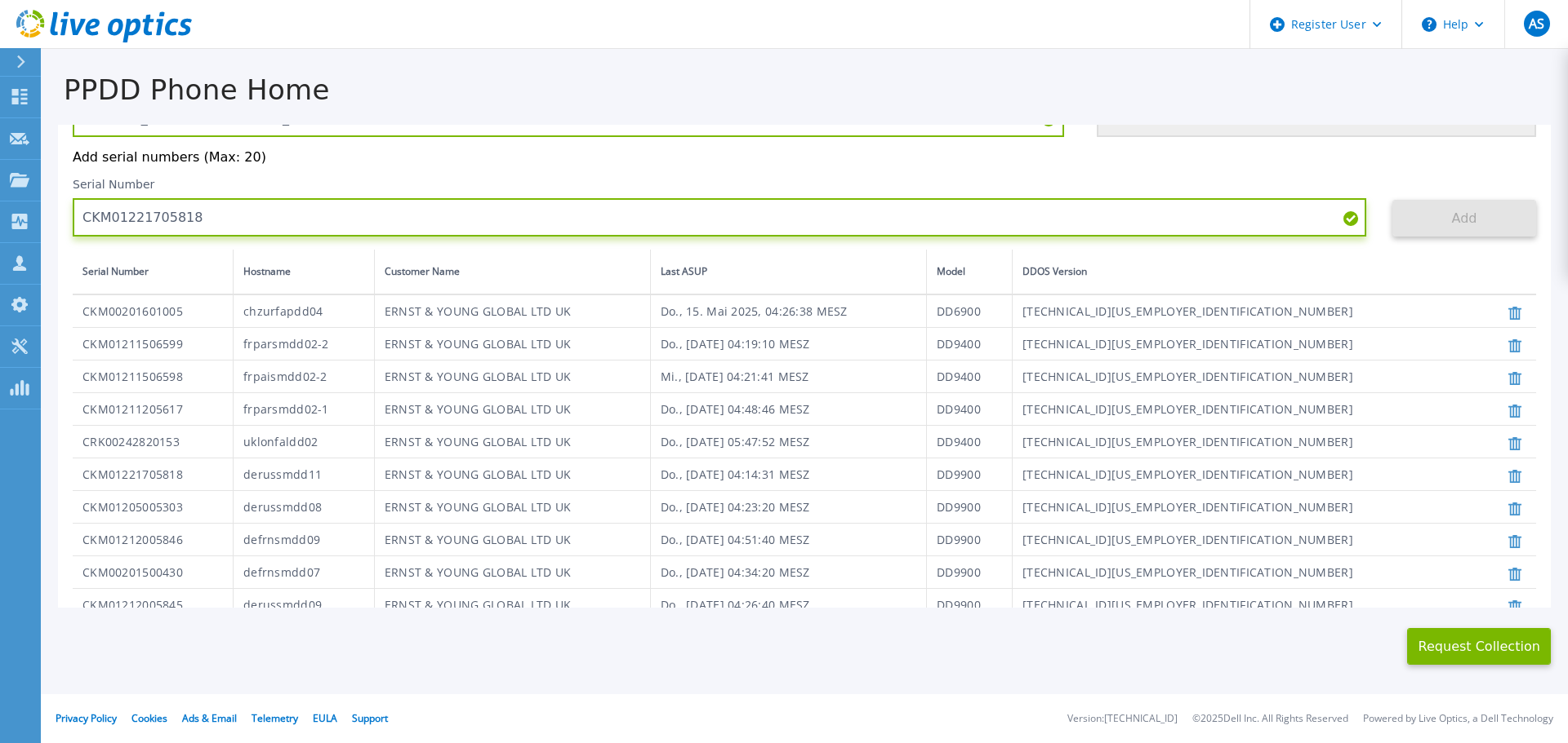
drag, startPoint x: 366, startPoint y: 230, endPoint x: 68, endPoint y: 219, distance: 298.2
click at [69, 219] on div "Create a PPDD Project PPDD Phone Home Collection KB Enter a project name and th…" at bounding box center [804, 366] width 1492 height 483
paste input "112056"
type input "CKM01211205618"
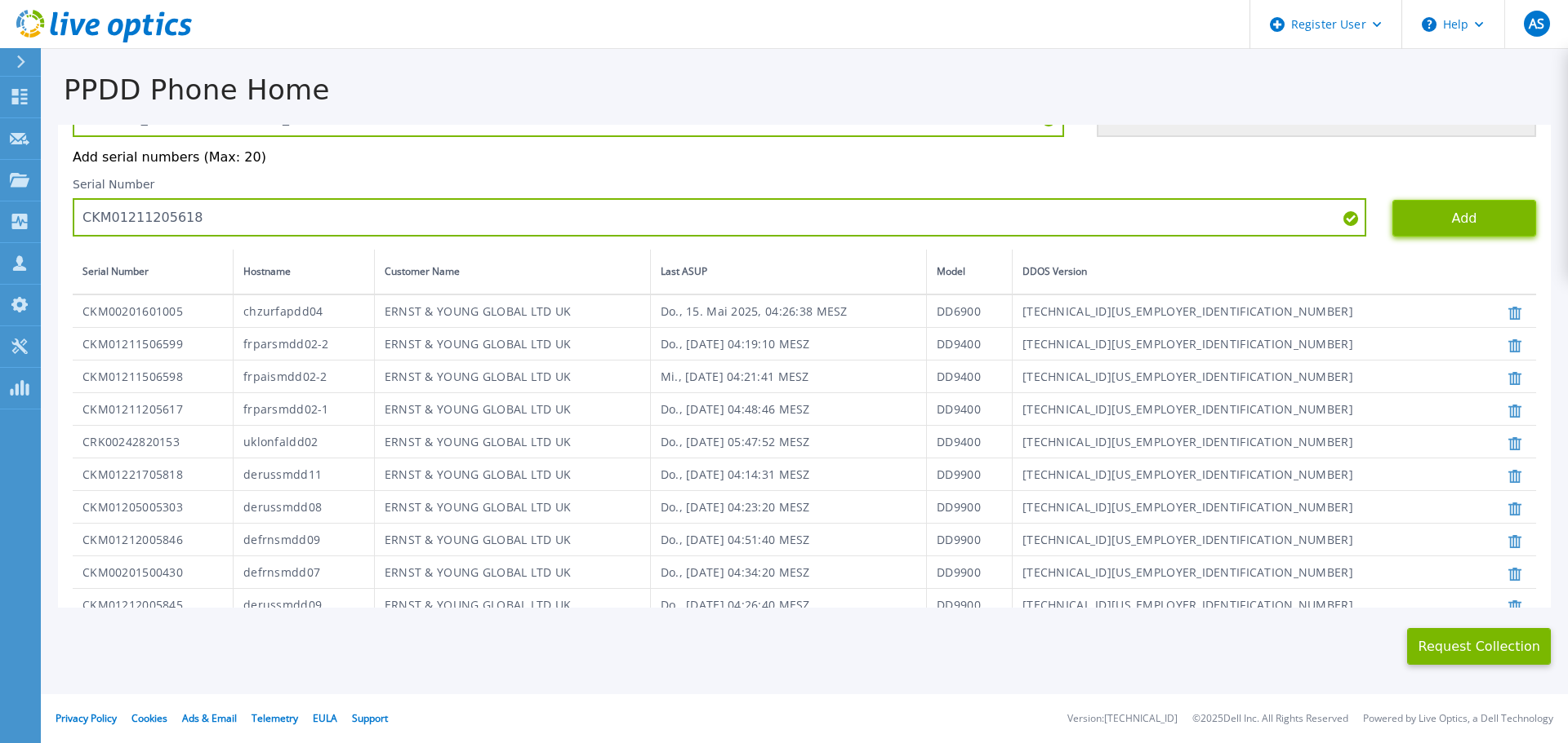
click at [1436, 216] on button "Add" at bounding box center [1463, 218] width 143 height 37
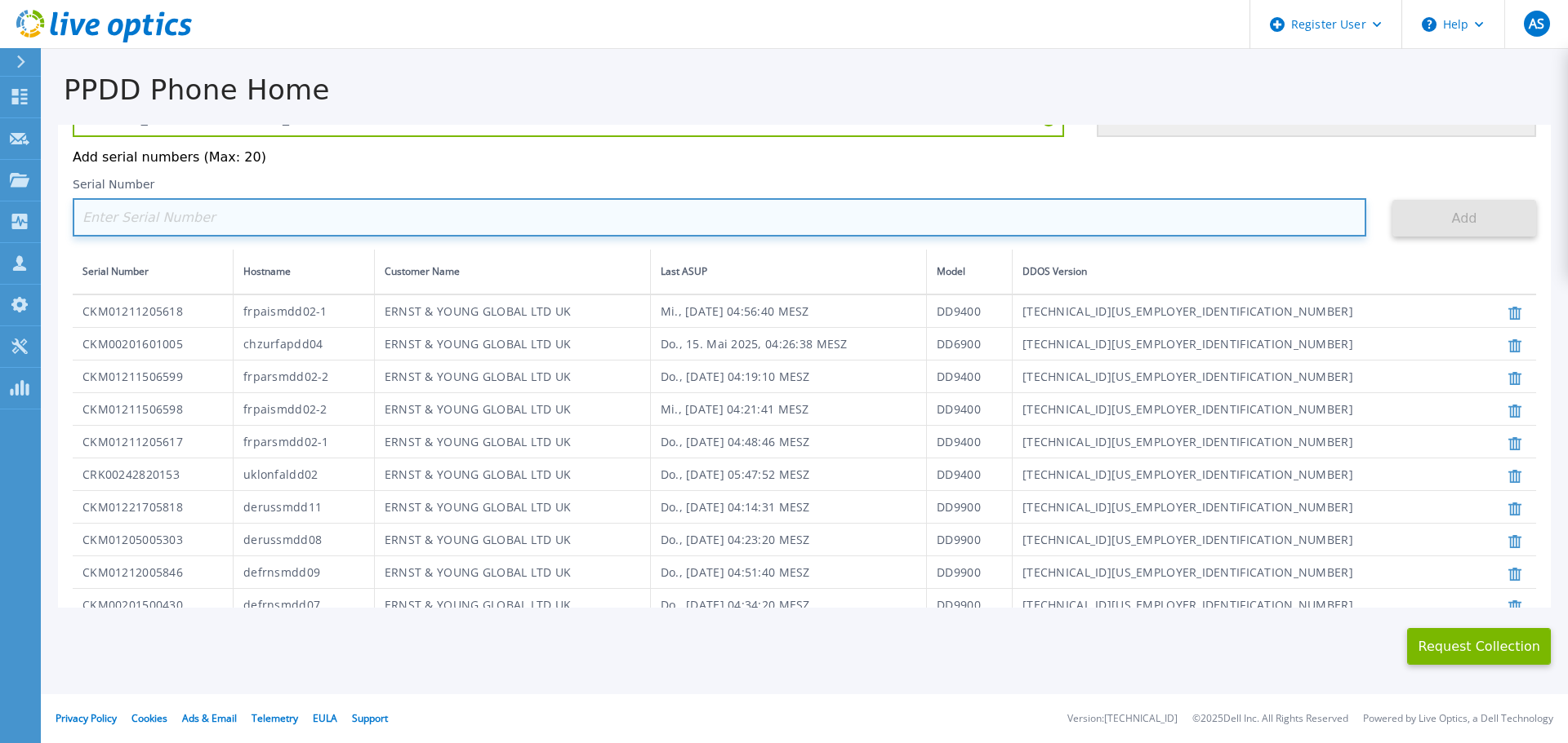
click at [272, 226] on input at bounding box center [720, 217] width 1293 height 38
paste input "CKM00201601100"
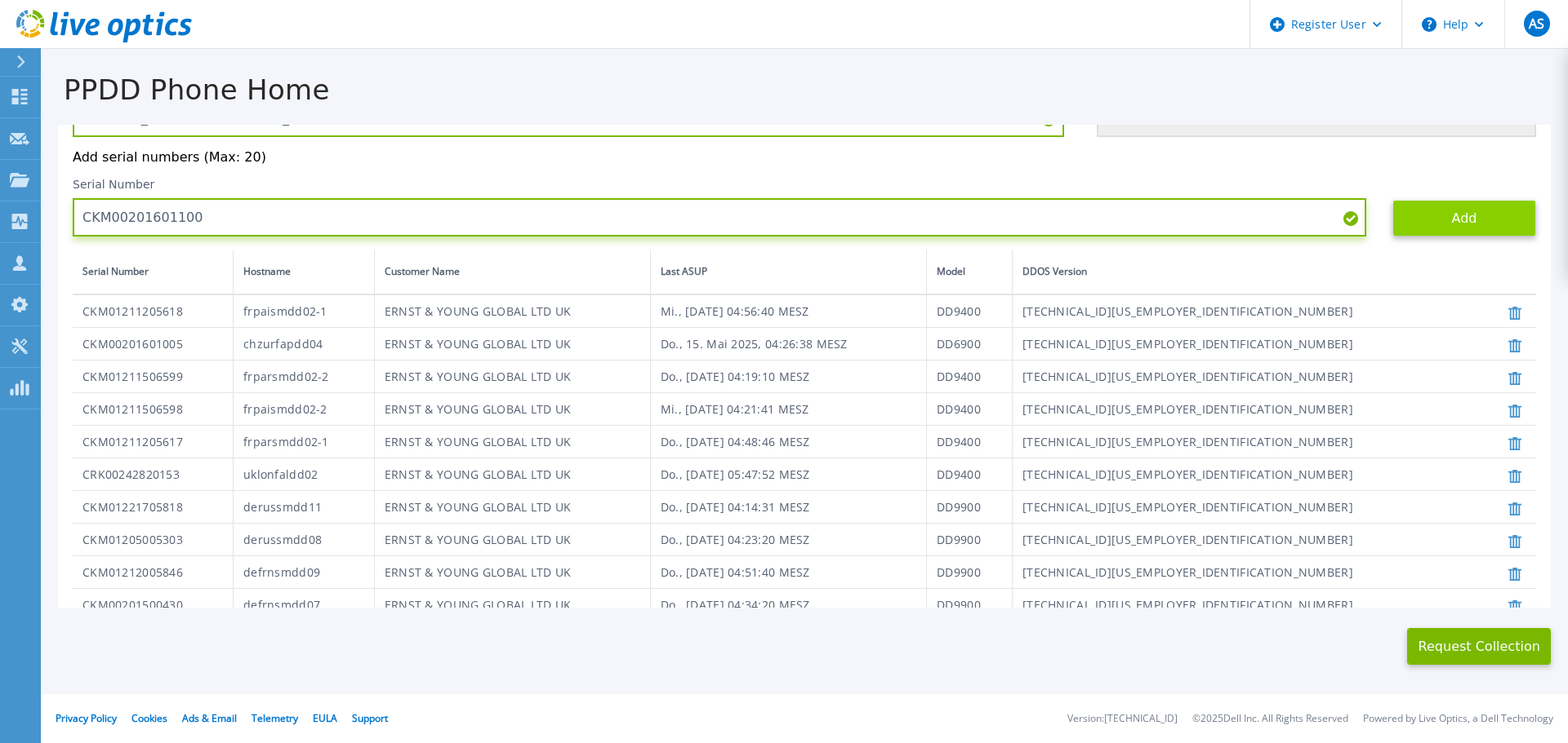
type input "CKM00201601100"
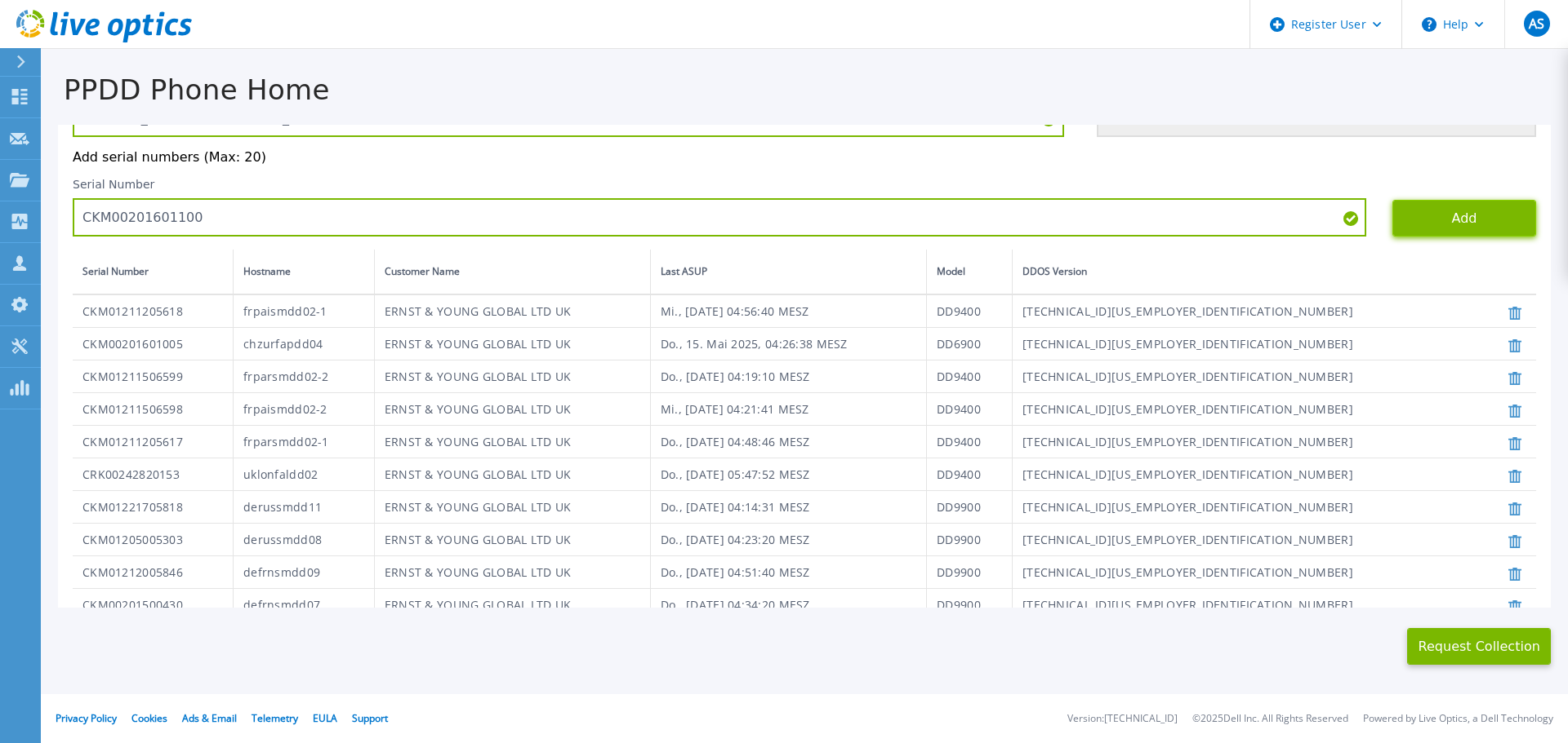
click at [1413, 220] on button "Add" at bounding box center [1463, 218] width 143 height 37
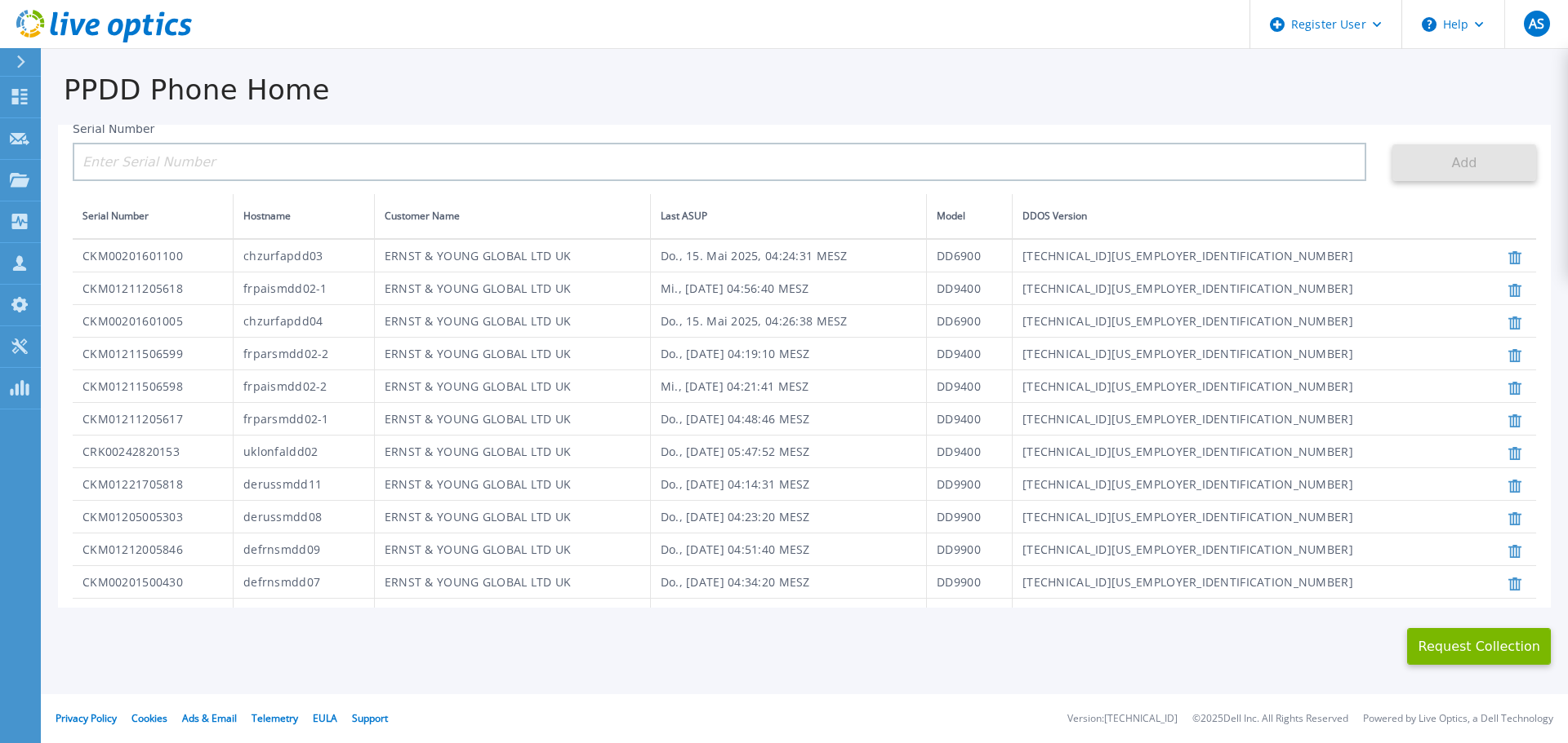
scroll to position [188, 0]
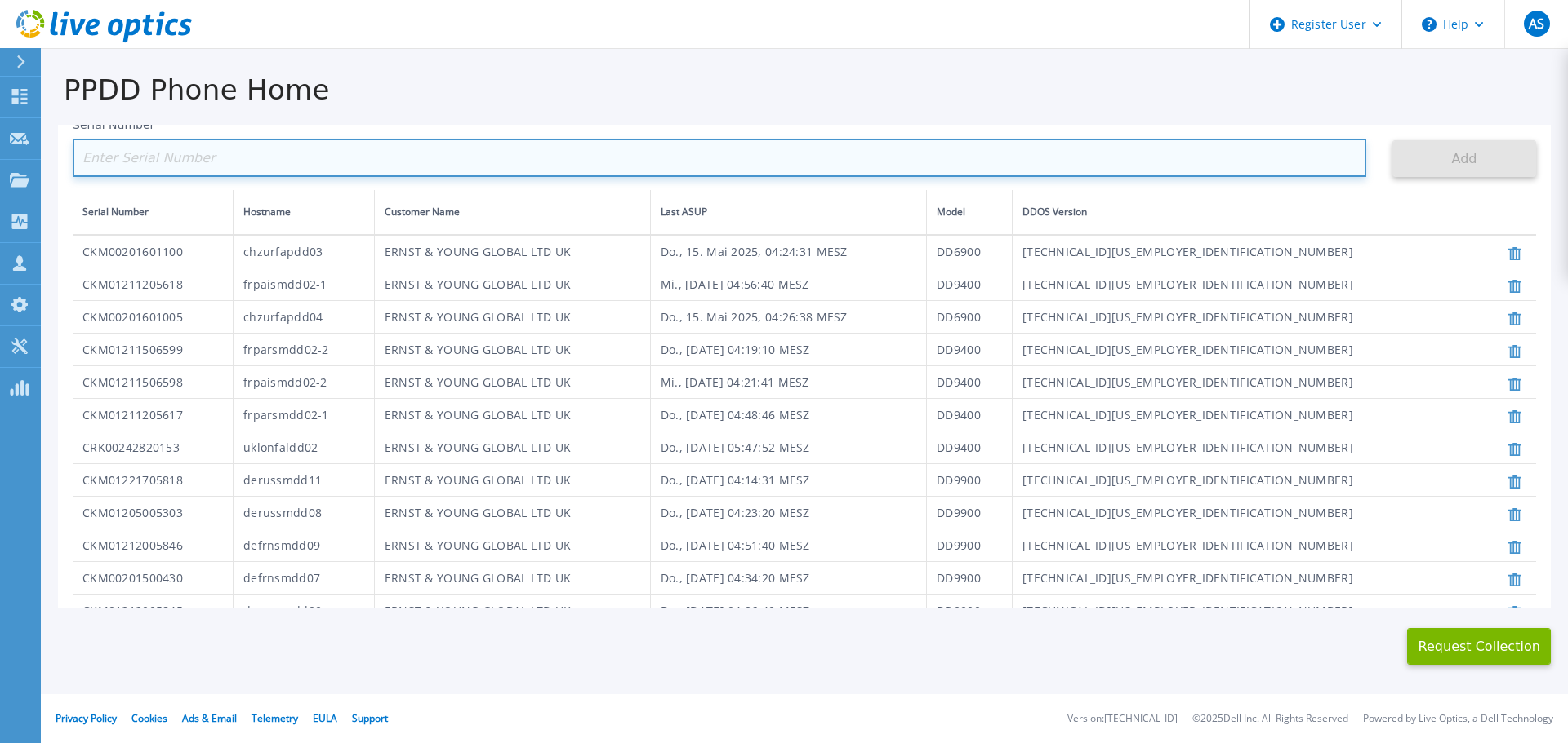
click at [289, 145] on input at bounding box center [720, 158] width 1293 height 38
paste input "CKM01221005669"
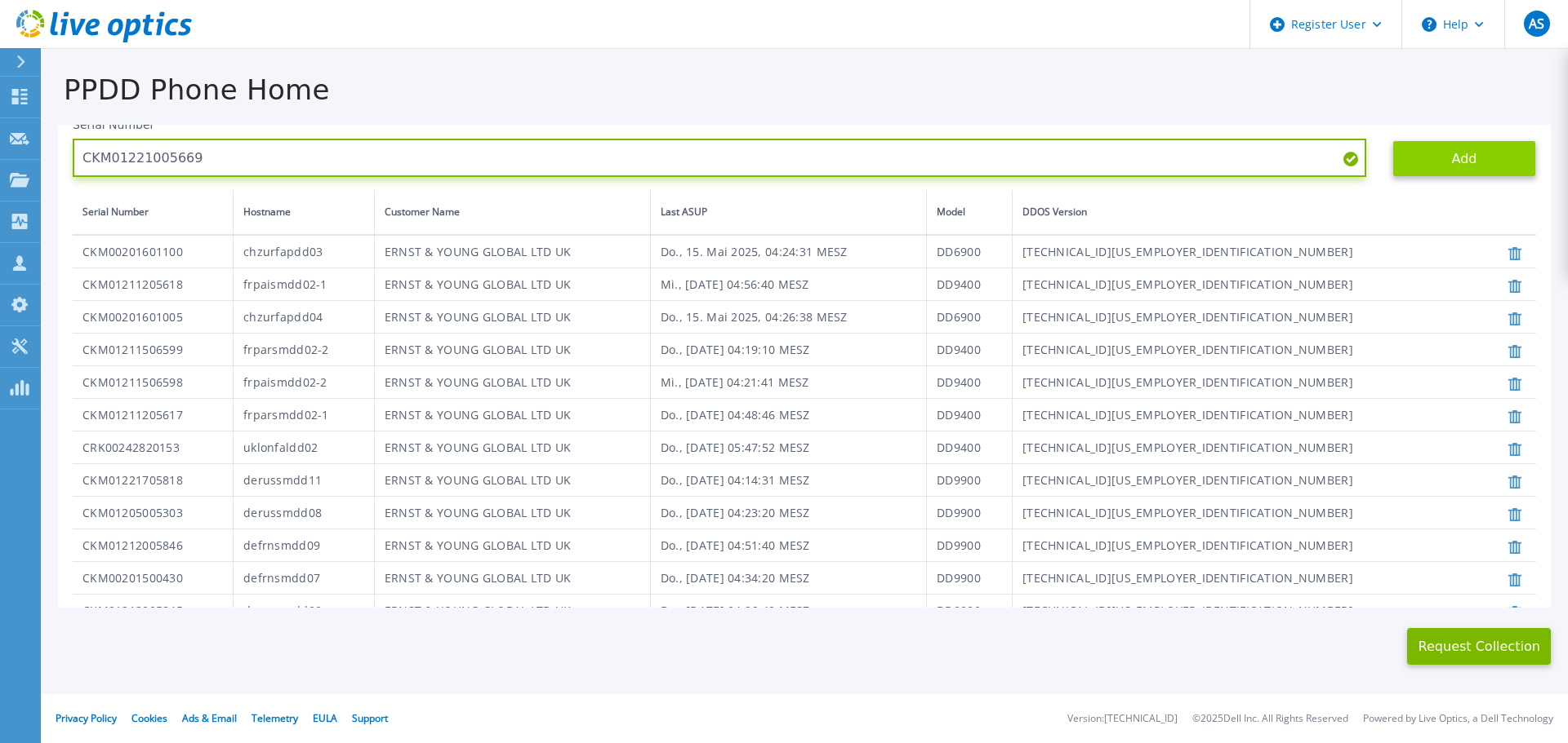
type input "CKM01221005669"
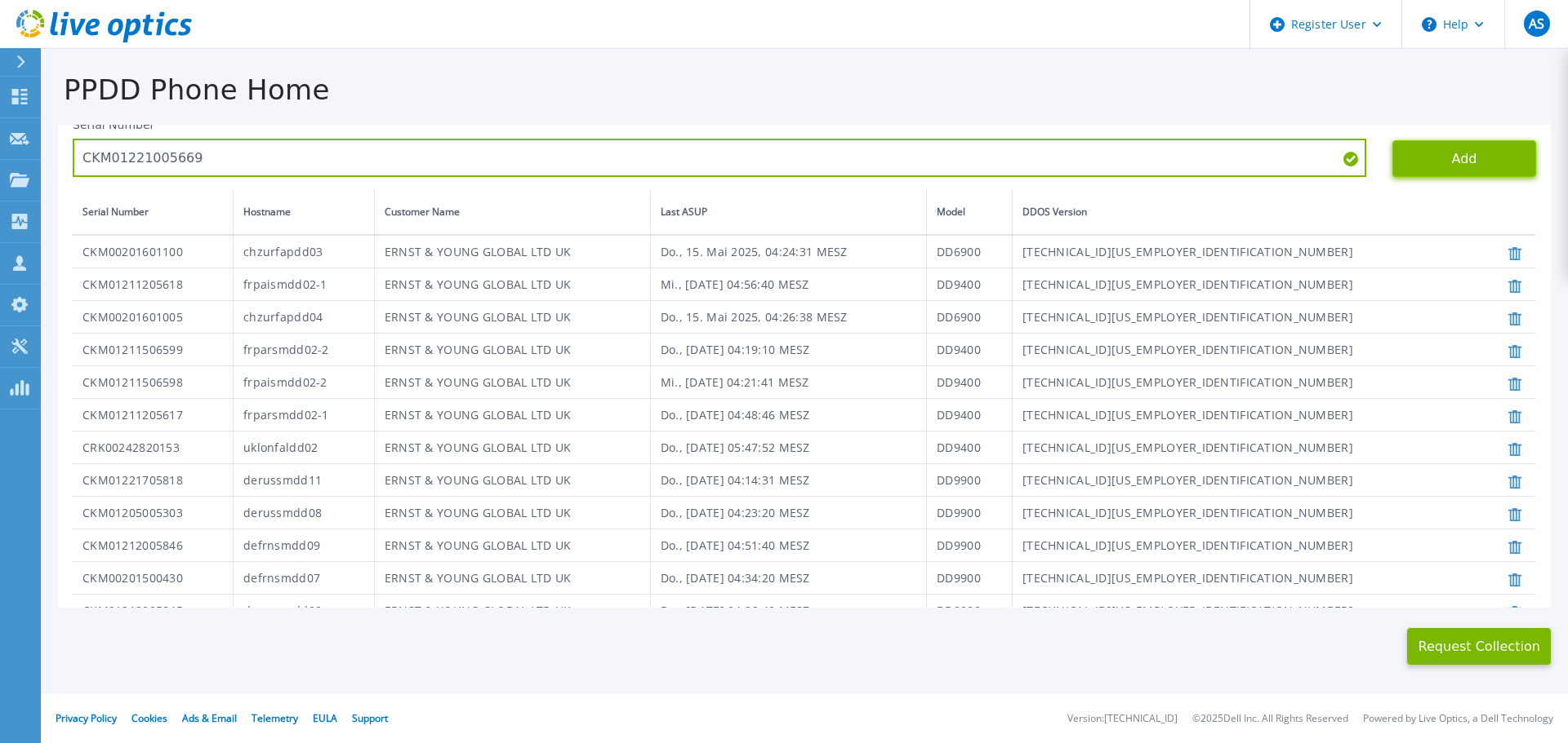
click at [1456, 163] on button "Add" at bounding box center [1463, 159] width 143 height 37
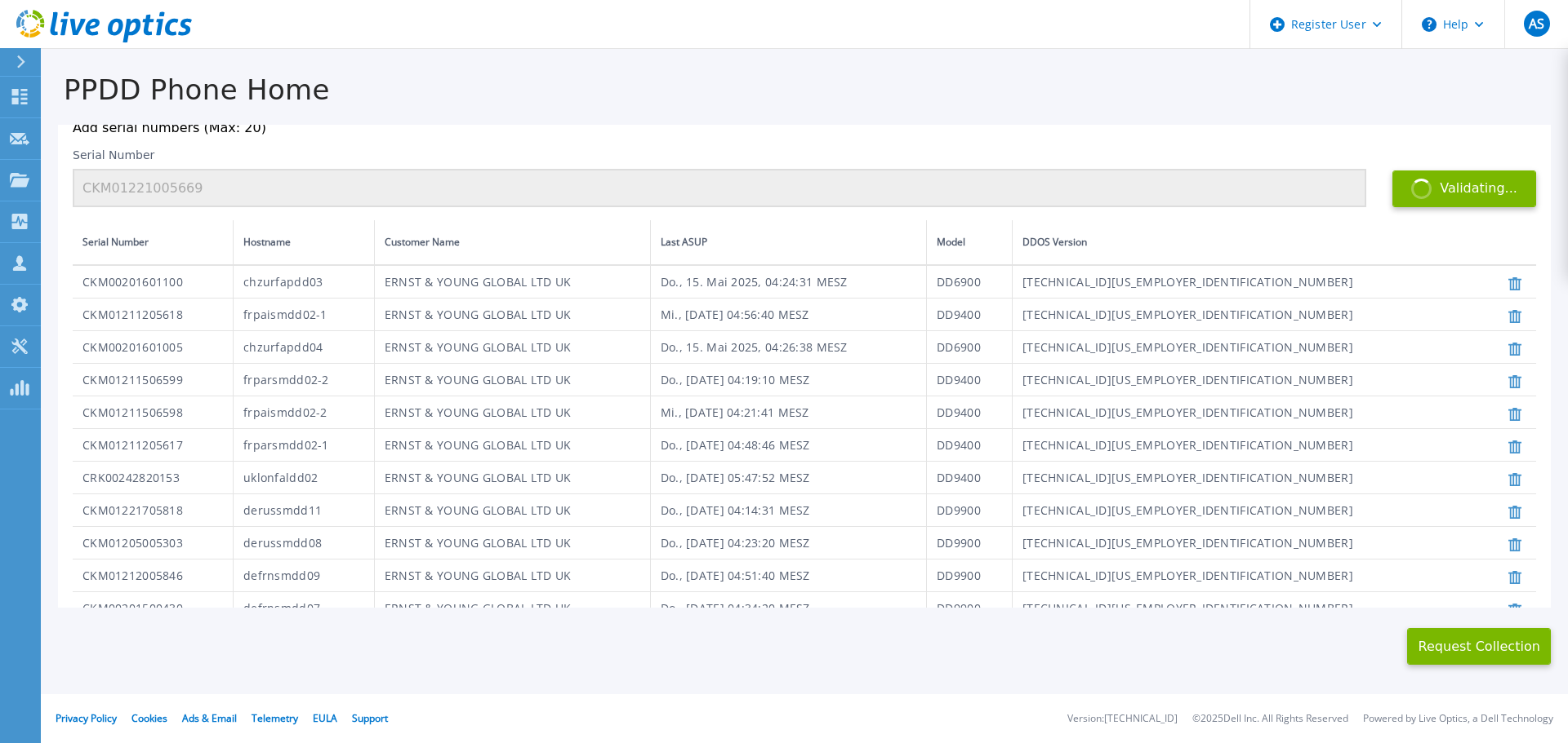
scroll to position [153, 0]
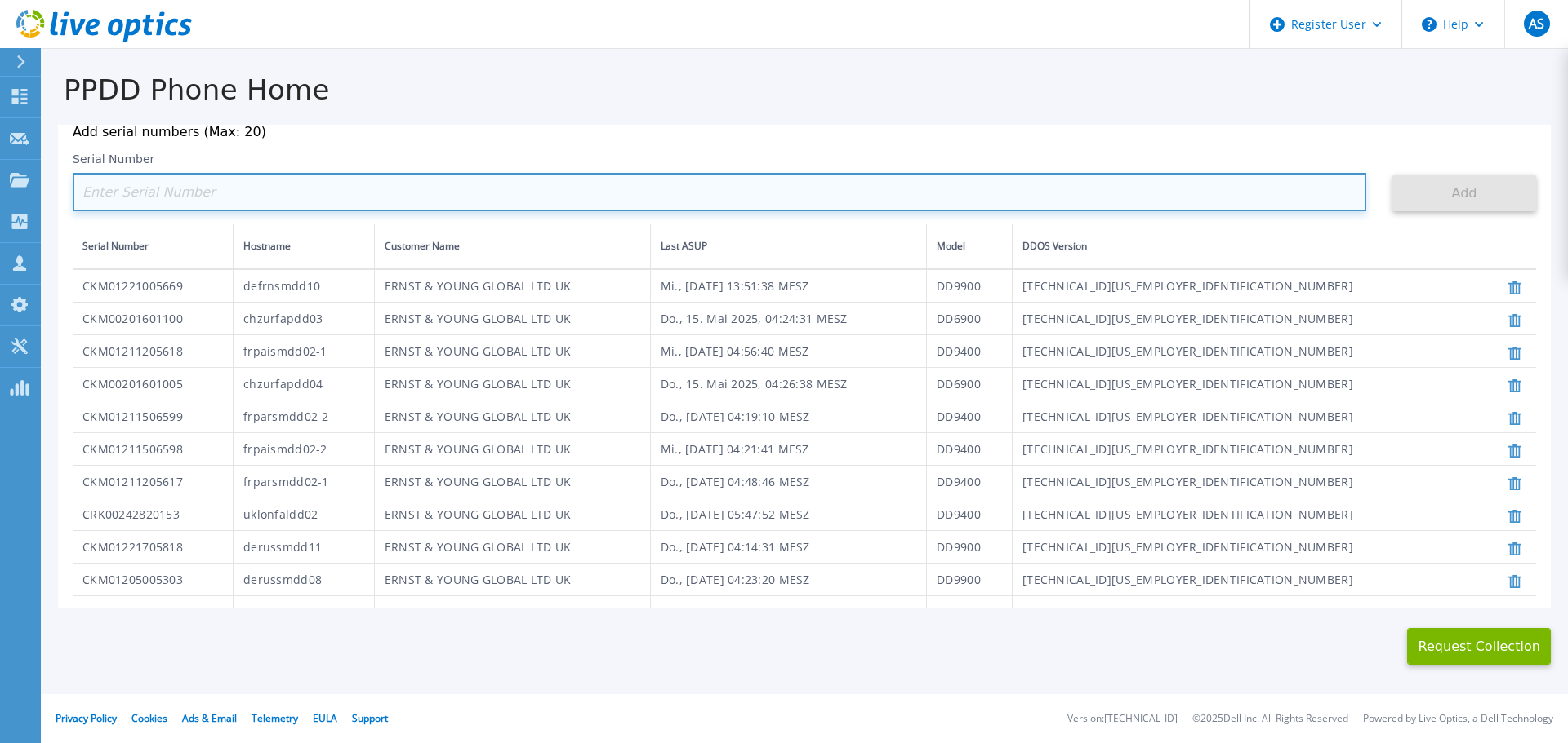
click at [117, 195] on input at bounding box center [720, 193] width 1293 height 38
paste input "CKM01221005670"
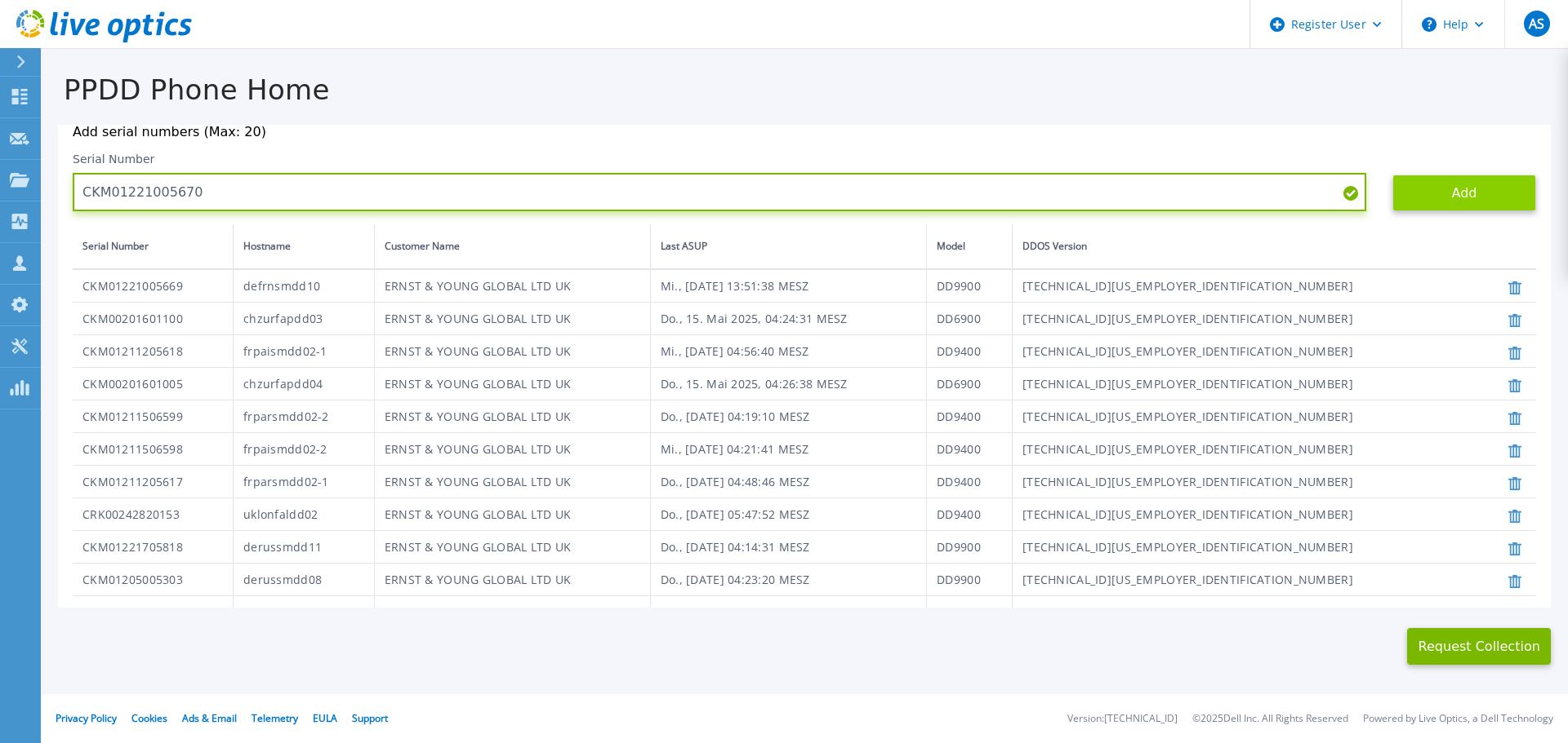
type input "CKM01221005670"
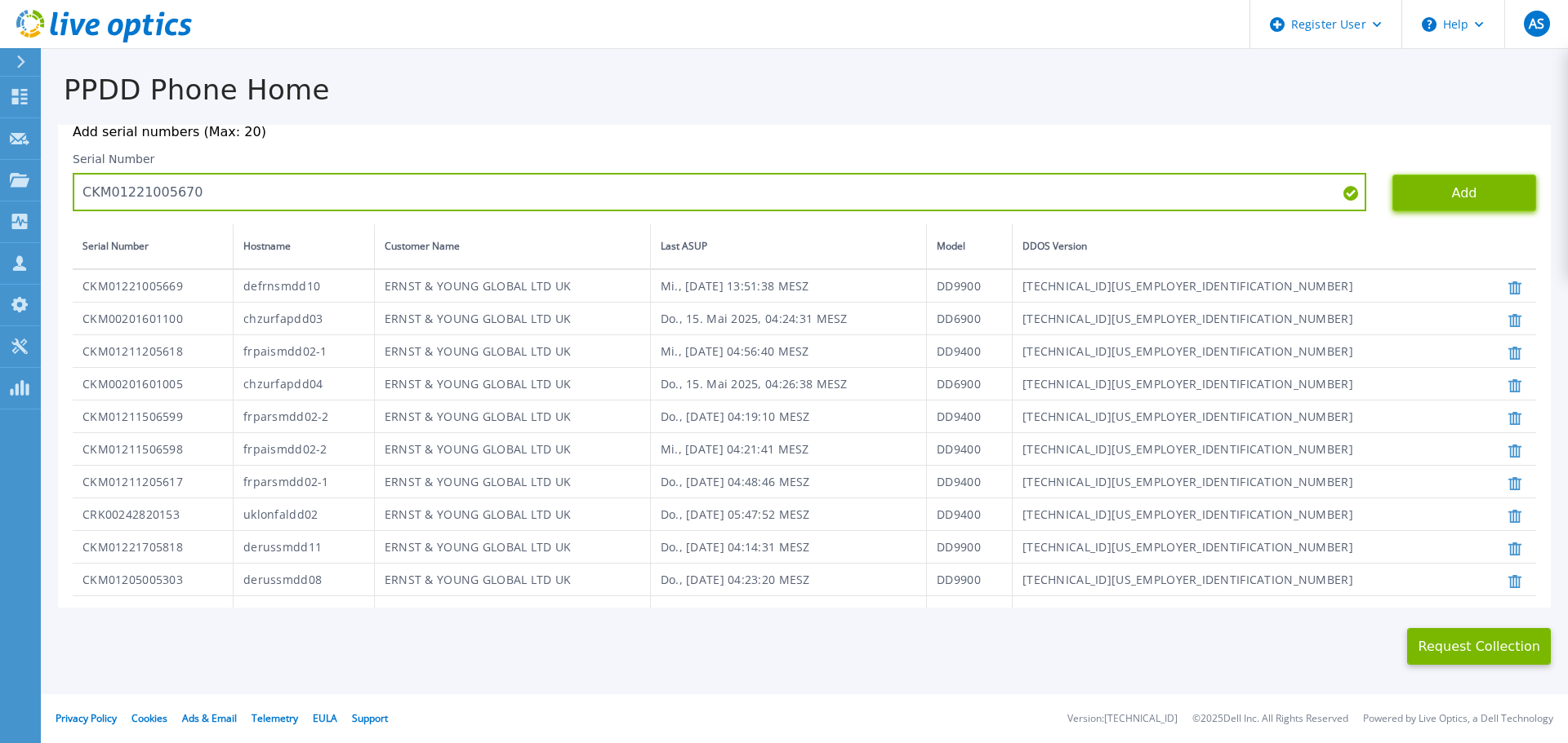
click at [1405, 194] on button "Add" at bounding box center [1463, 193] width 143 height 37
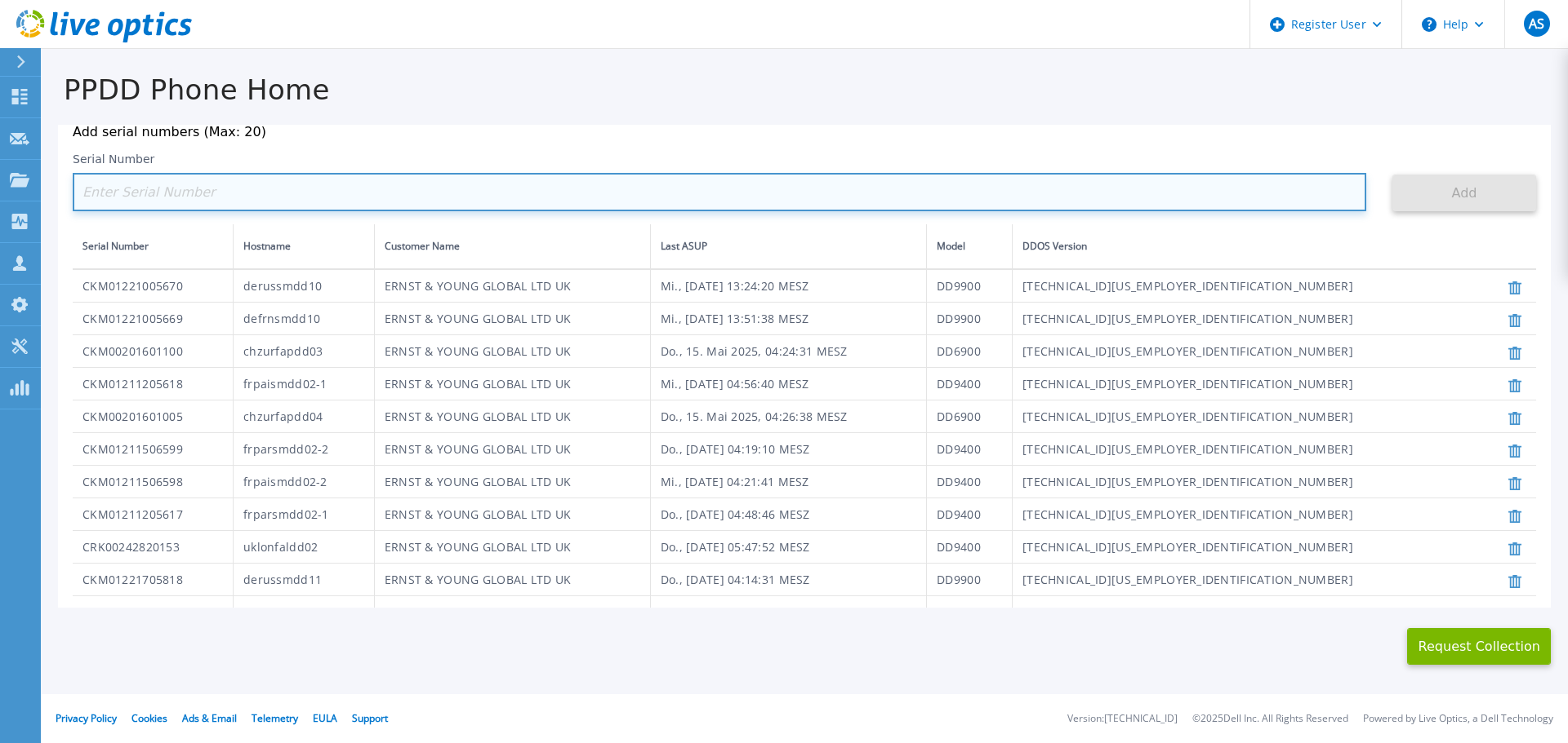
click at [111, 194] on input at bounding box center [720, 193] width 1293 height 38
paste input "CRK00225007304"
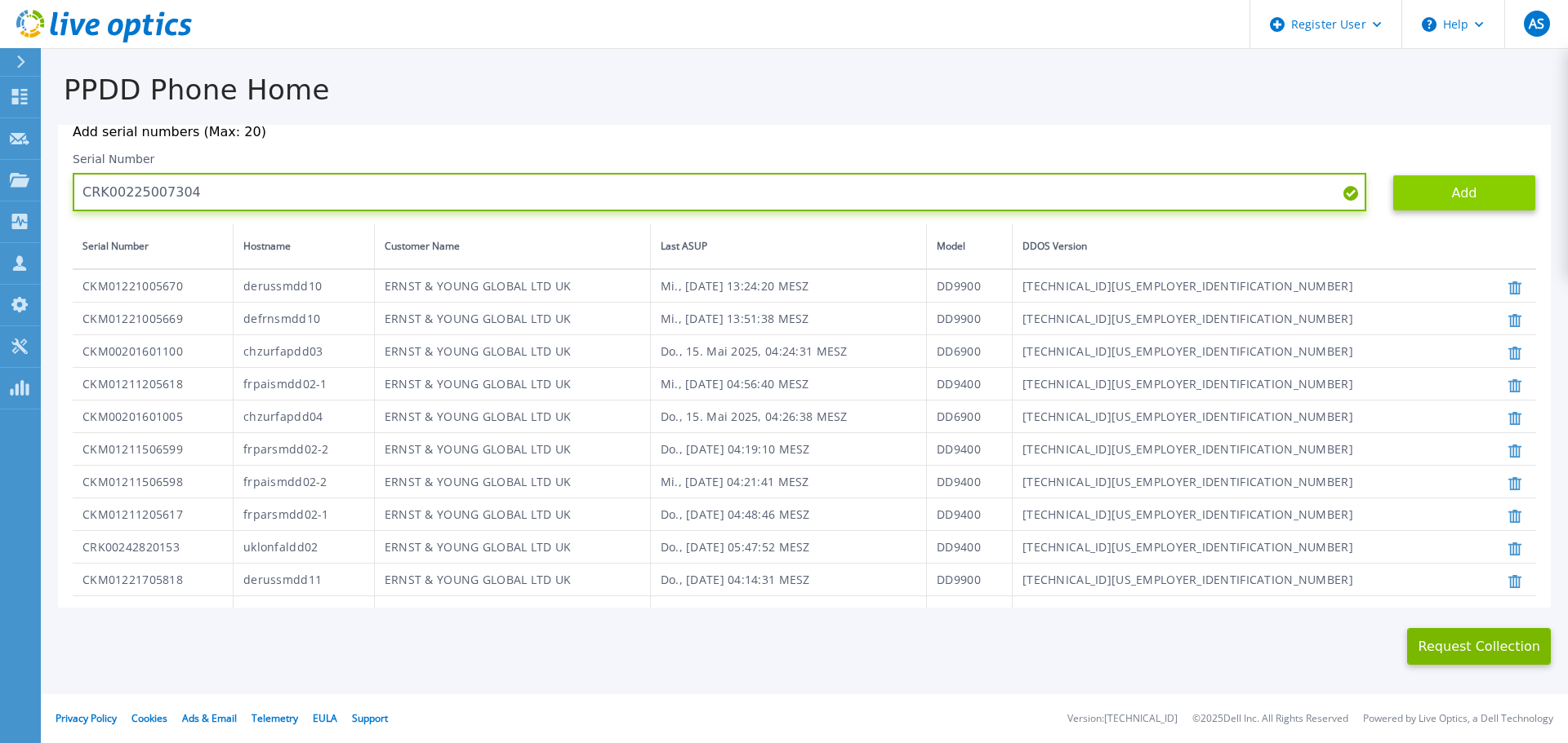
type input "CRK00225007304"
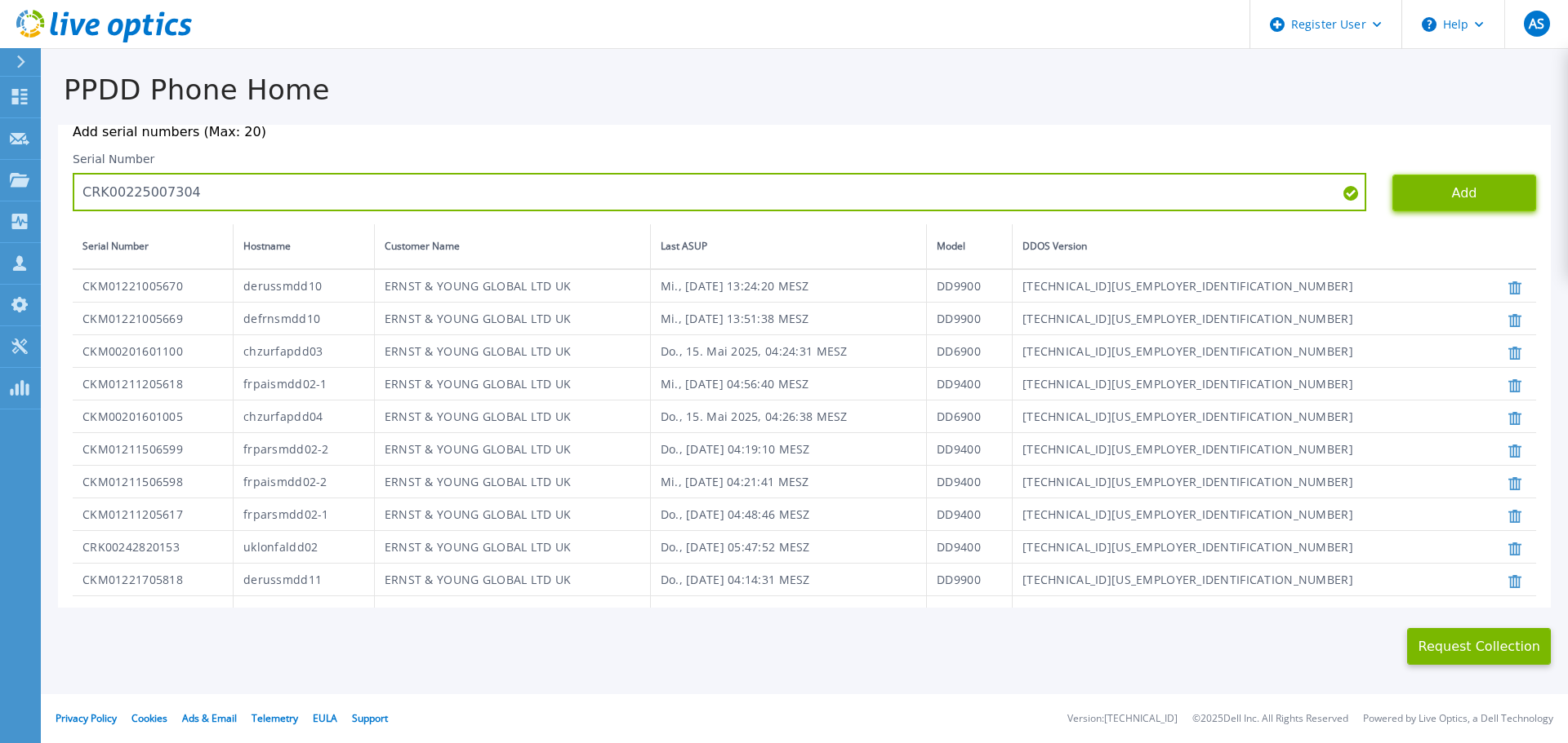
click at [1478, 192] on button "Add" at bounding box center [1463, 193] width 143 height 37
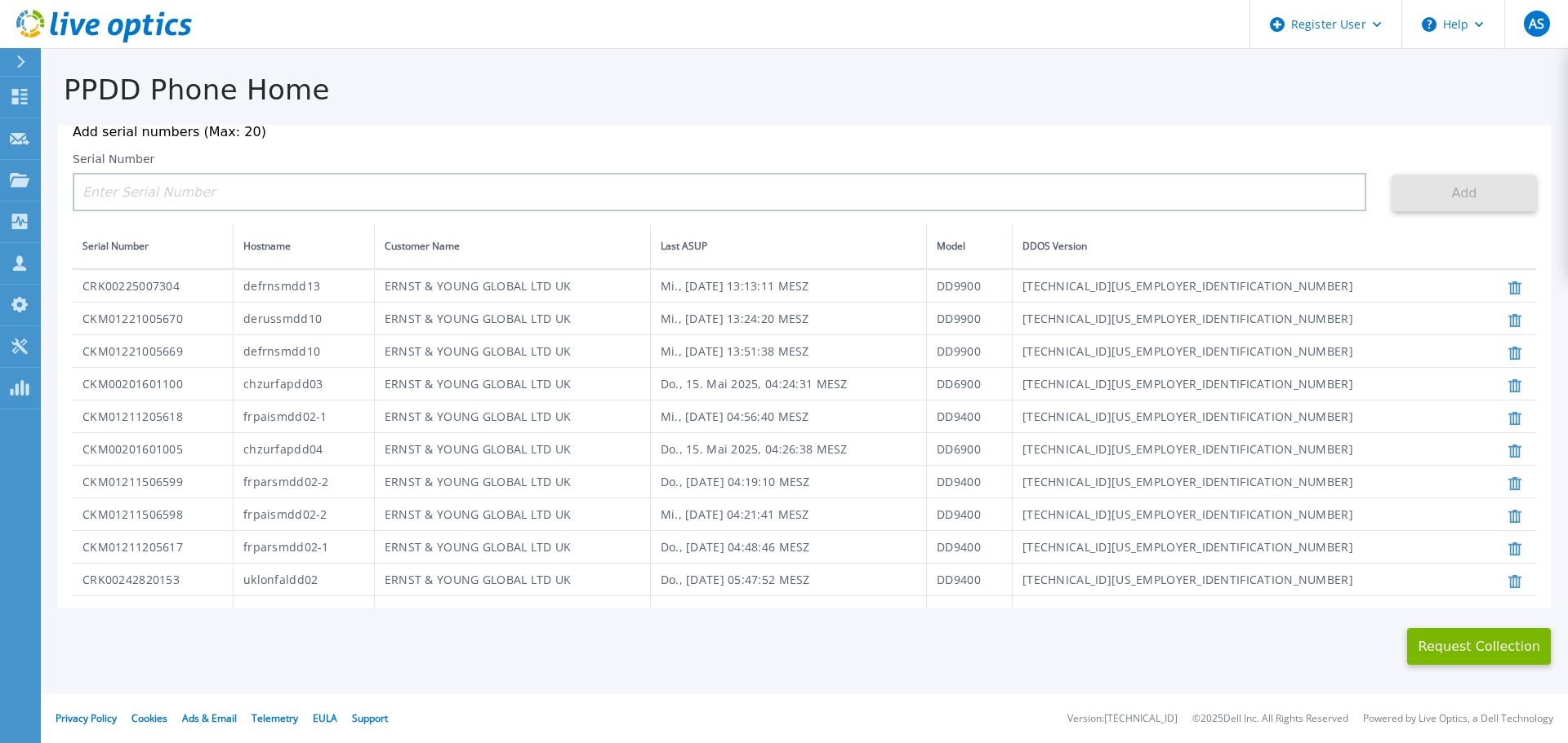
click at [1508, 424] on icon at bounding box center [1514, 418] width 13 height 13
click at [1508, 458] on icon at bounding box center [1514, 451] width 13 height 13
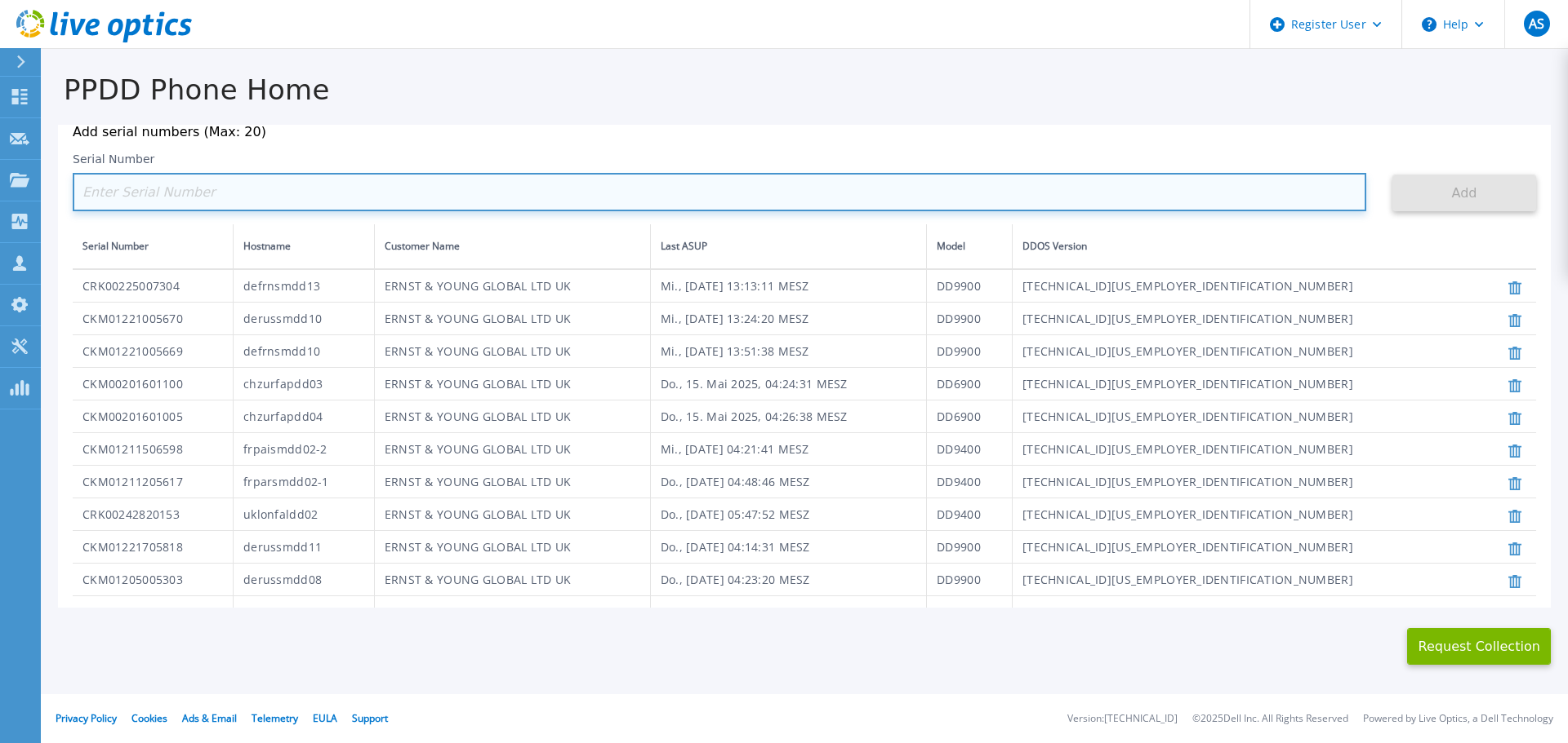
click at [116, 196] on input at bounding box center [720, 193] width 1293 height 38
paste input "CRK00230103365"
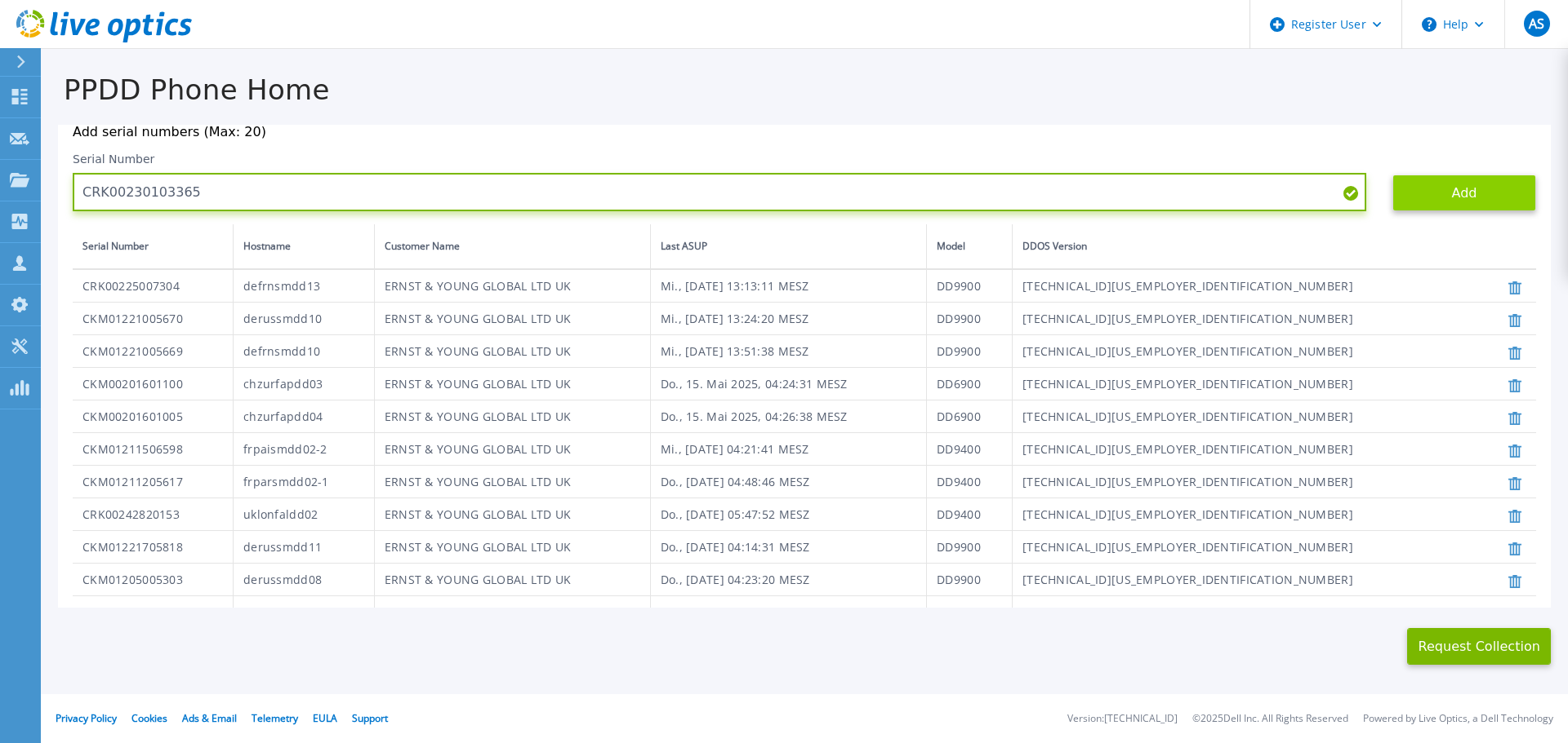
type input "CRK00230103365"
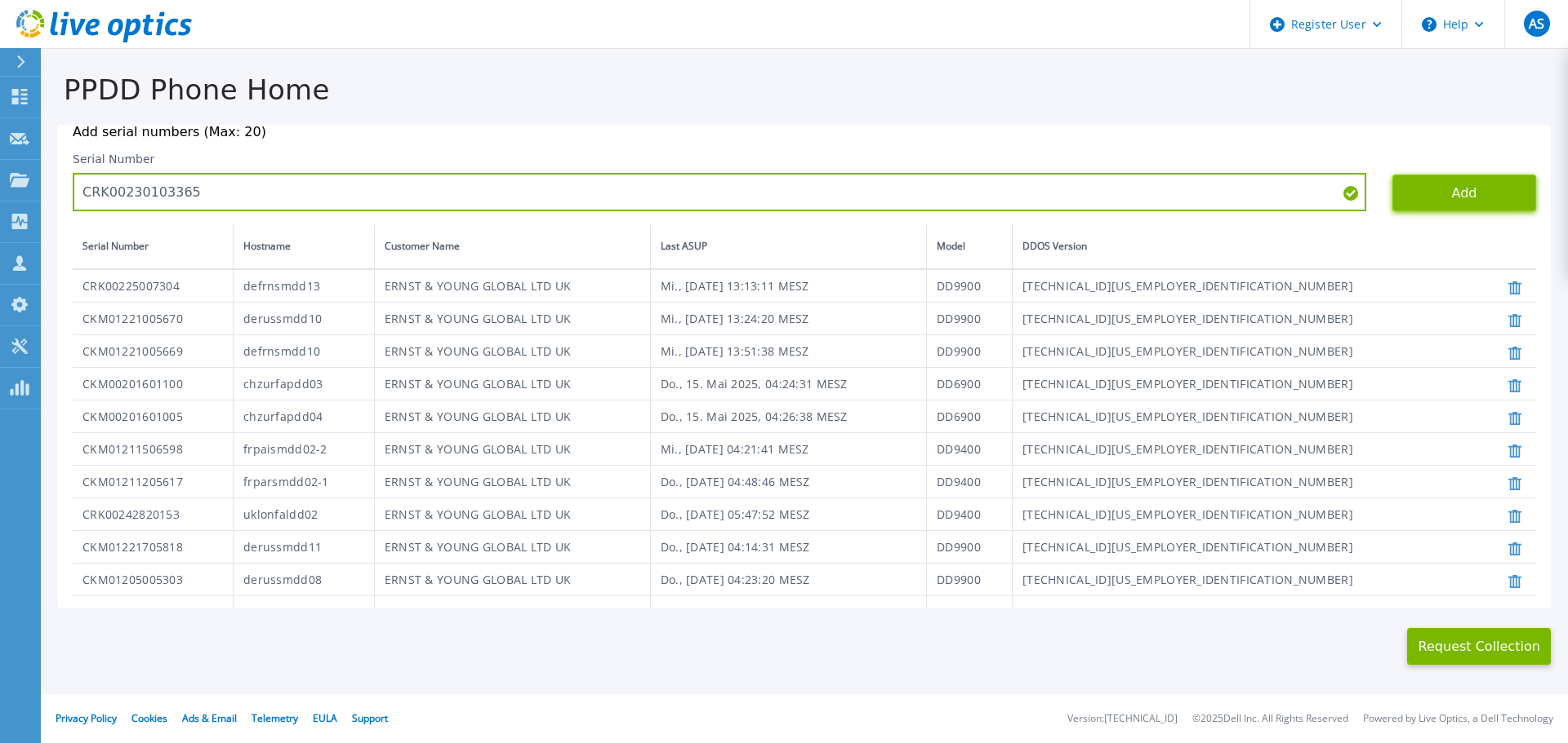
click at [1458, 193] on button "Add" at bounding box center [1463, 193] width 143 height 37
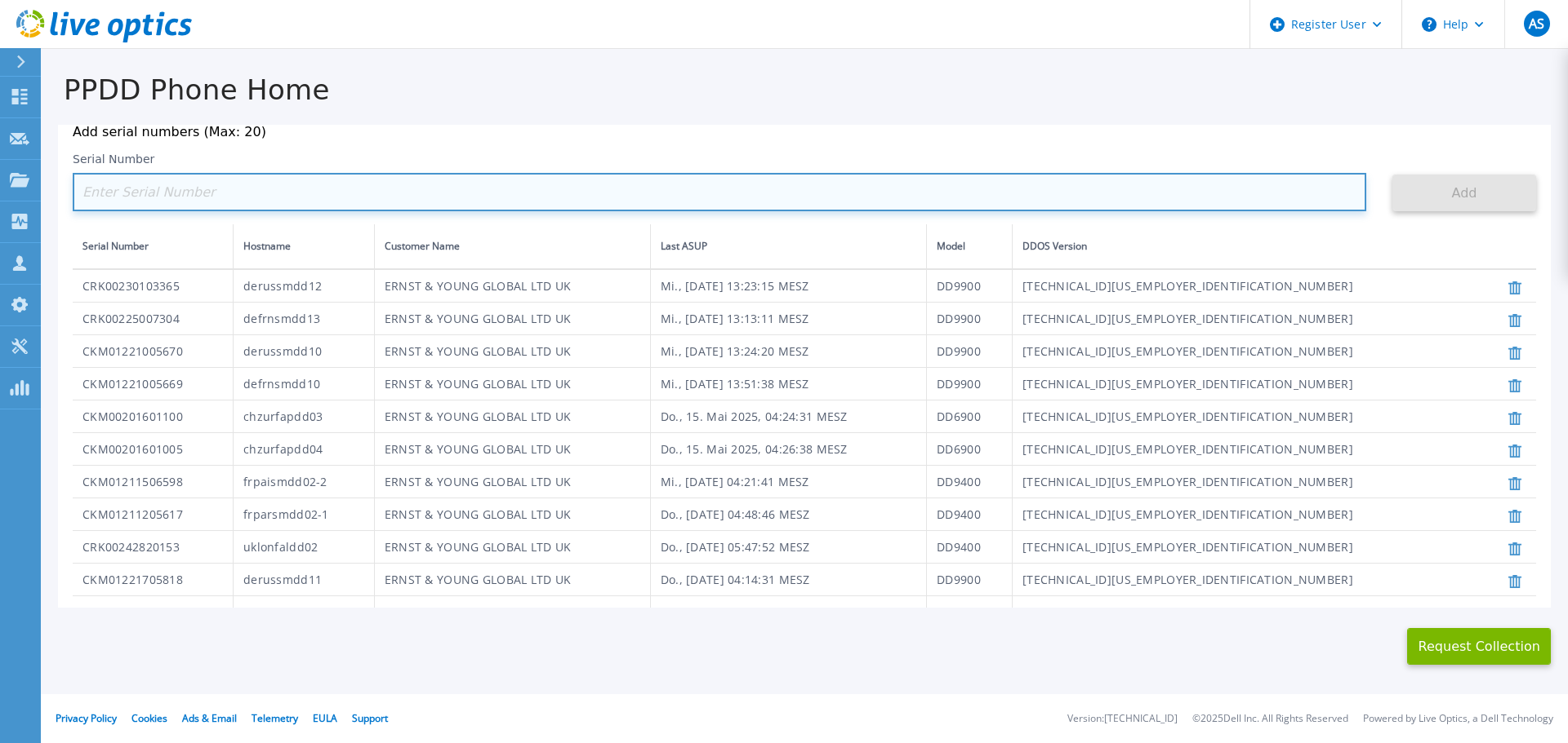
click at [823, 192] on input at bounding box center [720, 193] width 1293 height 38
paste input "CKM01221605501"
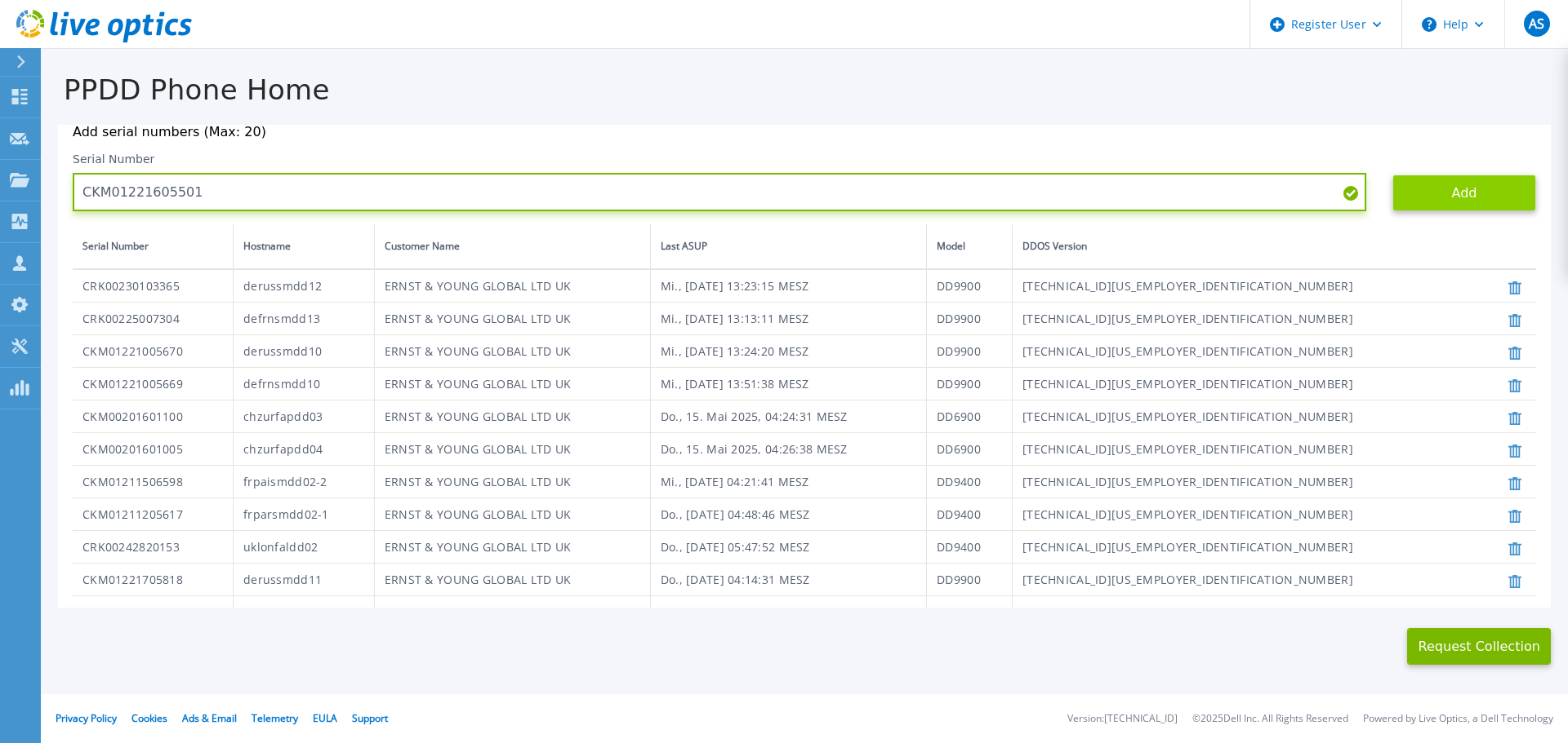
type input "CKM01221605501"
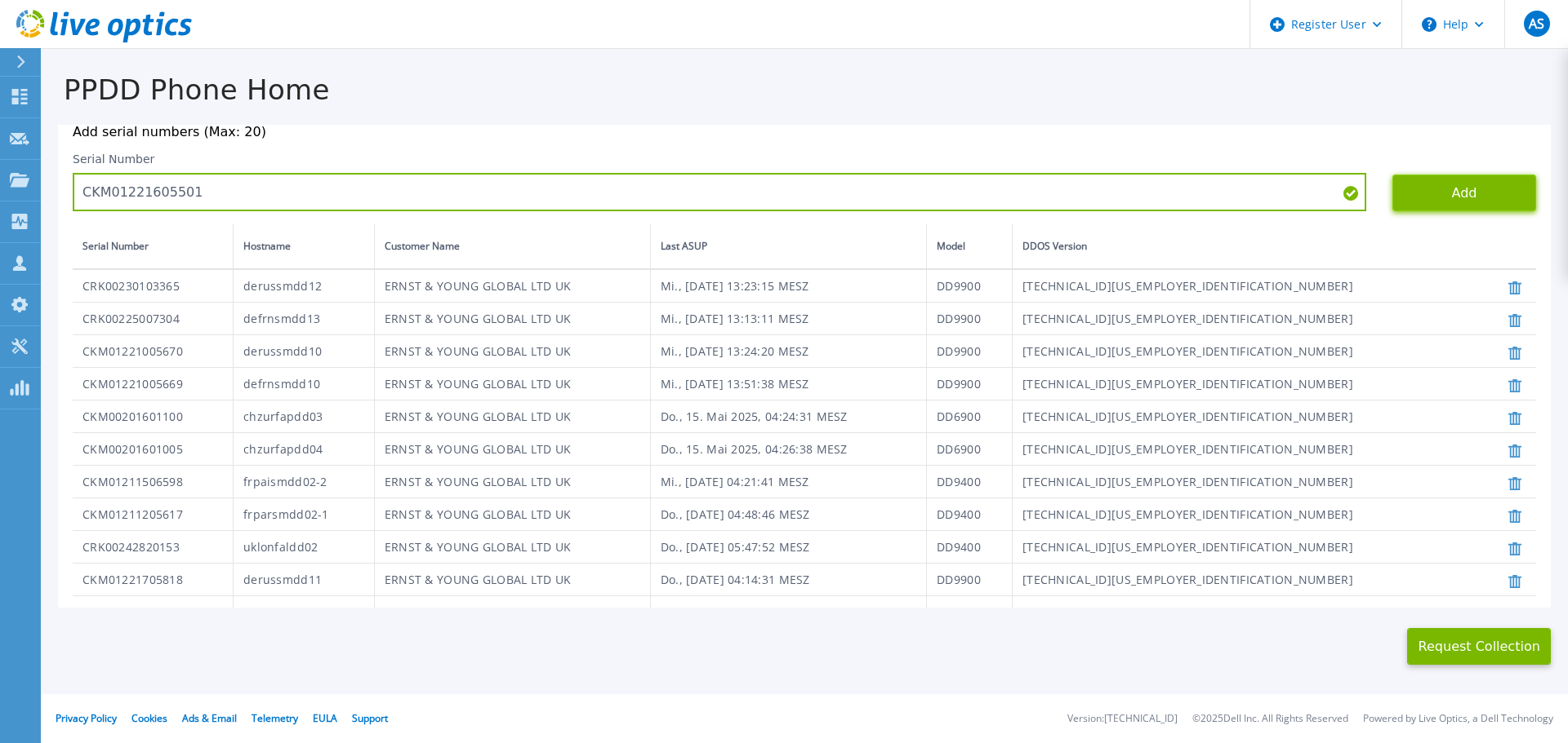
click at [1450, 195] on button "Add" at bounding box center [1463, 193] width 143 height 37
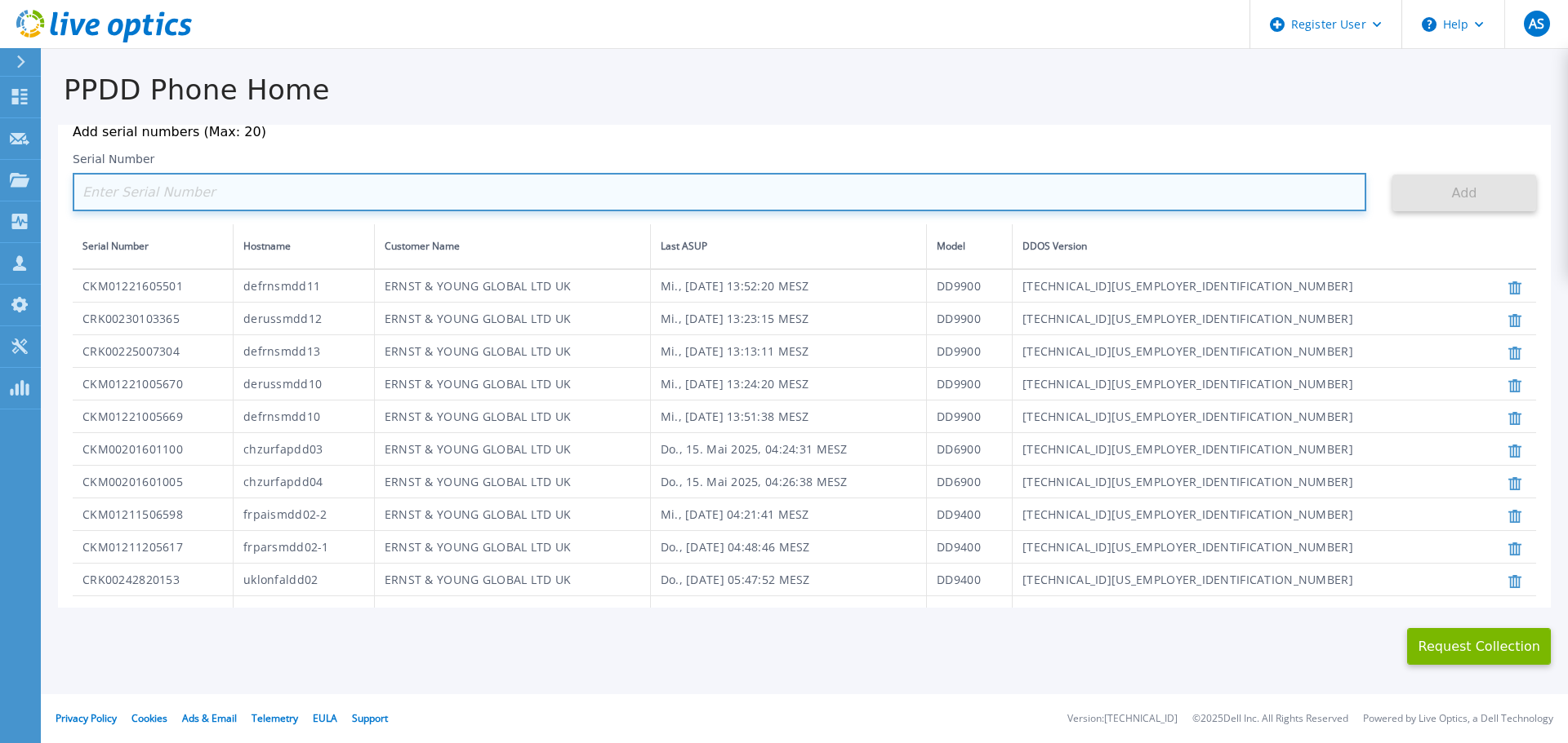
click at [245, 190] on input at bounding box center [720, 193] width 1293 height 38
paste input "CRK00230209177"
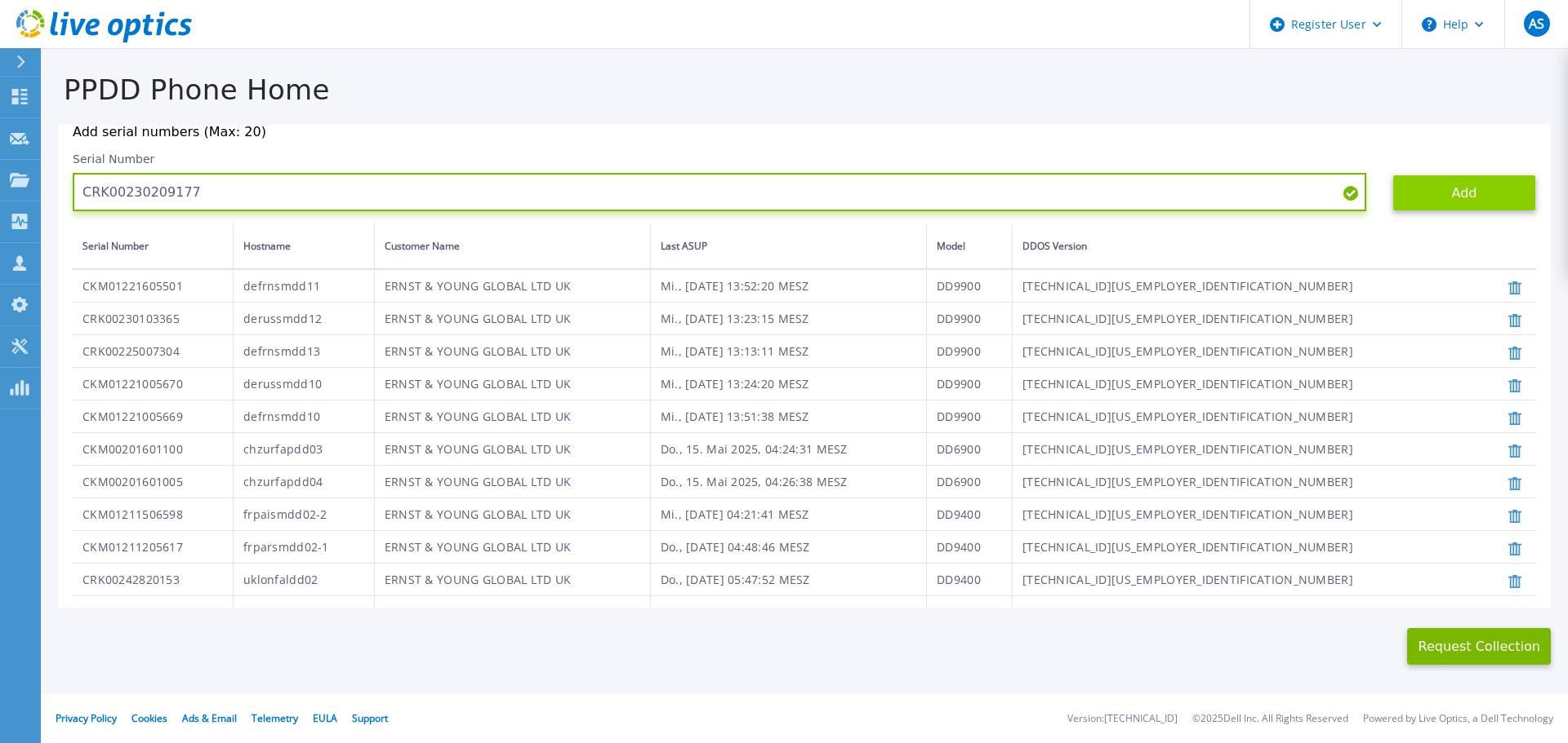
type input "CRK00230209177"
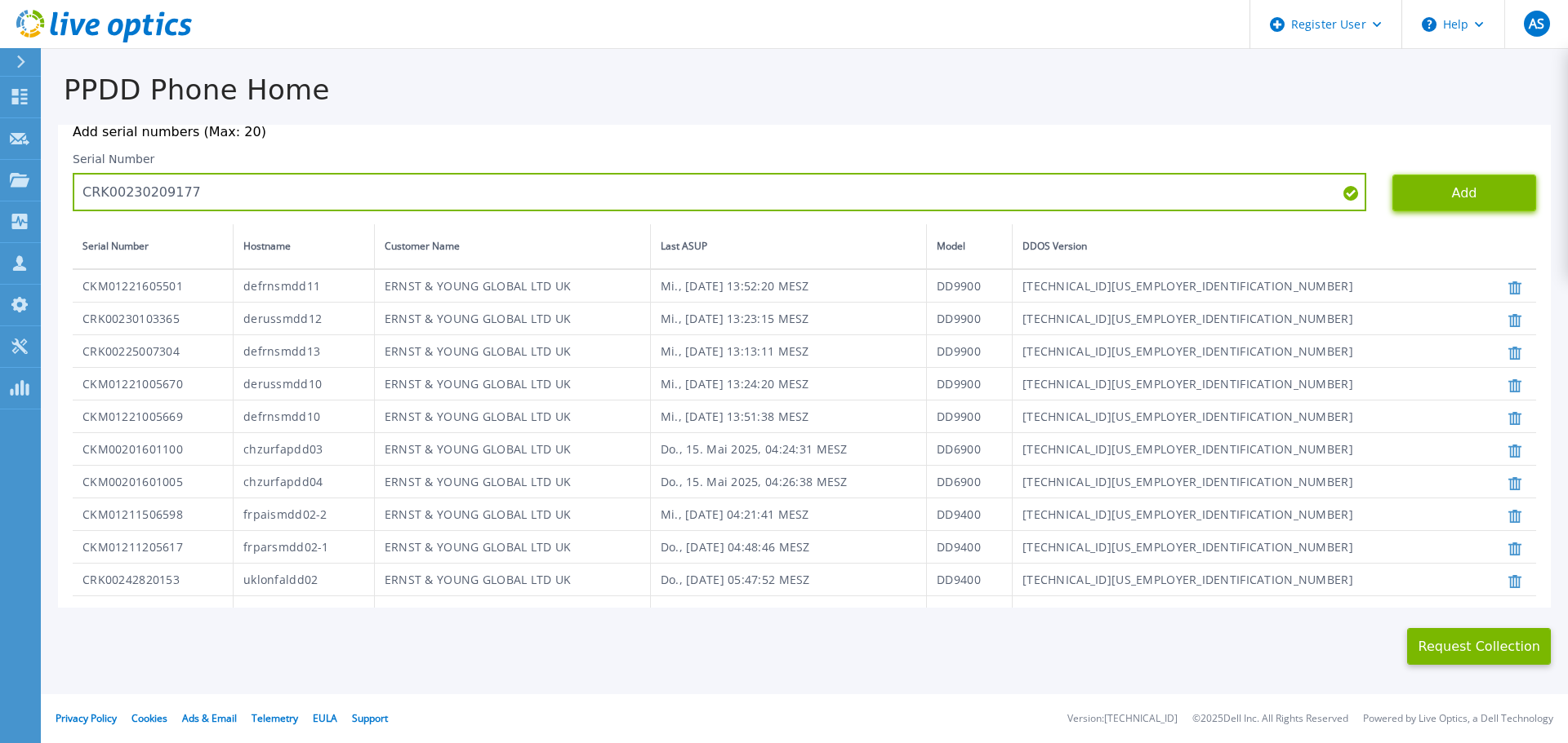
click at [1449, 191] on button "Add" at bounding box center [1463, 193] width 143 height 37
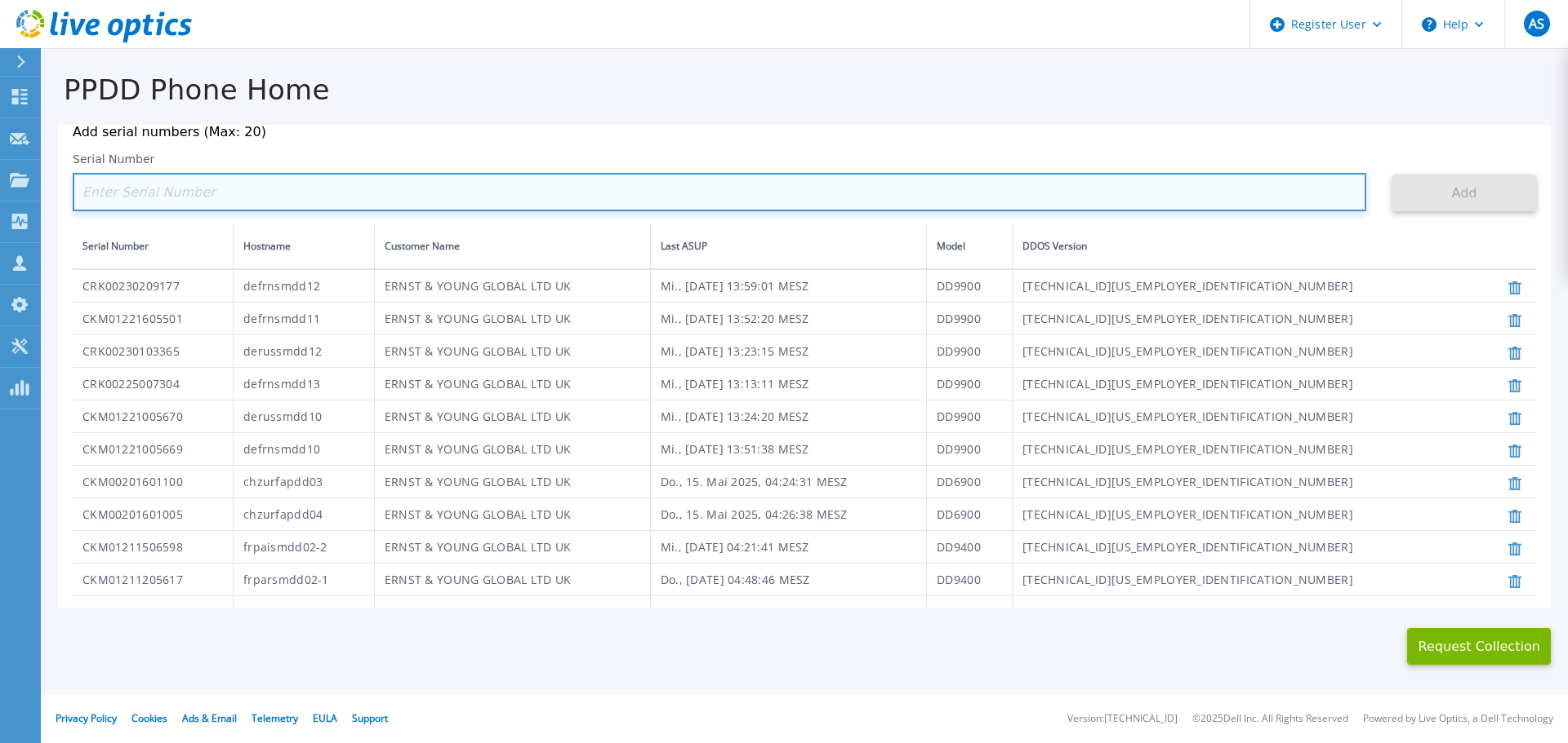
click at [651, 189] on input at bounding box center [720, 193] width 1293 height 38
paste input "CRK00234920748"
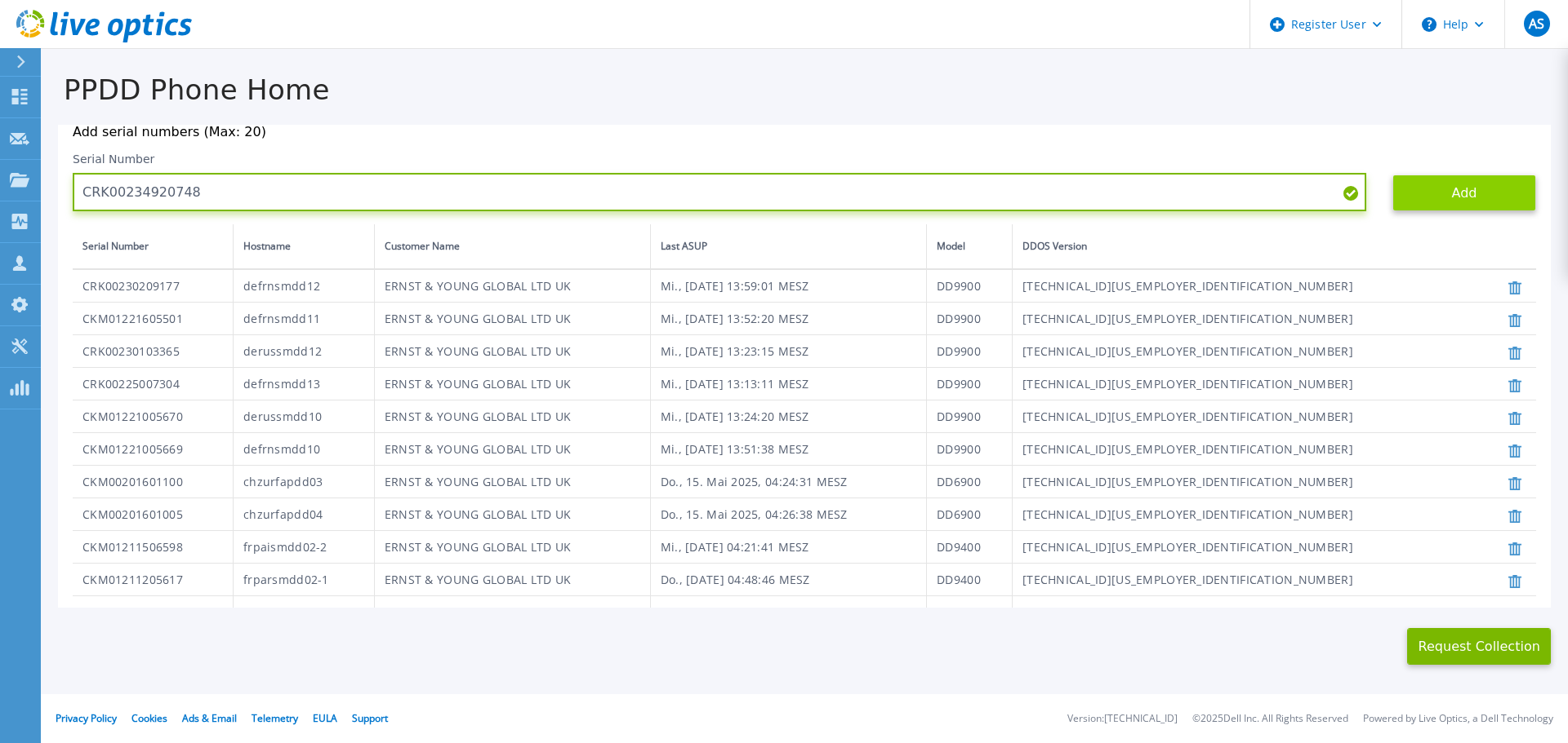
type input "CRK00234920748"
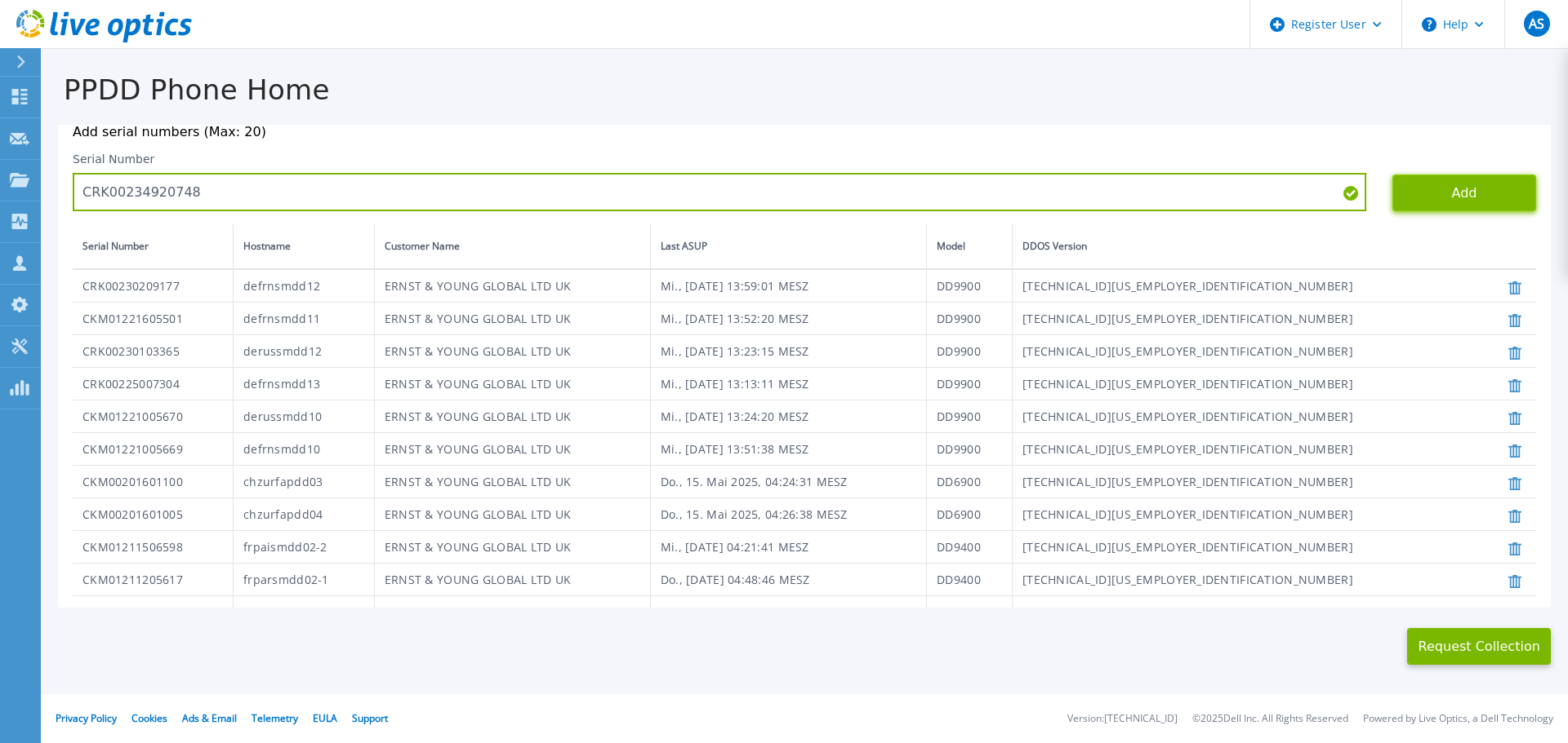
click at [1445, 188] on button "Add" at bounding box center [1463, 193] width 143 height 37
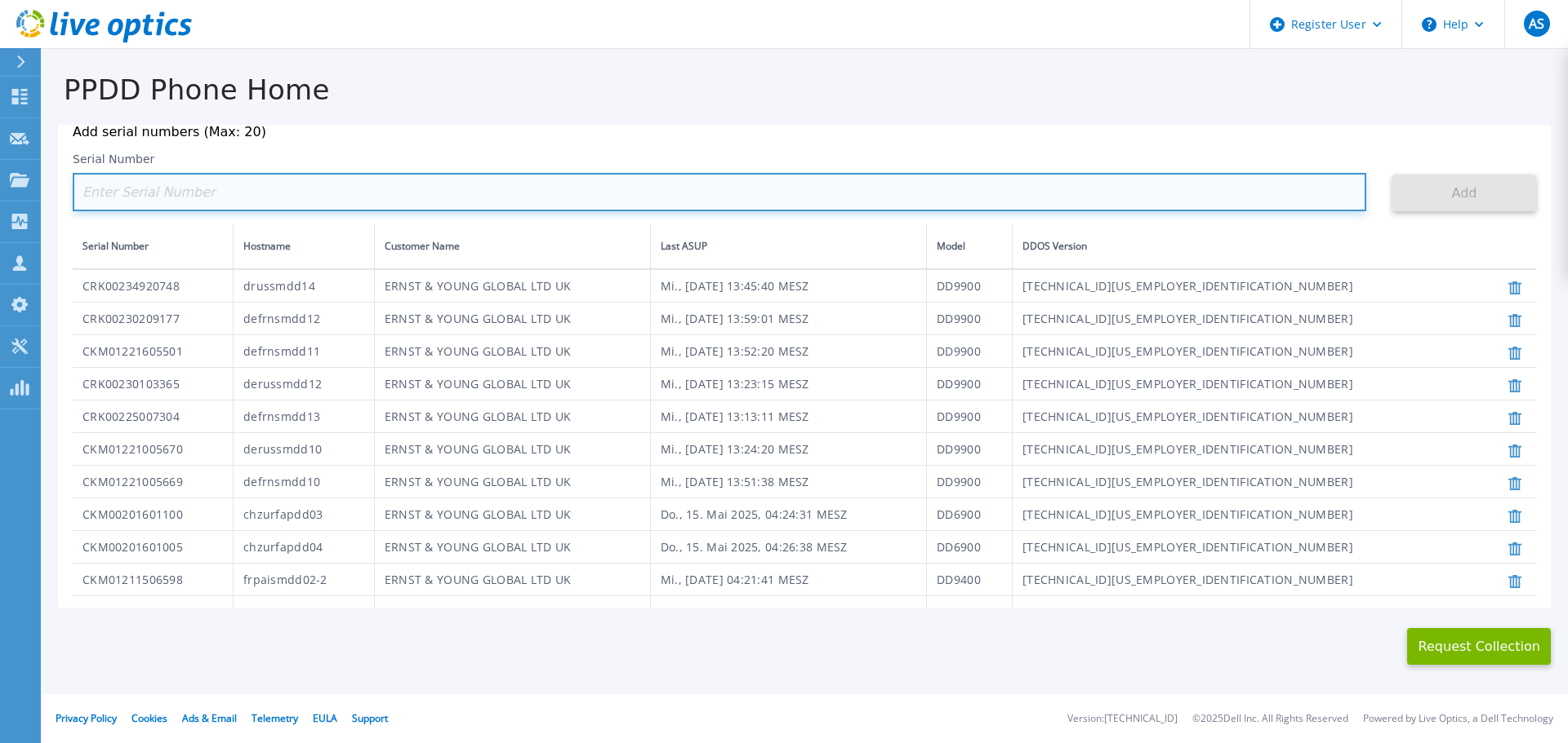
click at [226, 188] on input at bounding box center [720, 193] width 1293 height 38
paste input "CRK00234923604"
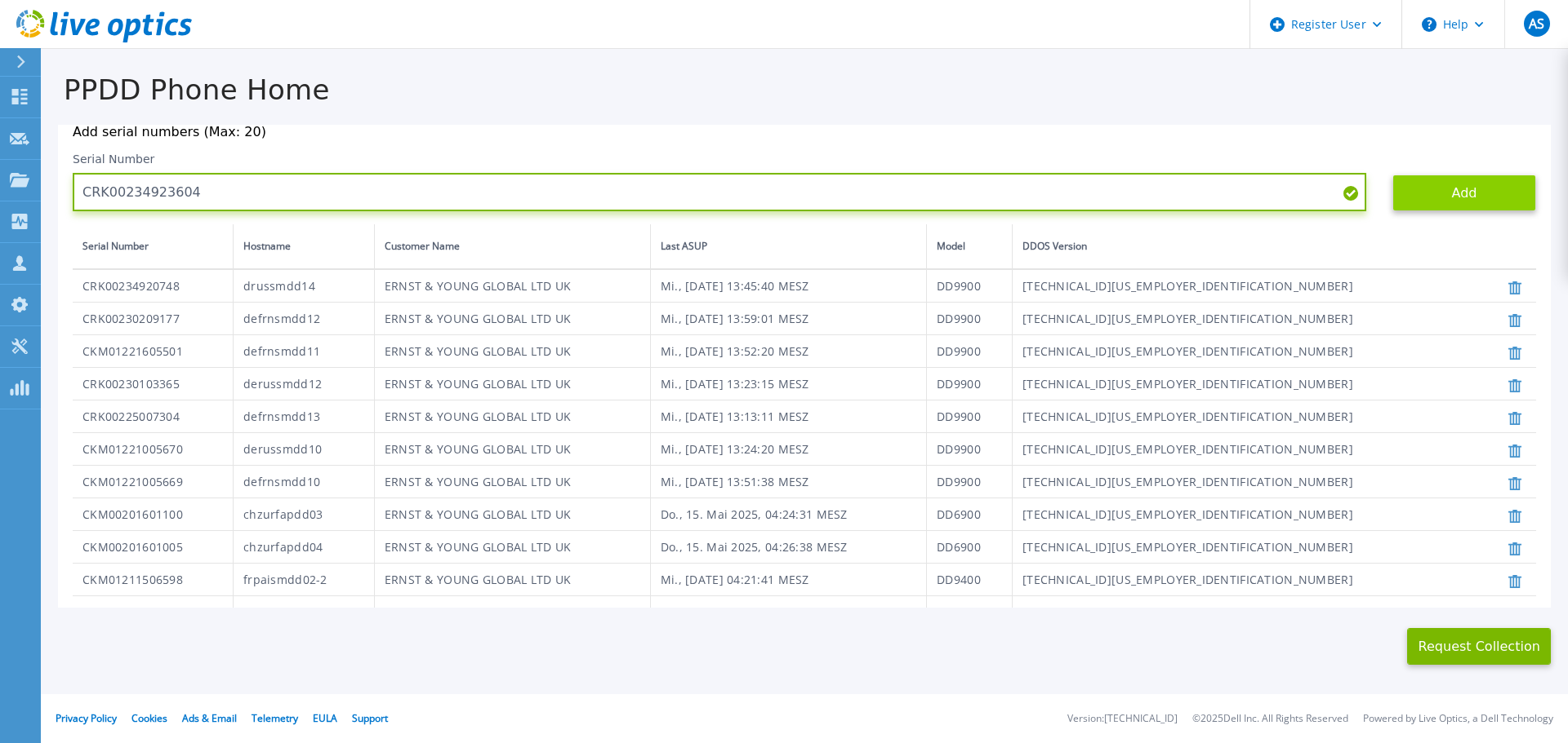
paste input
type input "CRK00234923604"
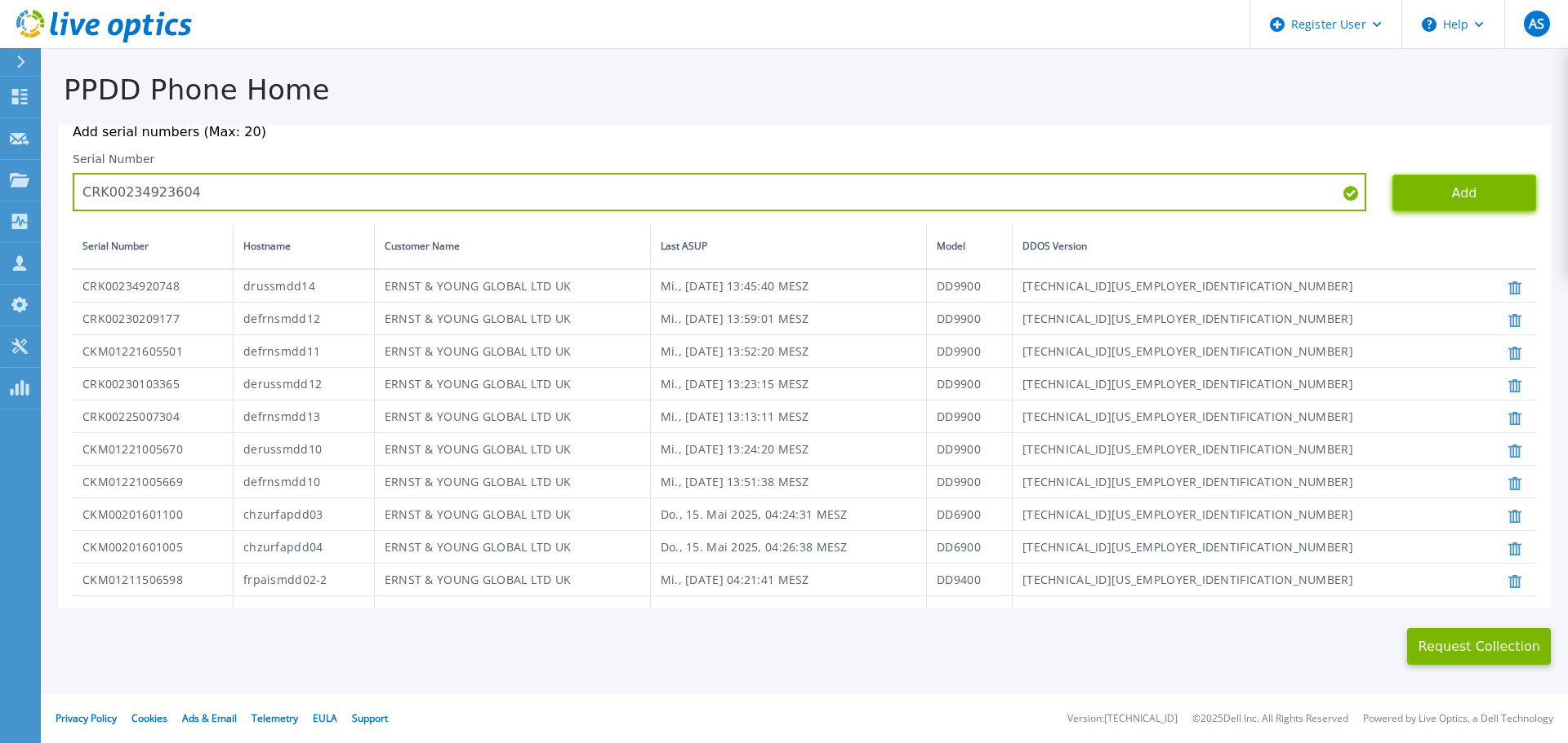
click at [1436, 189] on button "Add" at bounding box center [1463, 193] width 143 height 37
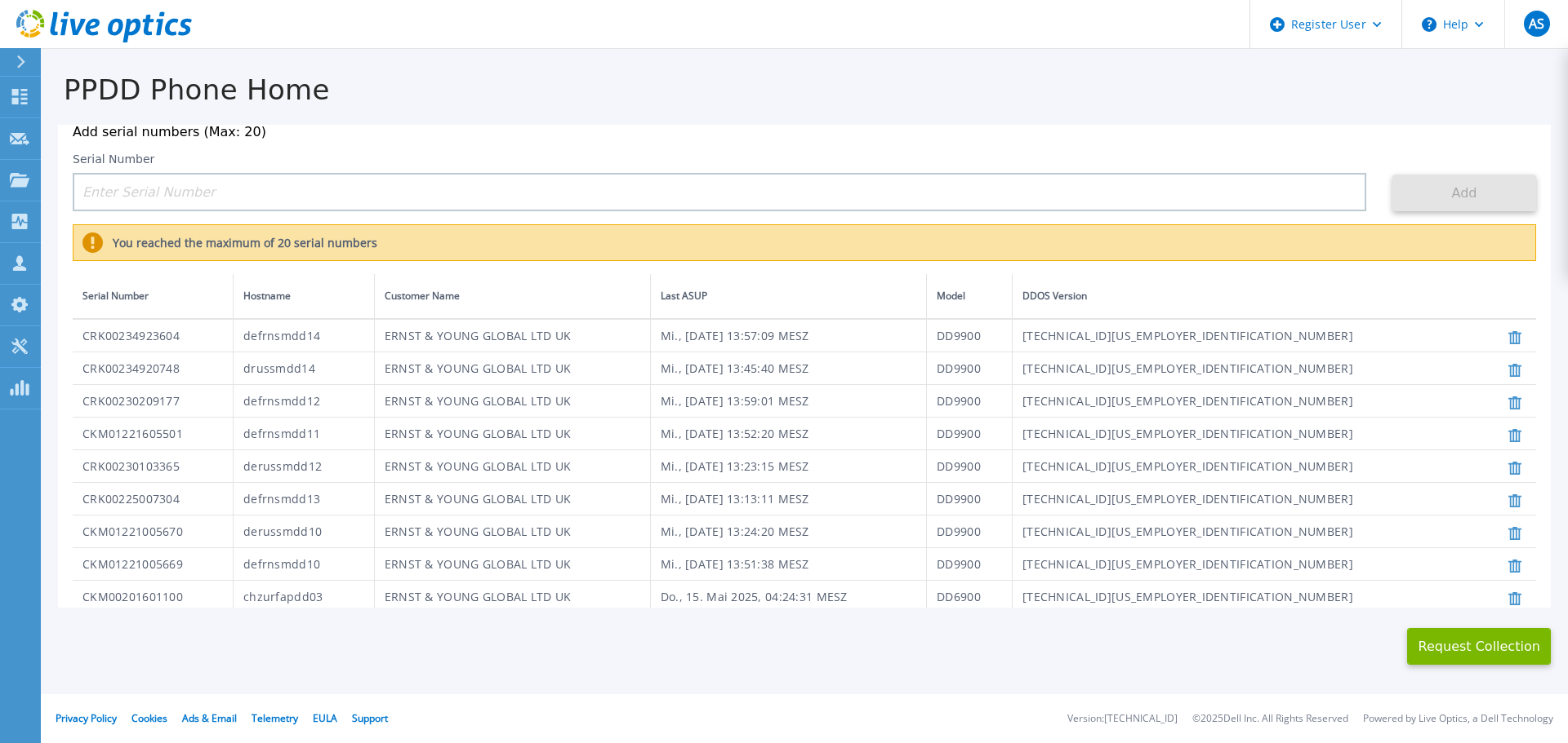
click at [127, 654] on div "This might take a few minutes please wait... Request Collection" at bounding box center [805, 636] width 1527 height 58
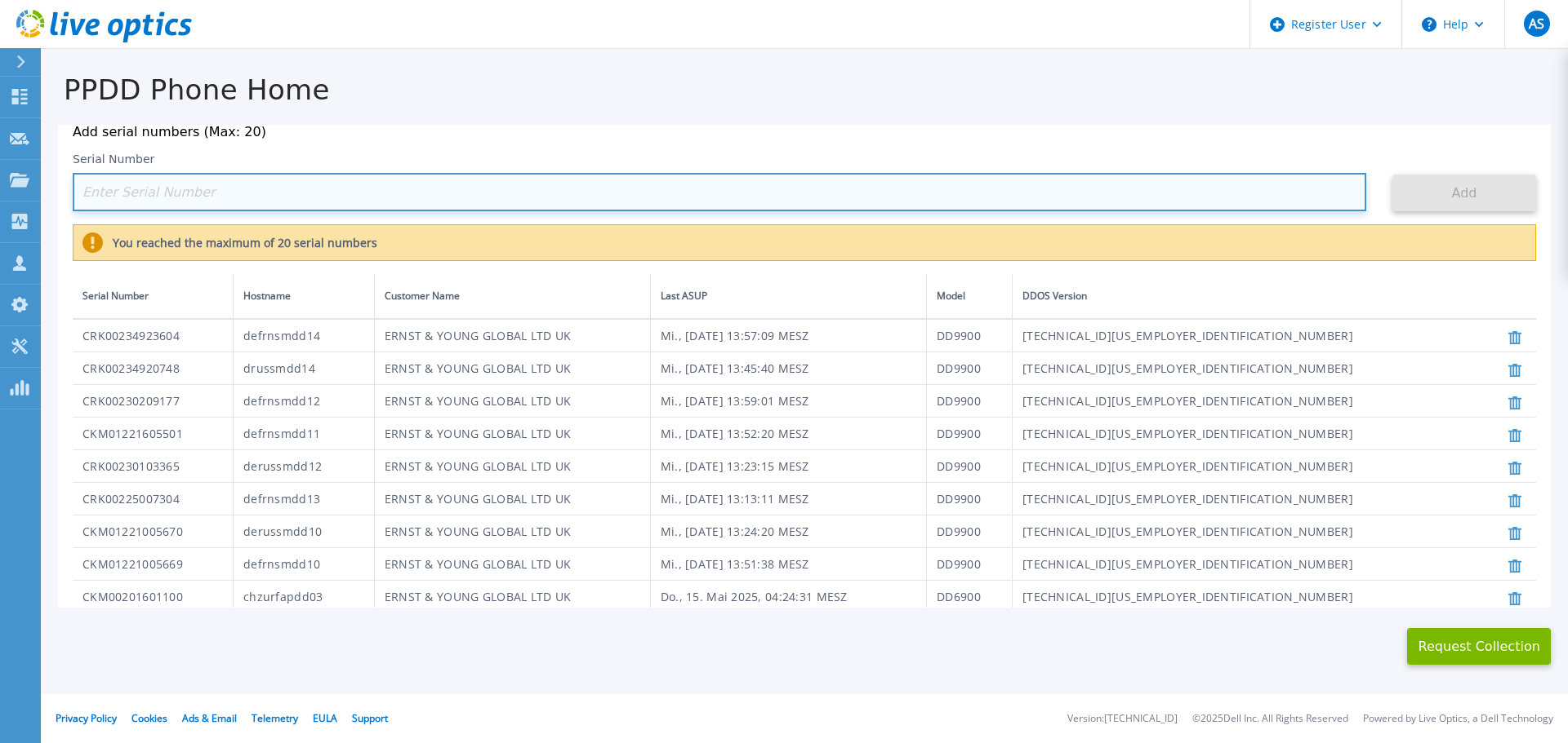
click at [110, 193] on input at bounding box center [720, 193] width 1293 height 38
paste input "CRK00230209178"
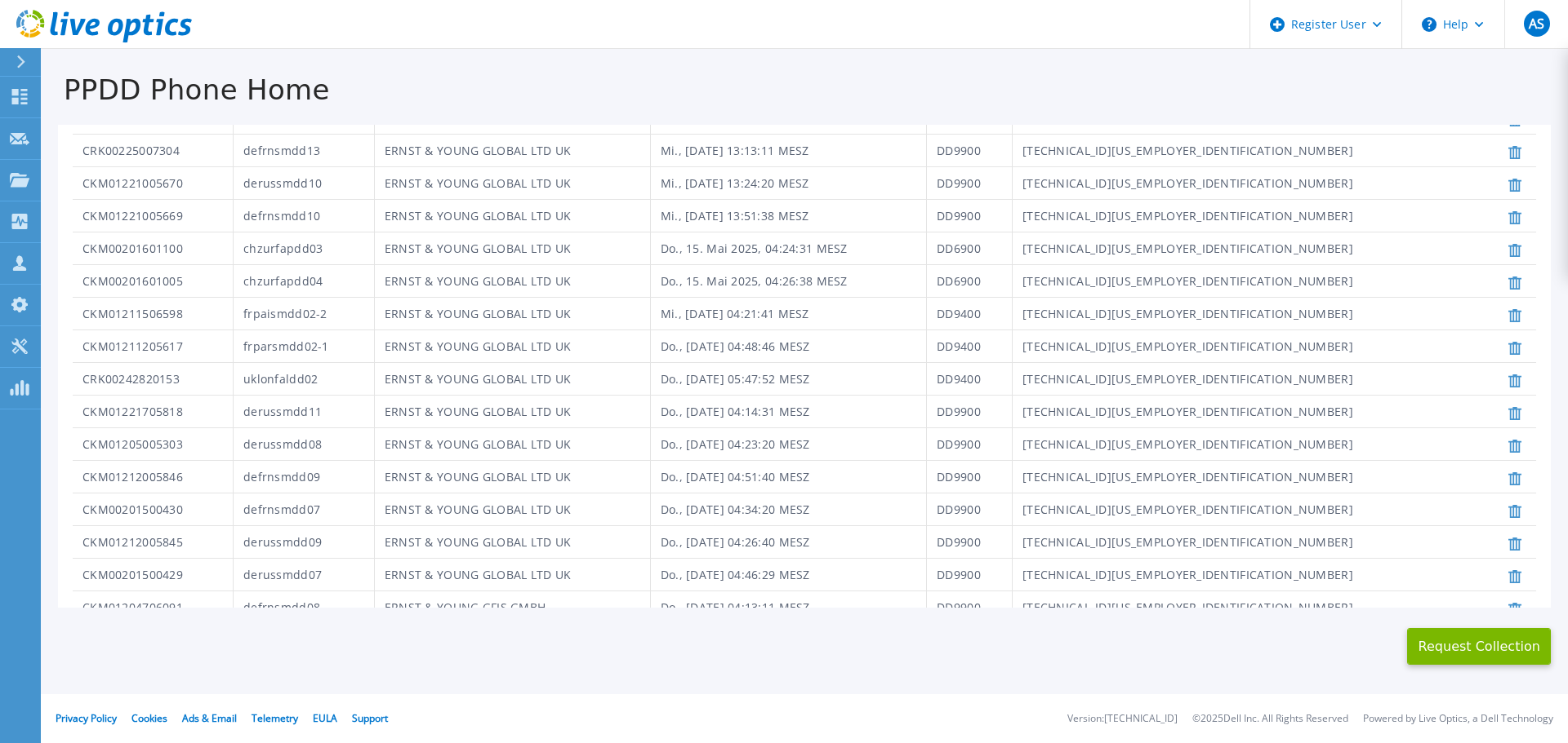
scroll to position [560, 0]
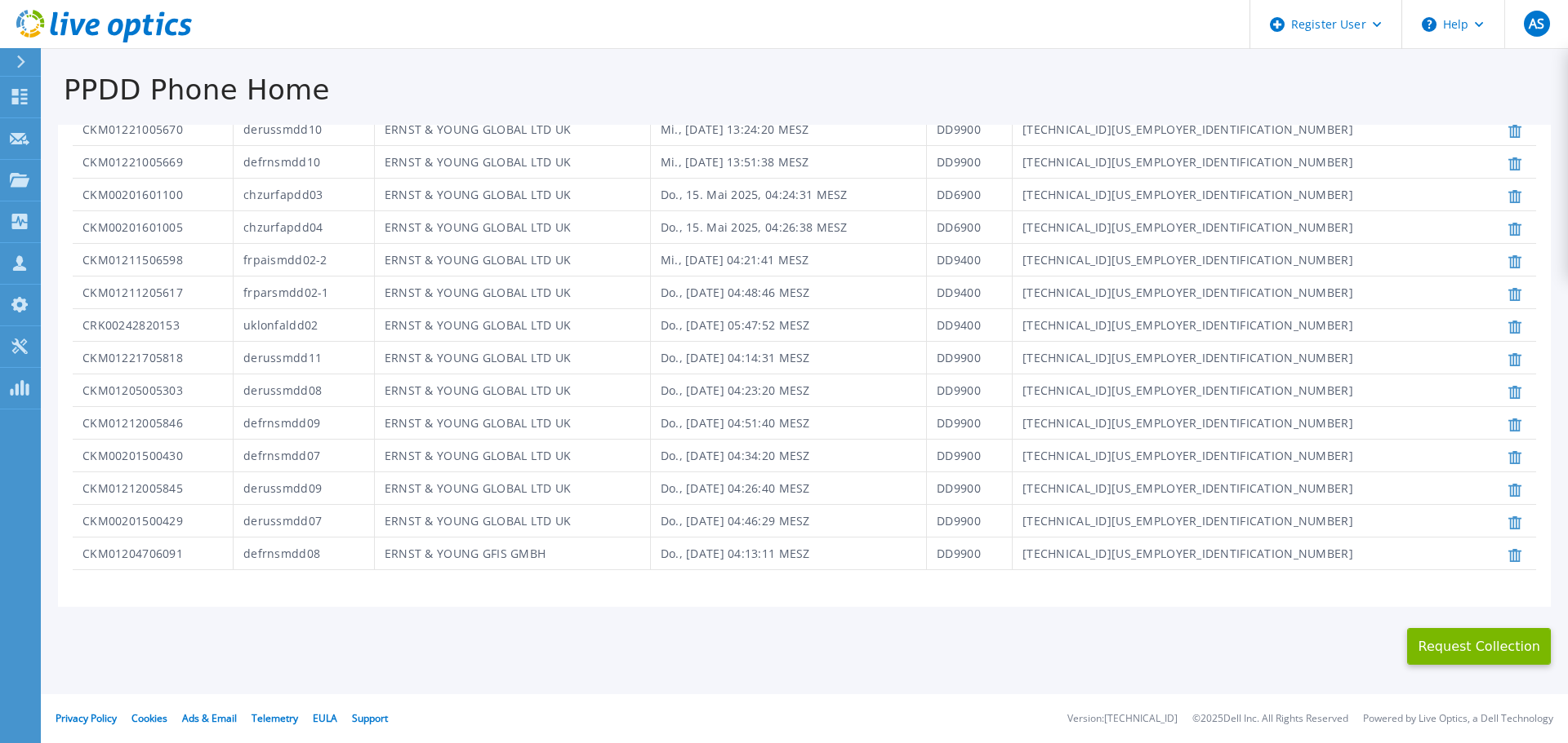
type input "CRK00230209178"
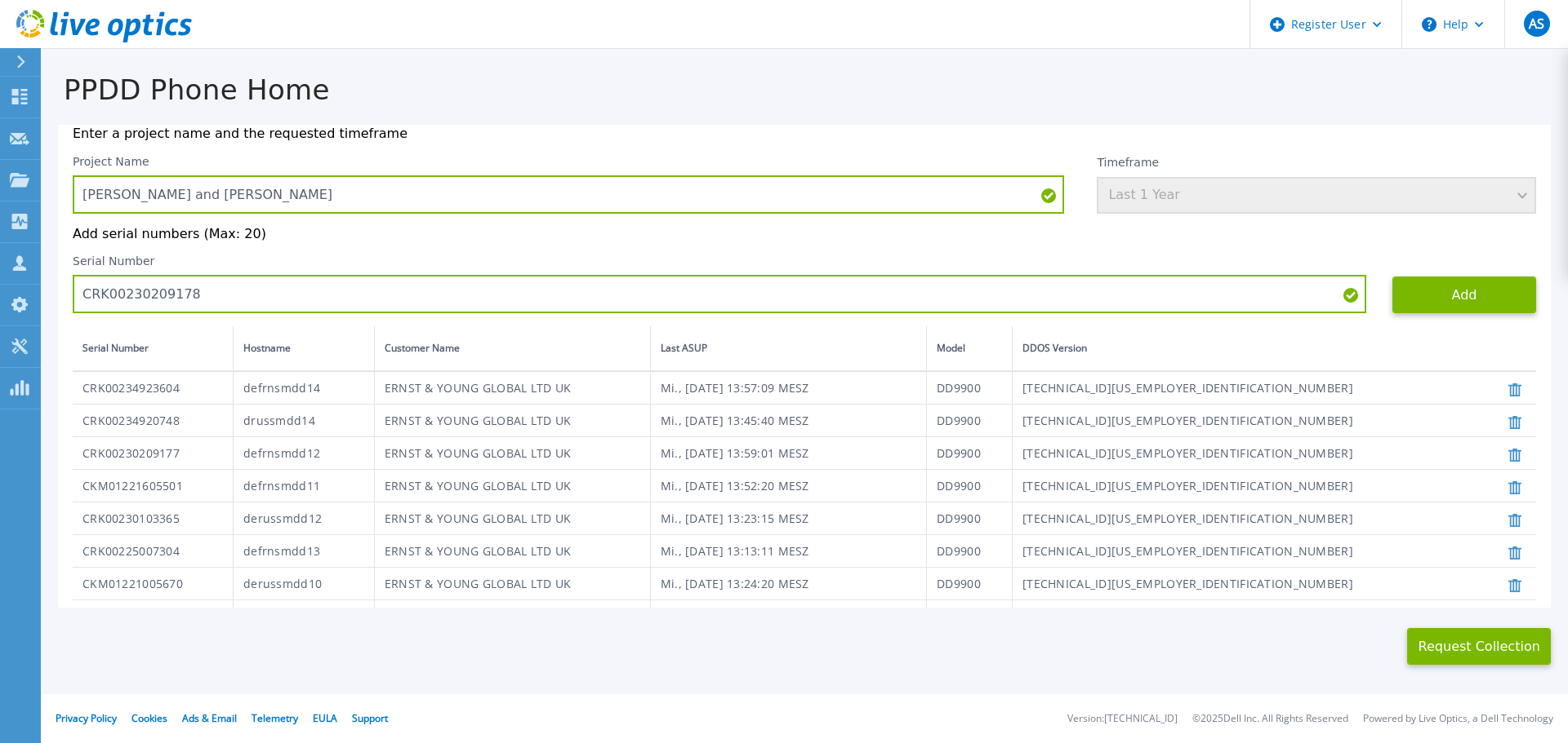
scroll to position [0, 0]
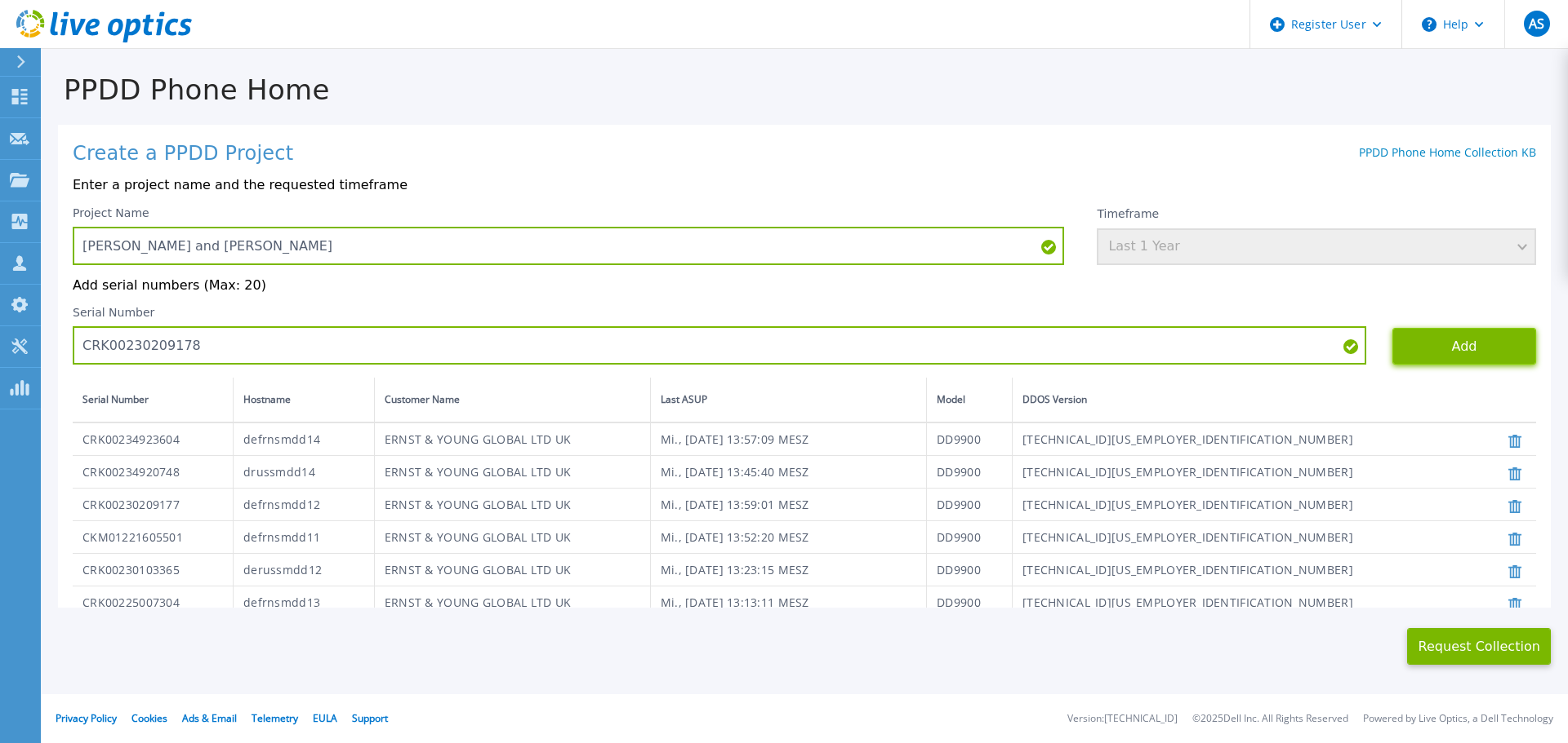
click at [1437, 341] on button "Add" at bounding box center [1463, 346] width 143 height 37
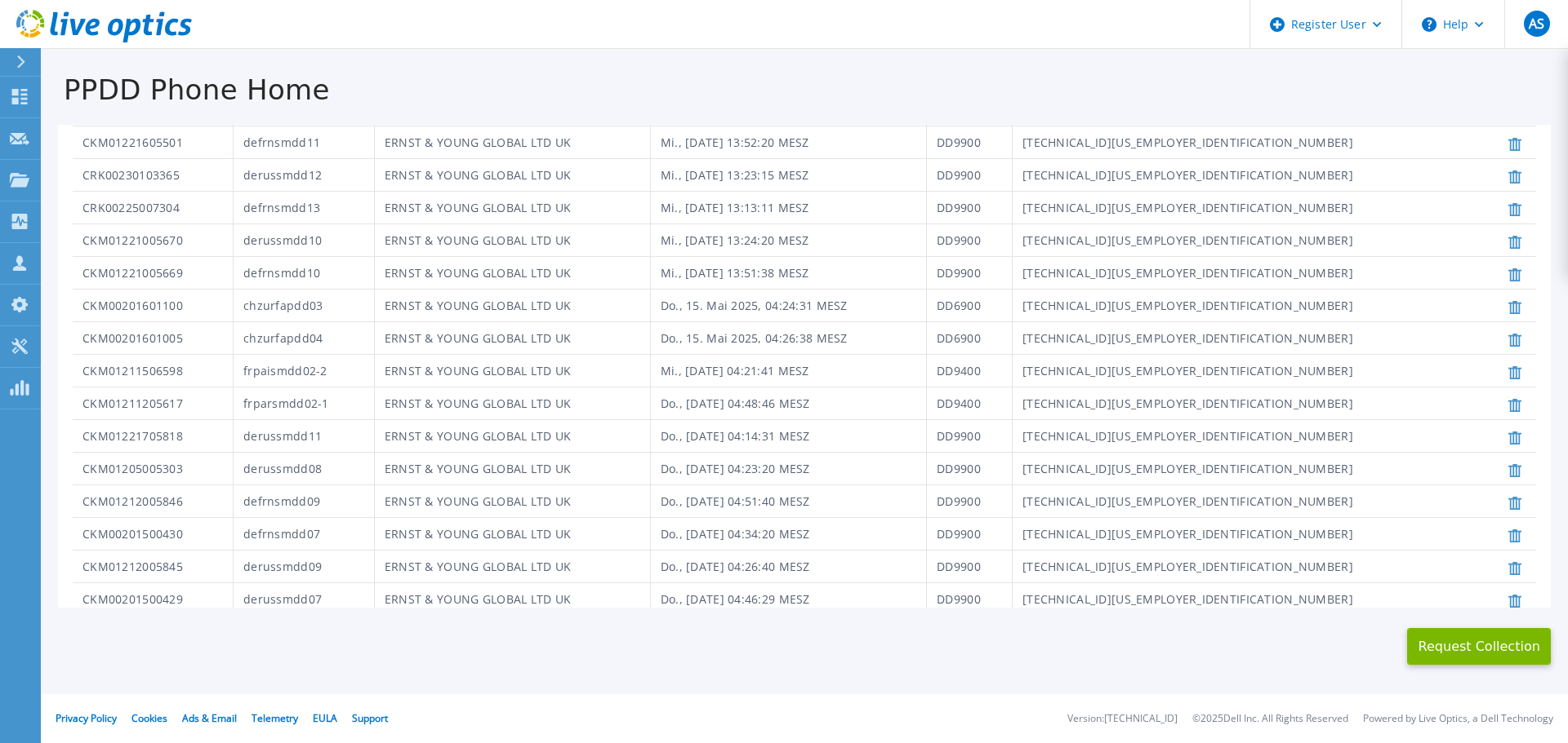
scroll to position [528, 0]
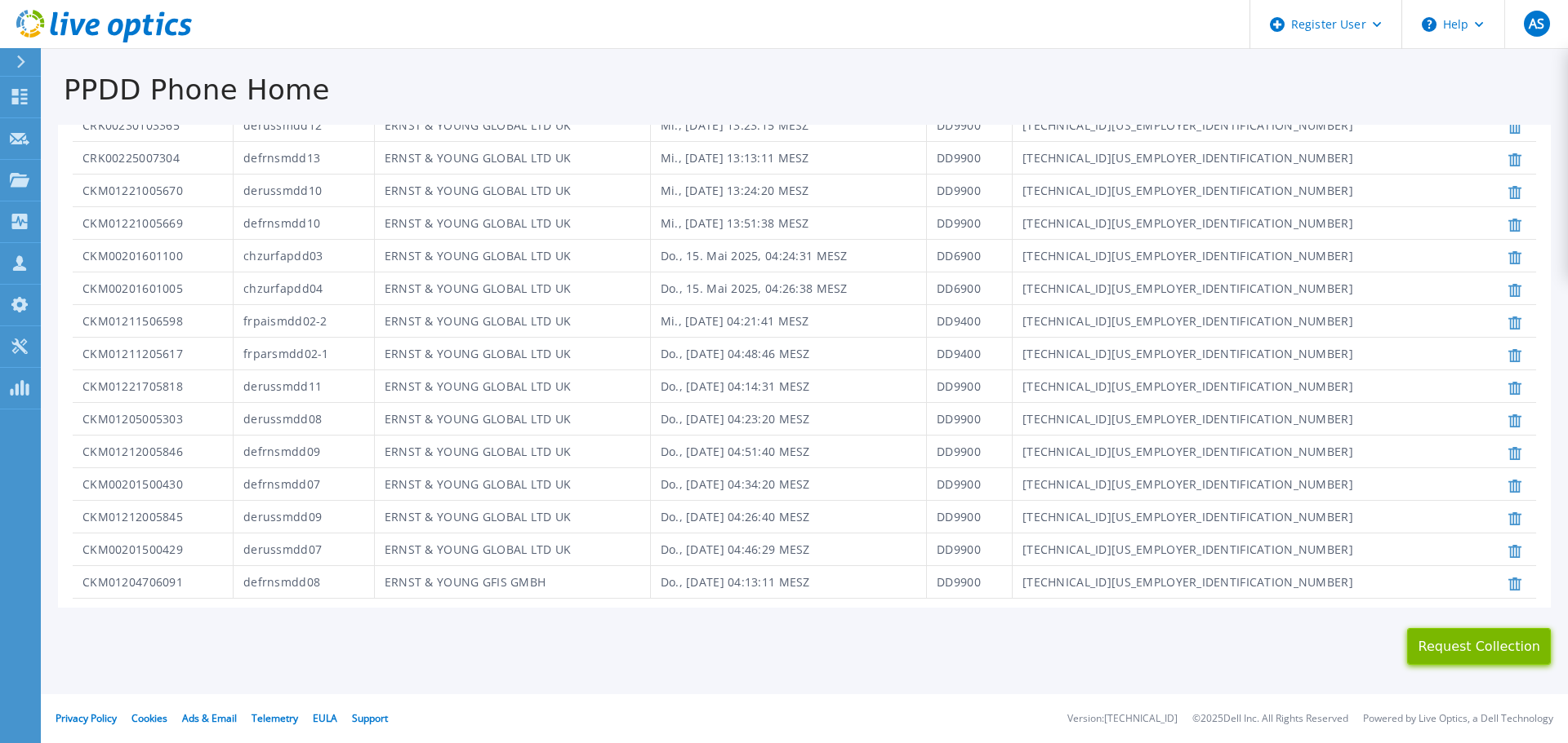
click at [1445, 651] on button "Request Collection" at bounding box center [1478, 646] width 143 height 37
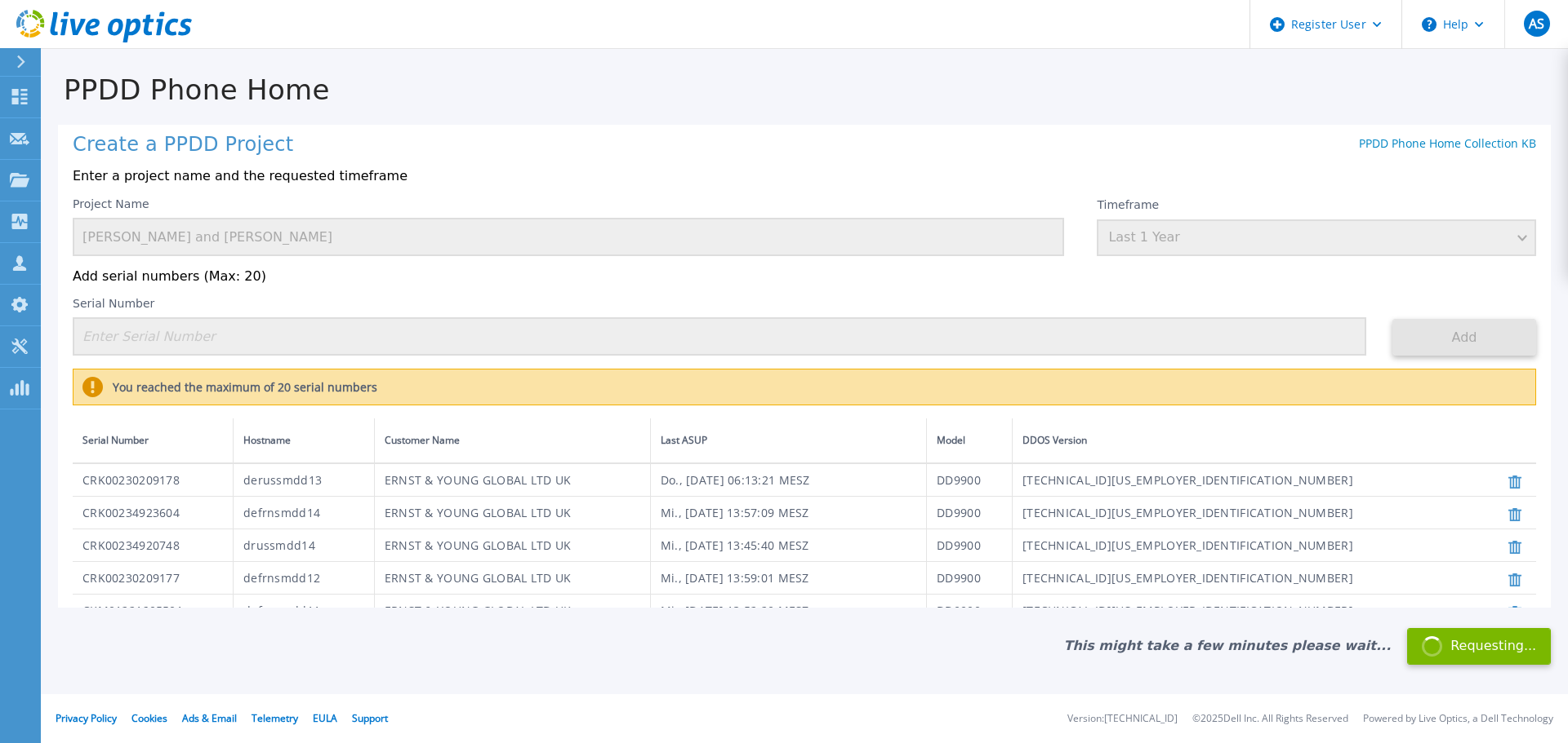
scroll to position [4, 0]
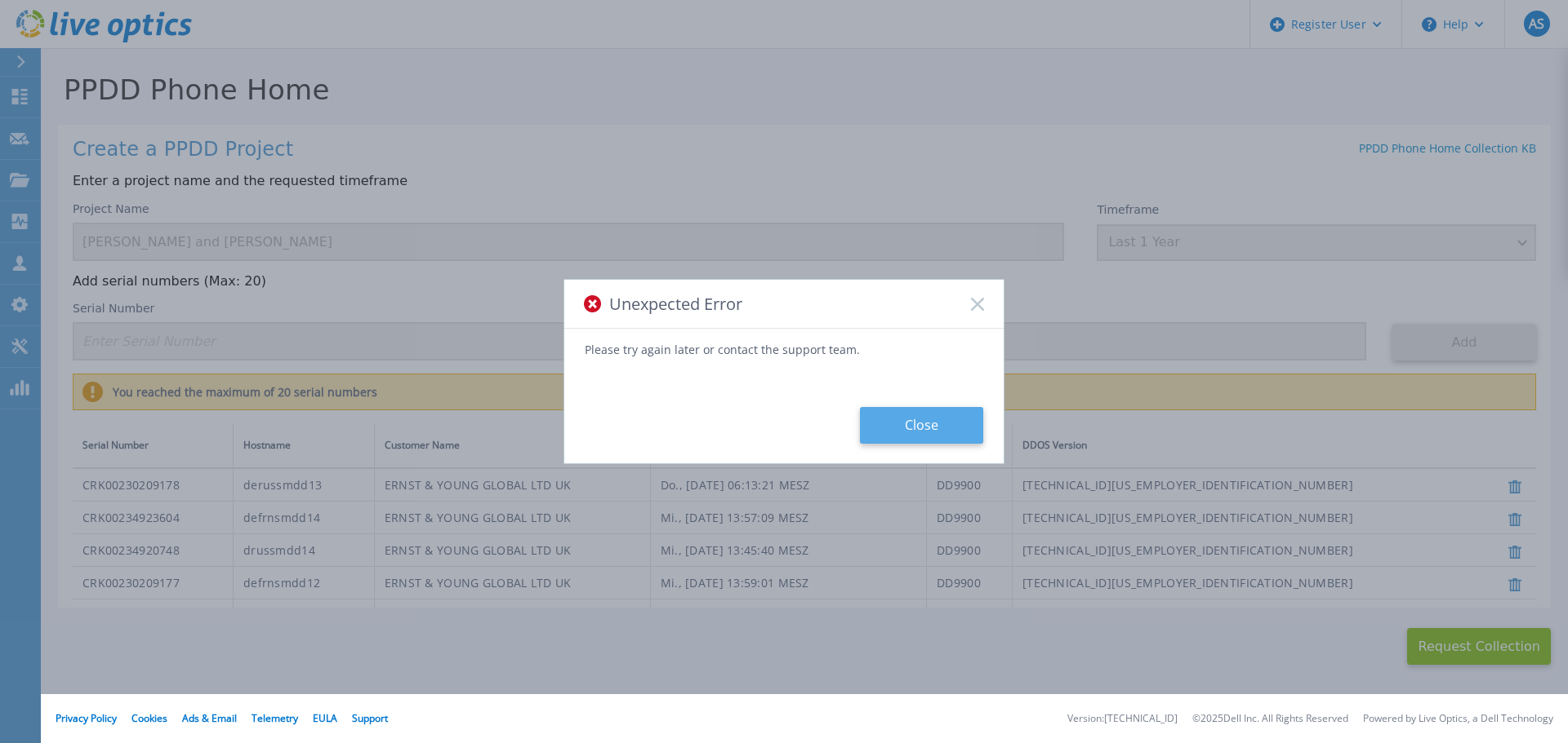
click at [913, 420] on button "Close" at bounding box center [921, 425] width 123 height 37
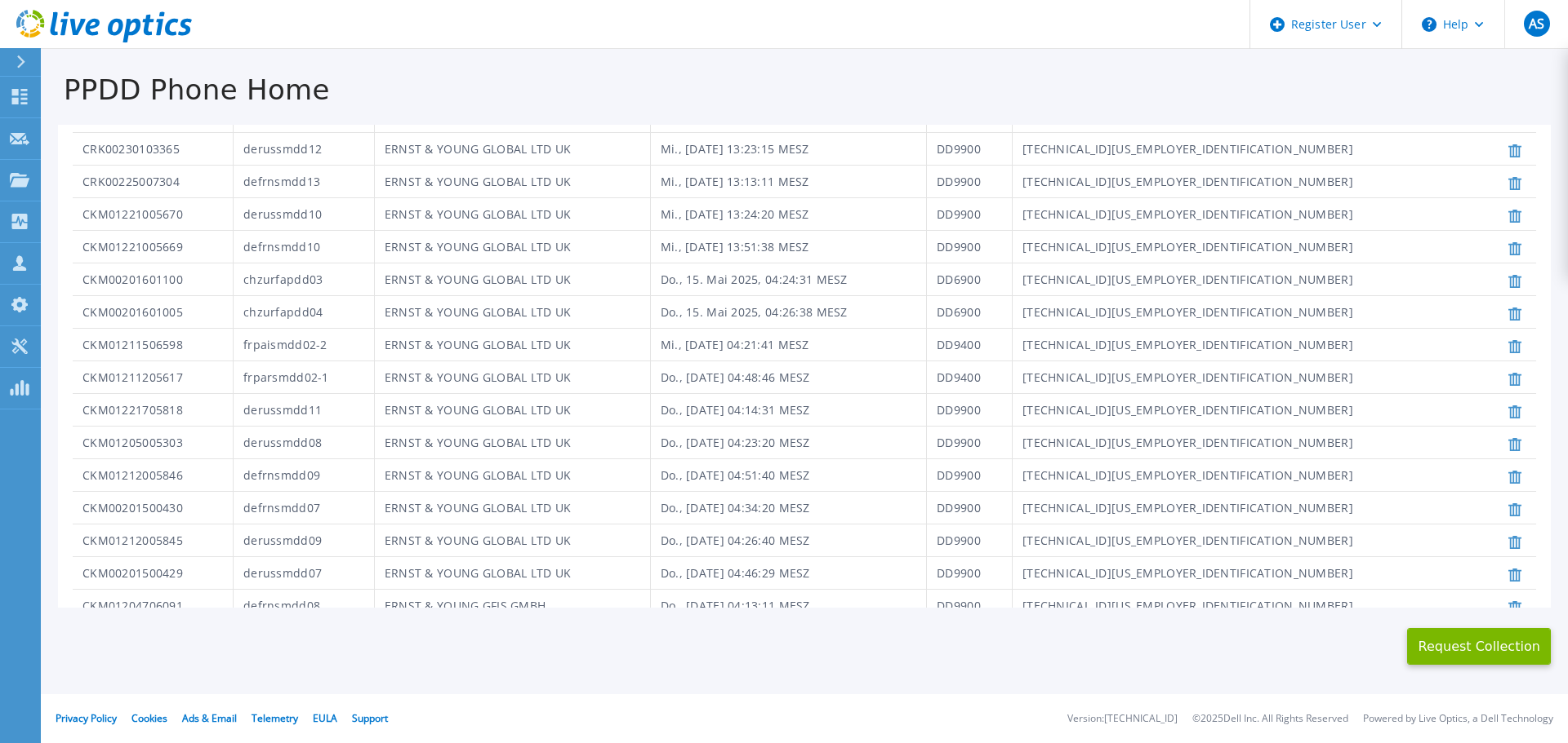
scroll to position [560, 0]
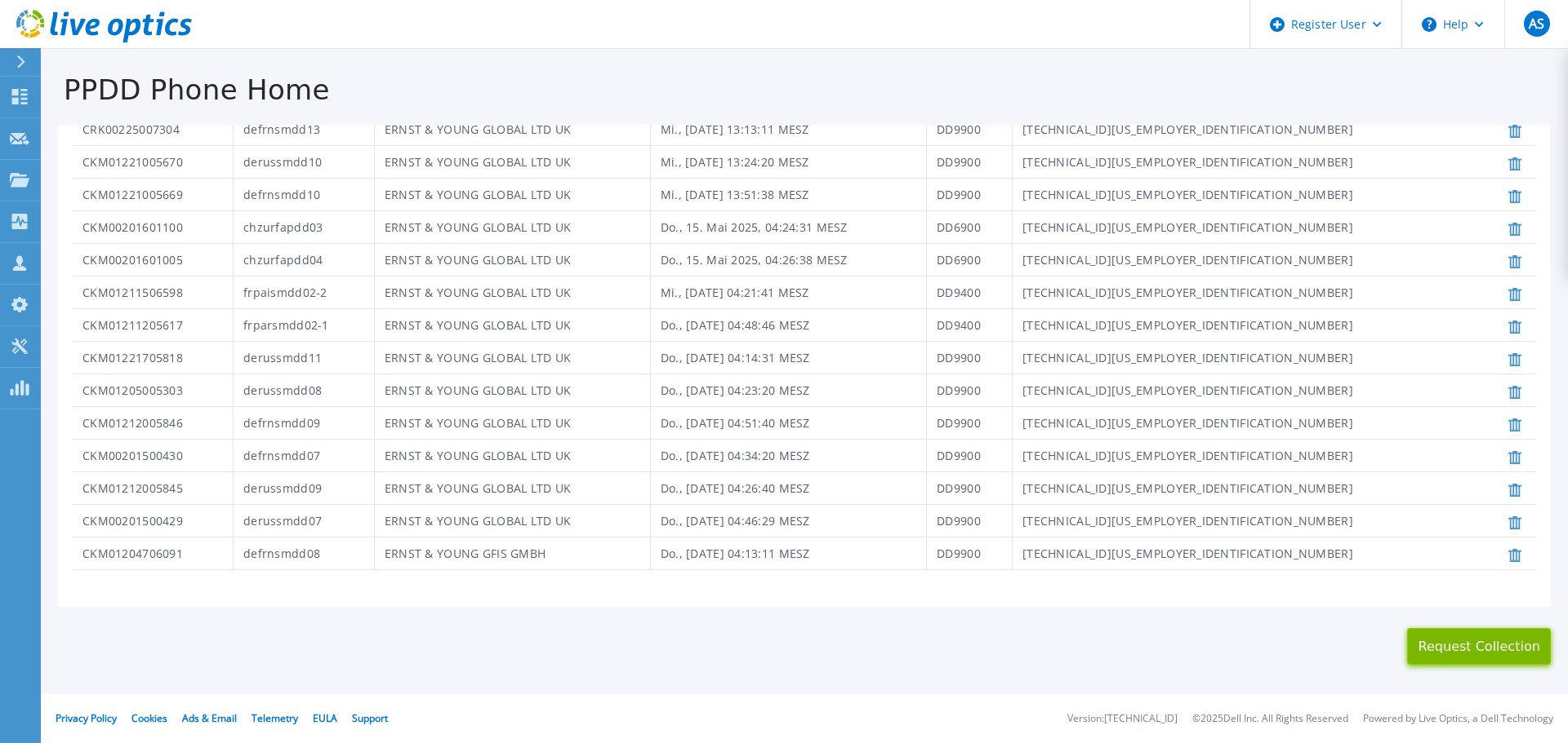
click at [1470, 645] on button "Request Collection" at bounding box center [1478, 646] width 143 height 37
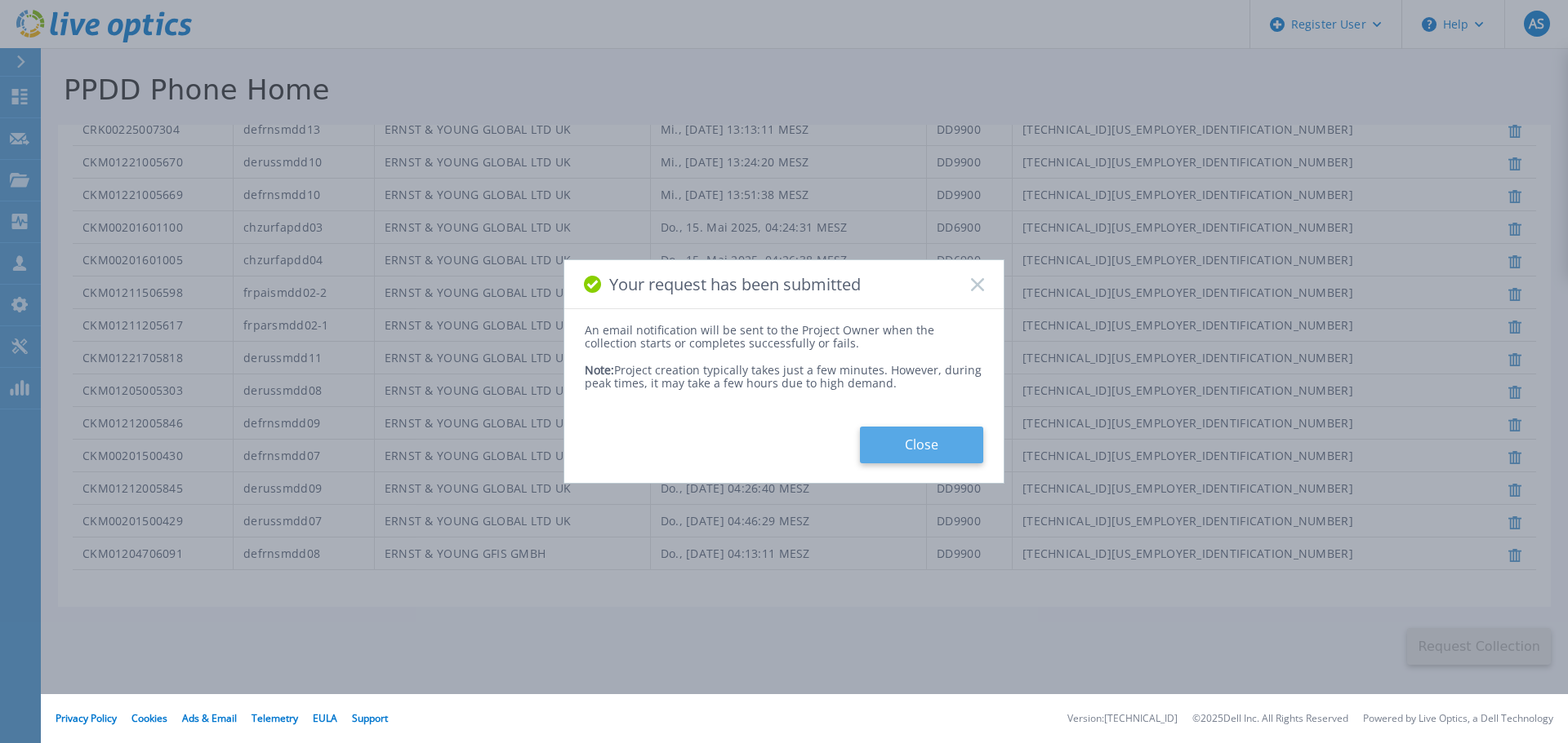
click at [909, 442] on button "Close" at bounding box center [921, 445] width 123 height 37
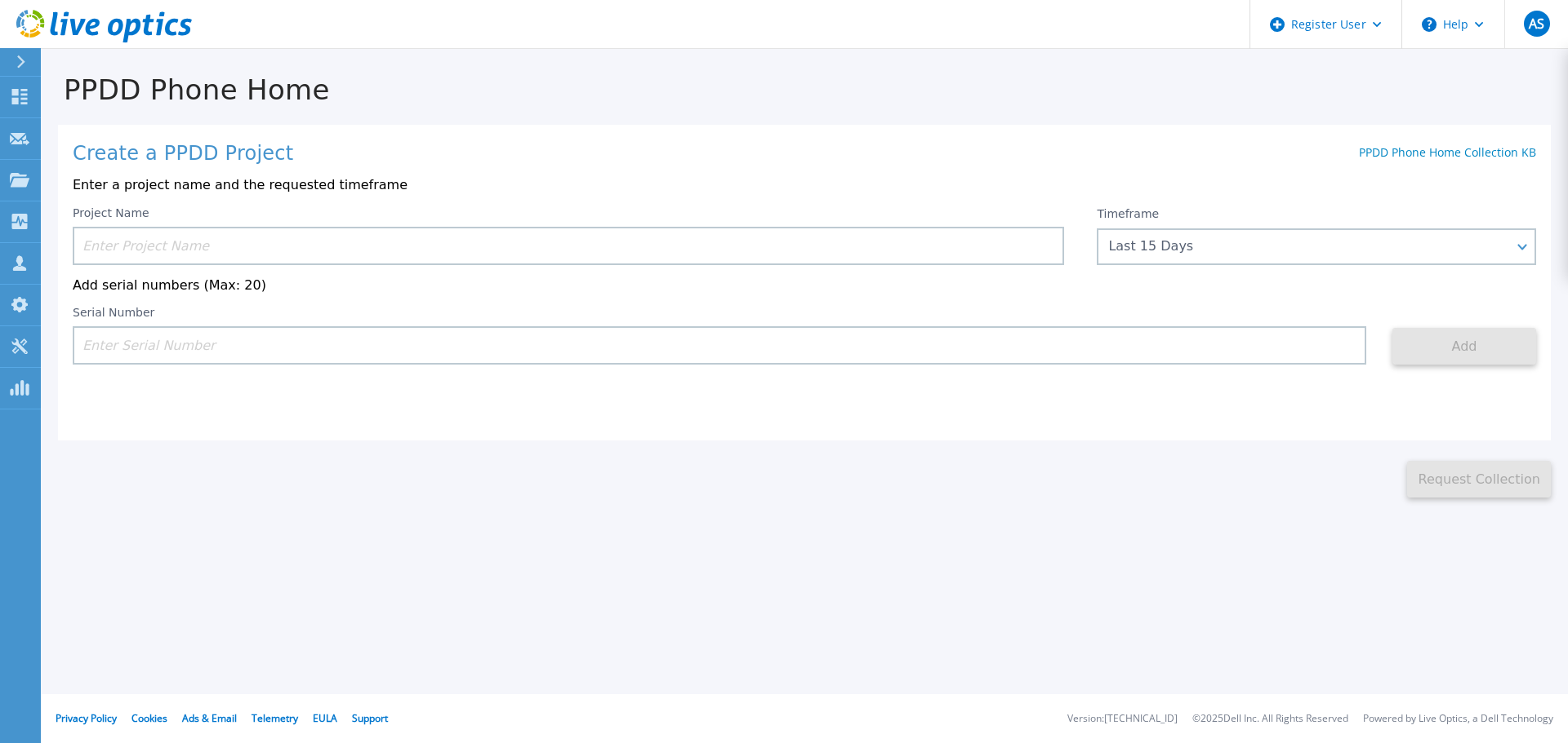
scroll to position [0, 0]
click at [1384, 27] on div "Register User" at bounding box center [1325, 25] width 151 height 49
click at [1476, 18] on button "Help" at bounding box center [1453, 25] width 102 height 49
